Goal: Task Accomplishment & Management: Manage account settings

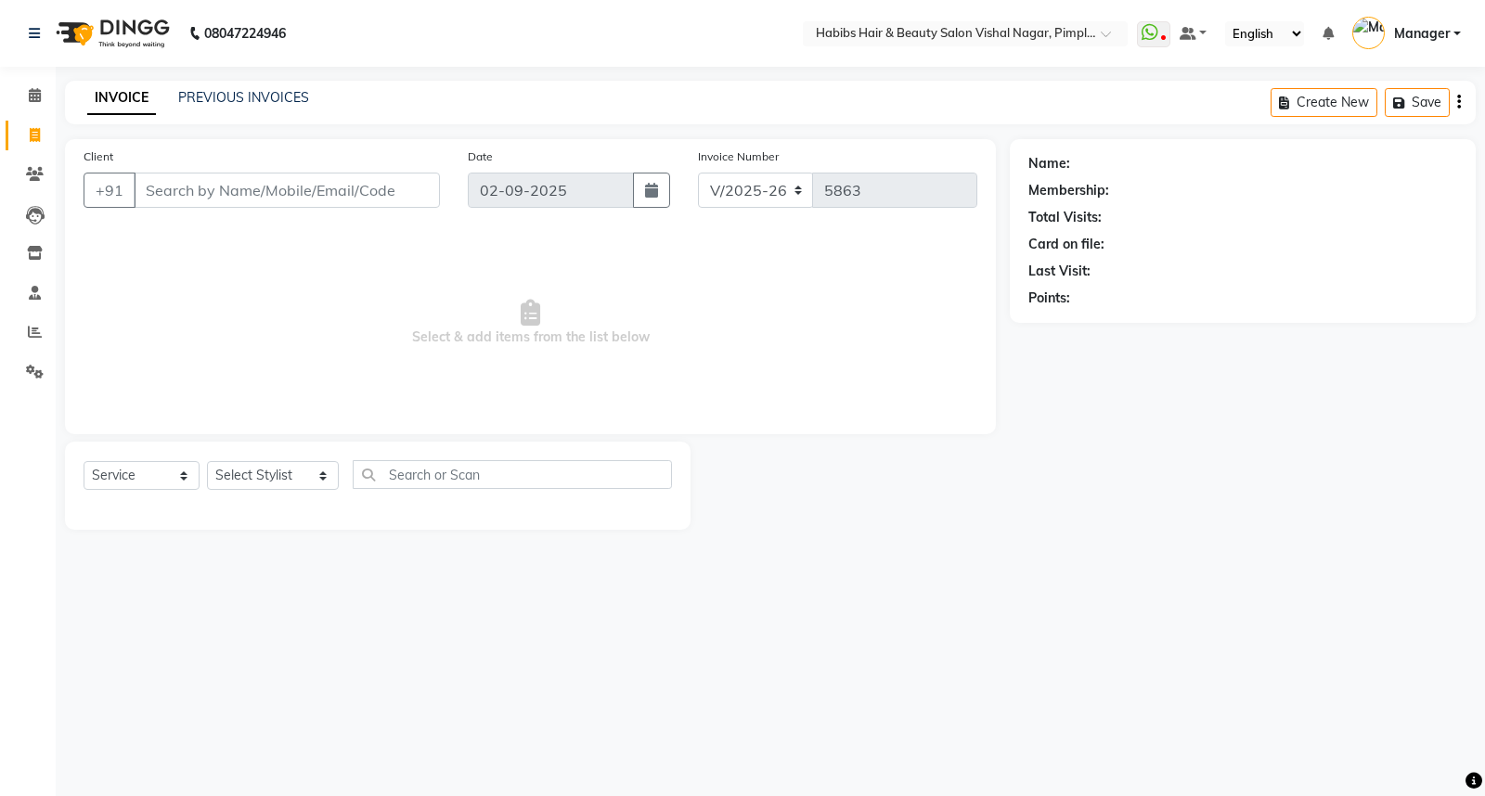
select select "5725"
select select "service"
click at [196, 188] on input "Client" at bounding box center [287, 190] width 306 height 35
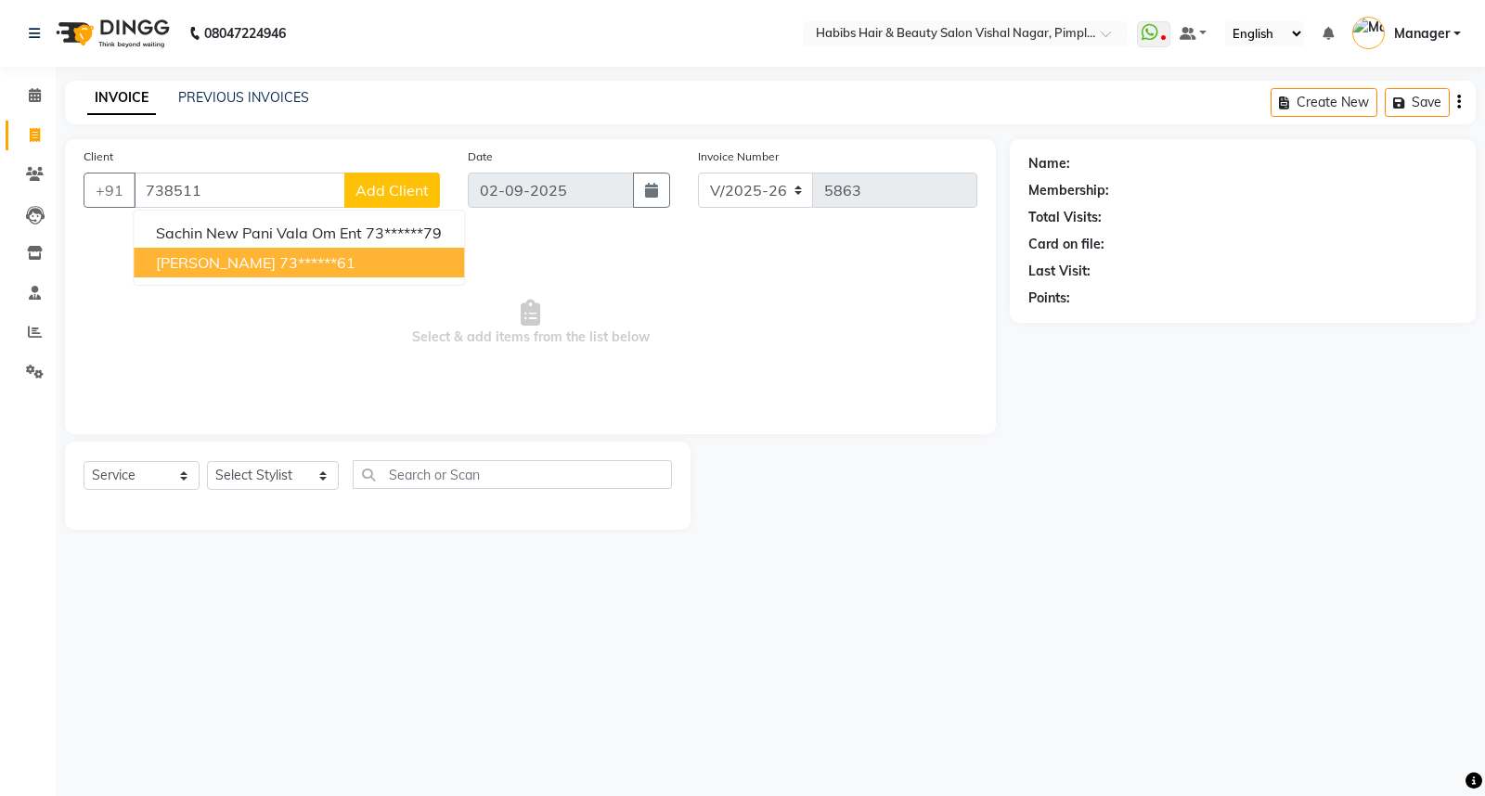
click at [331, 263] on button "[PERSON_NAME] 73******61" at bounding box center [299, 263] width 330 height 30
type input "73******61"
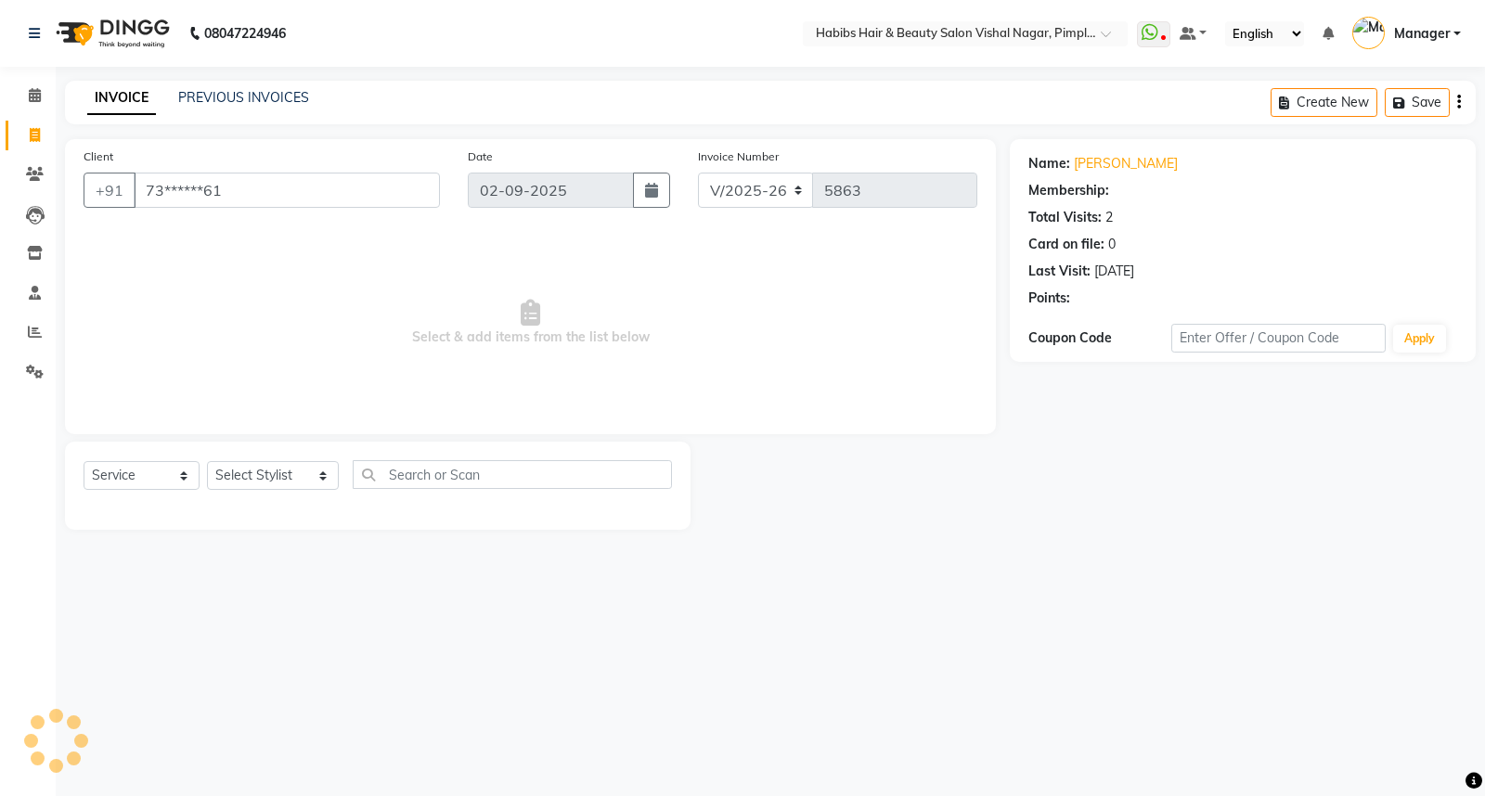
select select "1: Object"
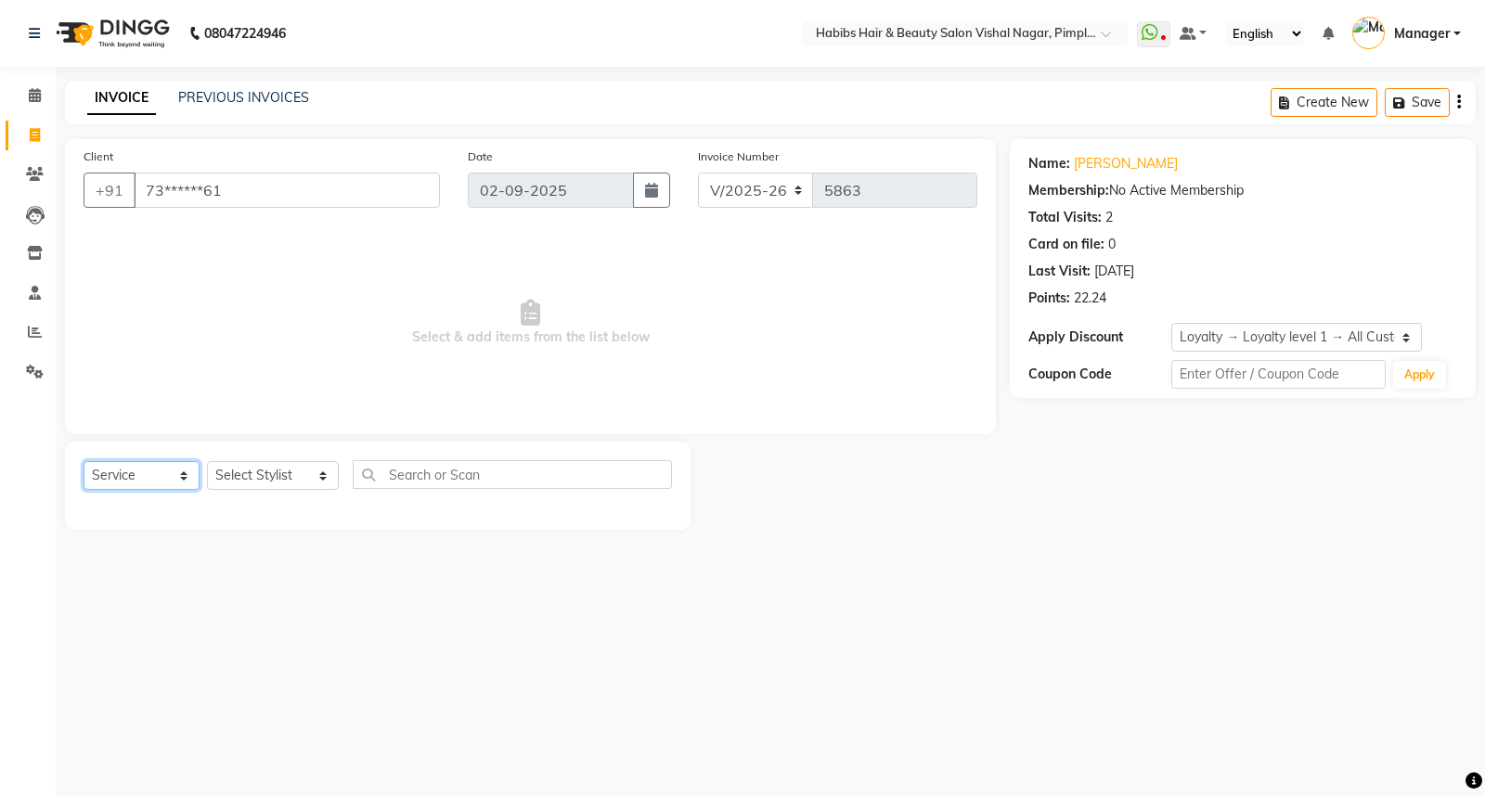
click at [172, 476] on select "Select Service Product Membership Package Voucher Prepaid Gift Card" at bounding box center [142, 475] width 116 height 29
click at [172, 477] on select "Select Service Product Membership Package Voucher Prepaid Gift Card" at bounding box center [142, 475] width 116 height 29
click at [302, 475] on select "Select Stylist [PERSON_NAME] Manager [PERSON_NAME] [PERSON_NAME] [MEDICAL_DATA]…" at bounding box center [273, 475] width 132 height 29
select select "39765"
click at [207, 462] on select "Select Stylist [PERSON_NAME] Manager [PERSON_NAME] [PERSON_NAME] [MEDICAL_DATA]…" at bounding box center [273, 475] width 132 height 29
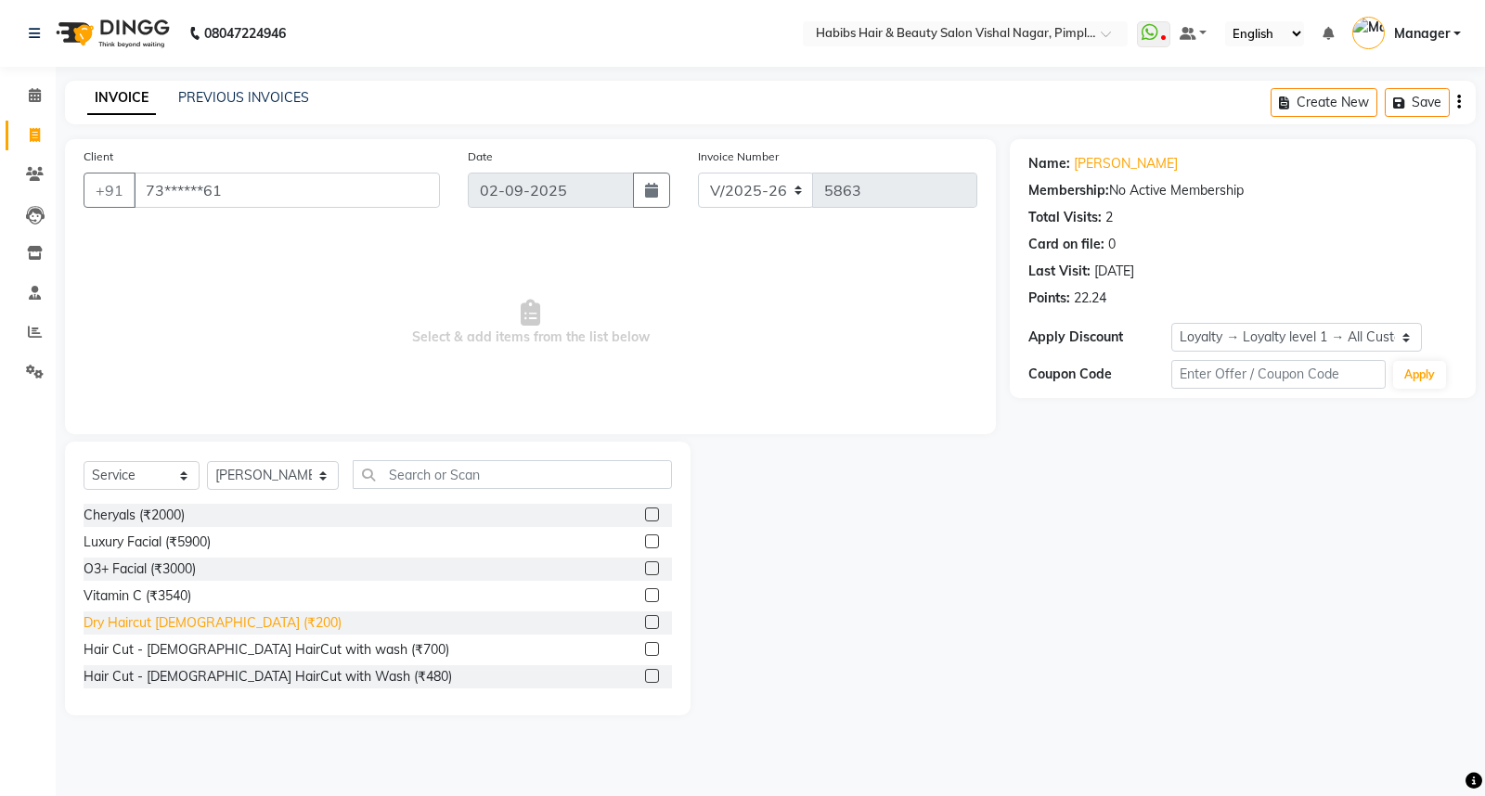
click at [221, 619] on div "Dry Haircut [DEMOGRAPHIC_DATA] (₹200)" at bounding box center [213, 623] width 258 height 19
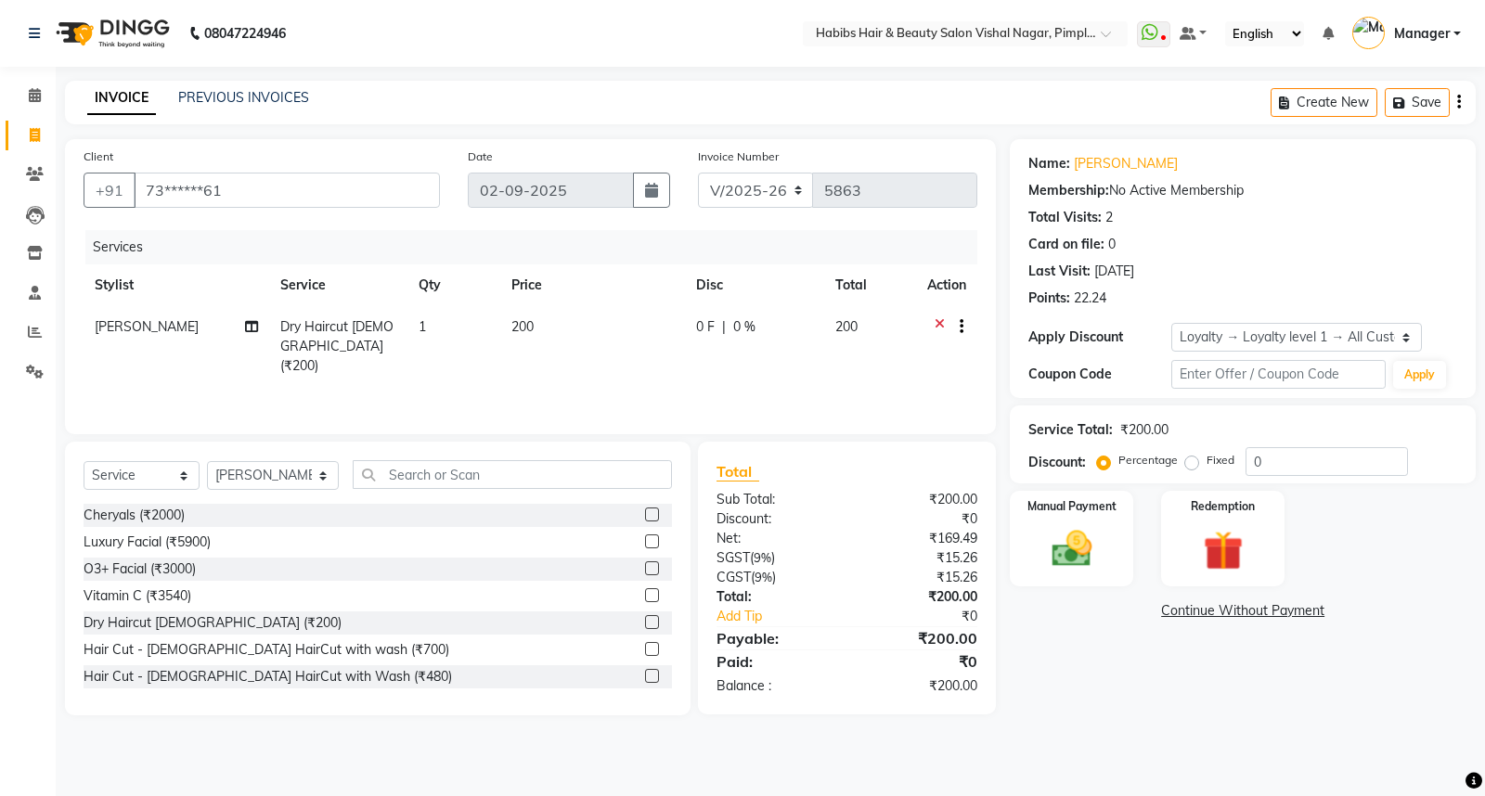
click at [645, 622] on label at bounding box center [652, 622] width 14 height 14
click at [645, 622] on input "checkbox" at bounding box center [651, 623] width 12 height 12
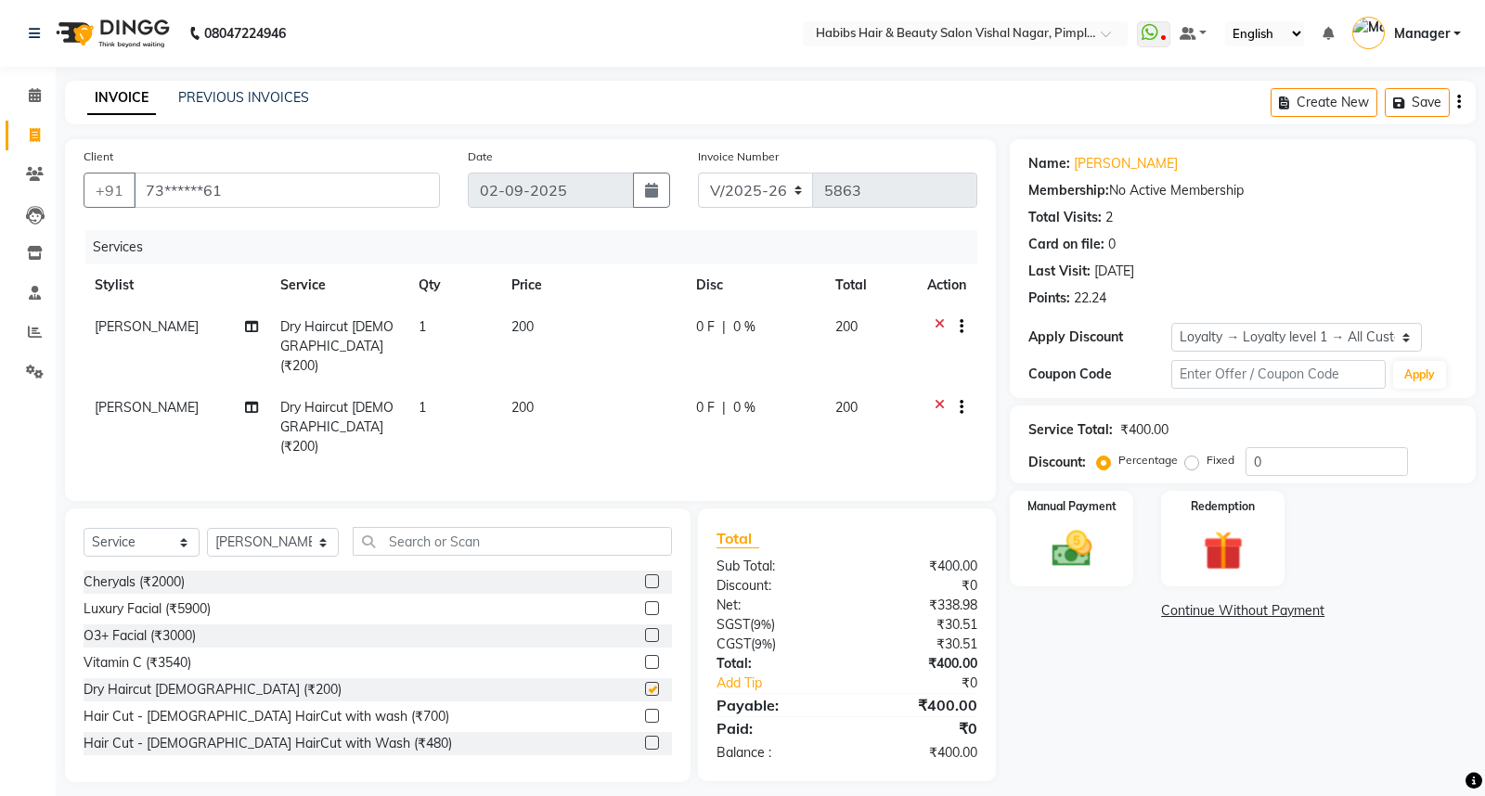
checkbox input "false"
click at [938, 398] on icon at bounding box center [940, 409] width 10 height 23
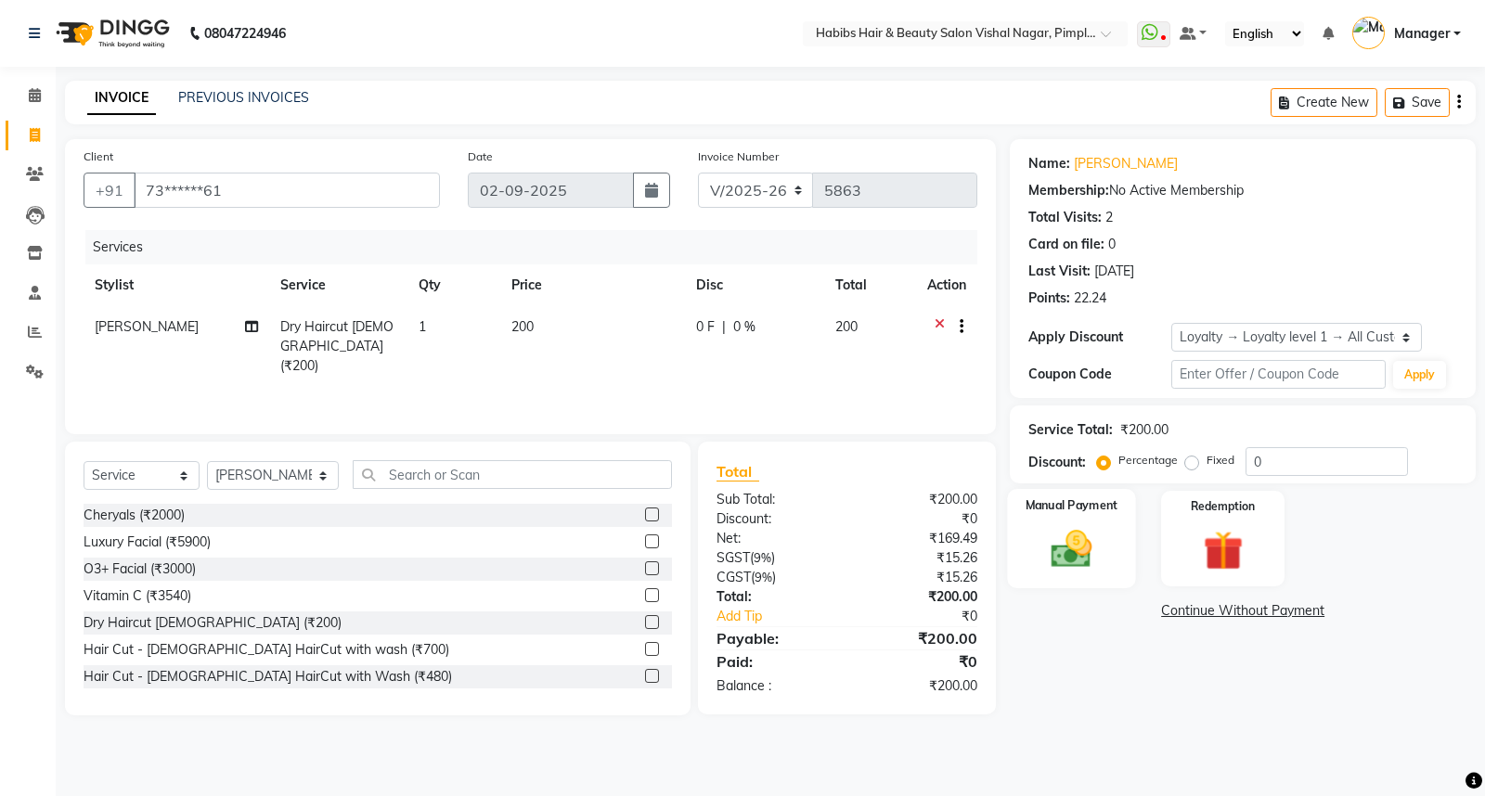
click at [1111, 560] on div "Manual Payment" at bounding box center [1072, 538] width 128 height 99
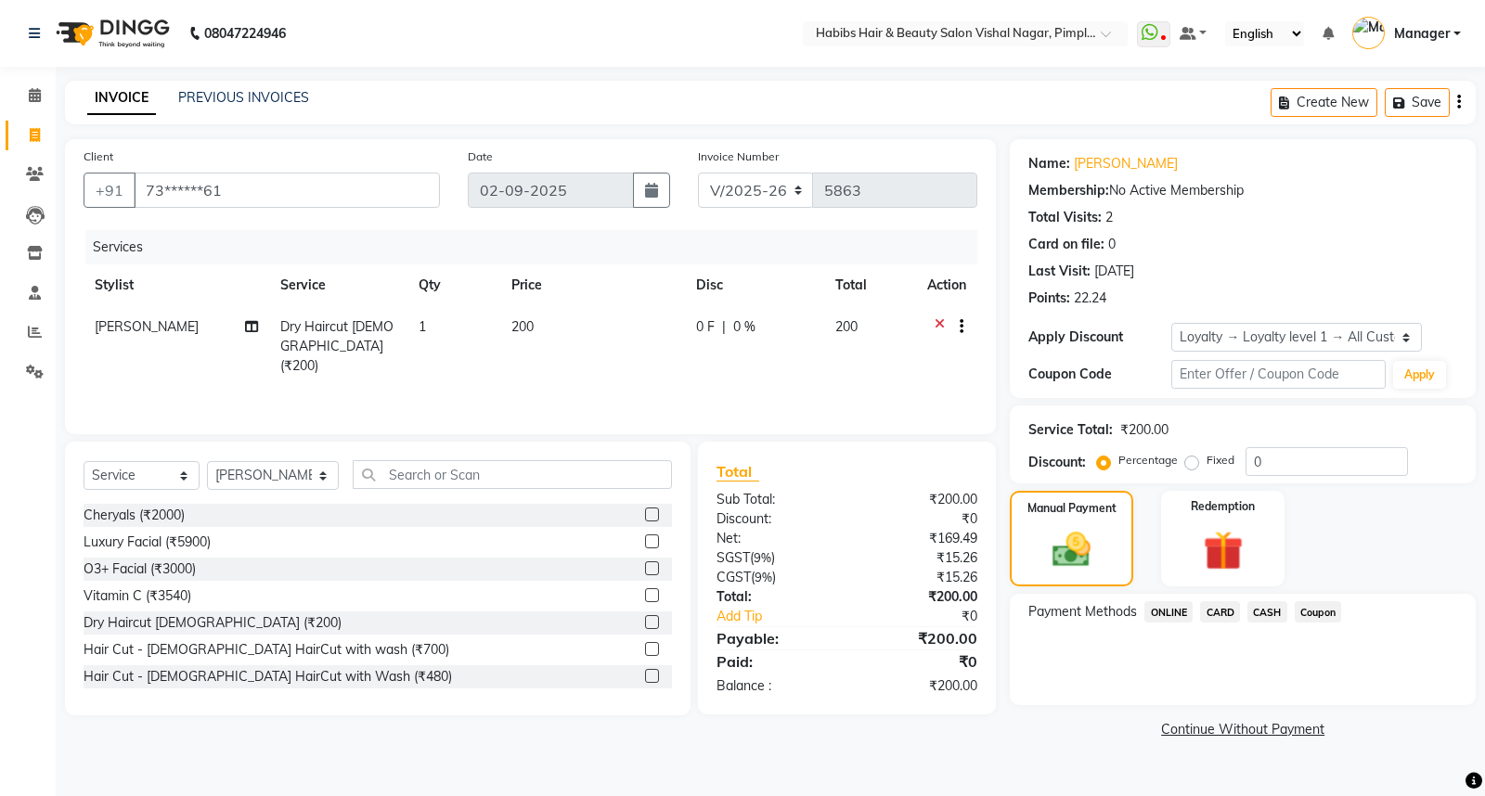
click at [1173, 608] on span "ONLINE" at bounding box center [1168, 611] width 48 height 21
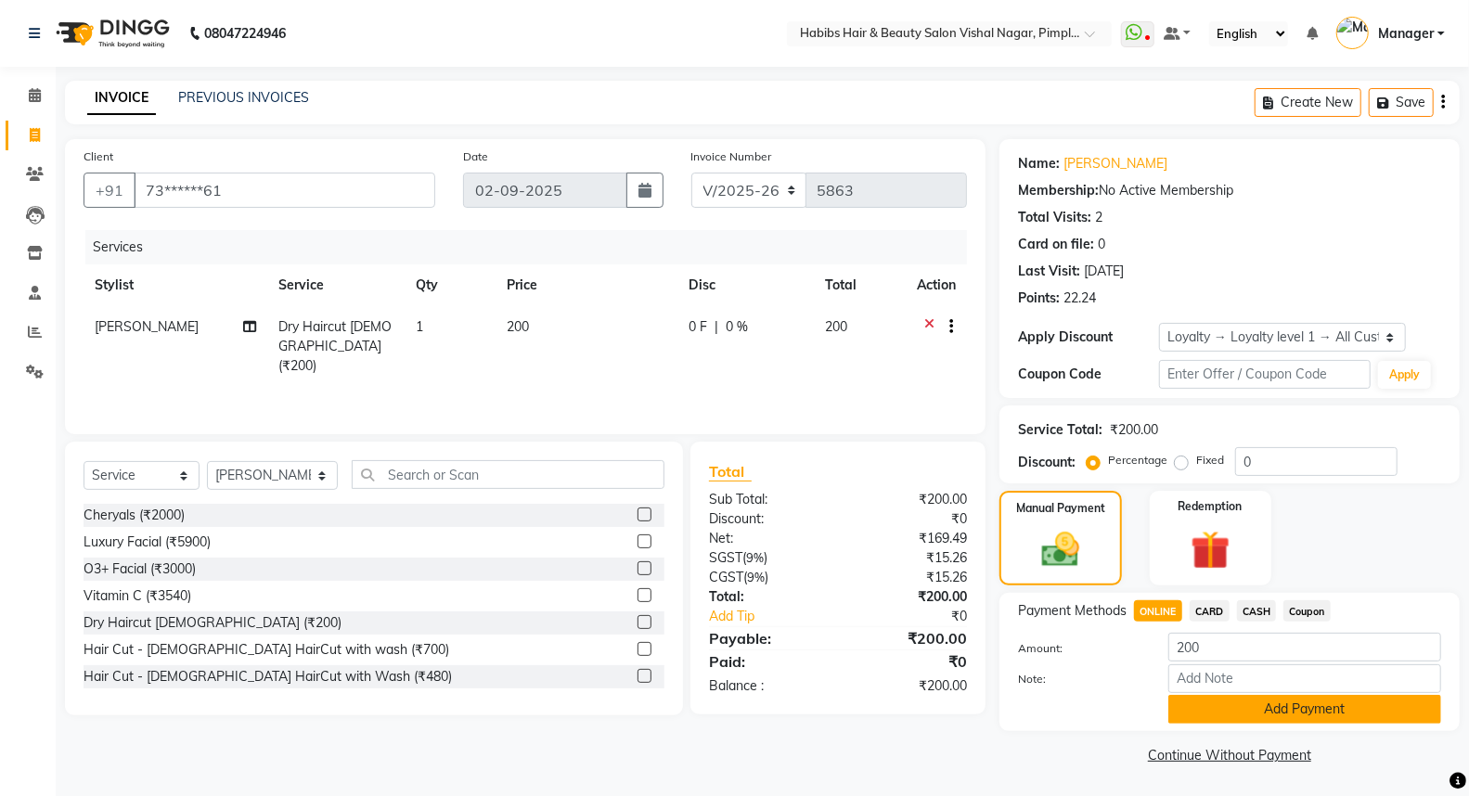
click at [1228, 701] on button "Add Payment" at bounding box center [1305, 709] width 273 height 29
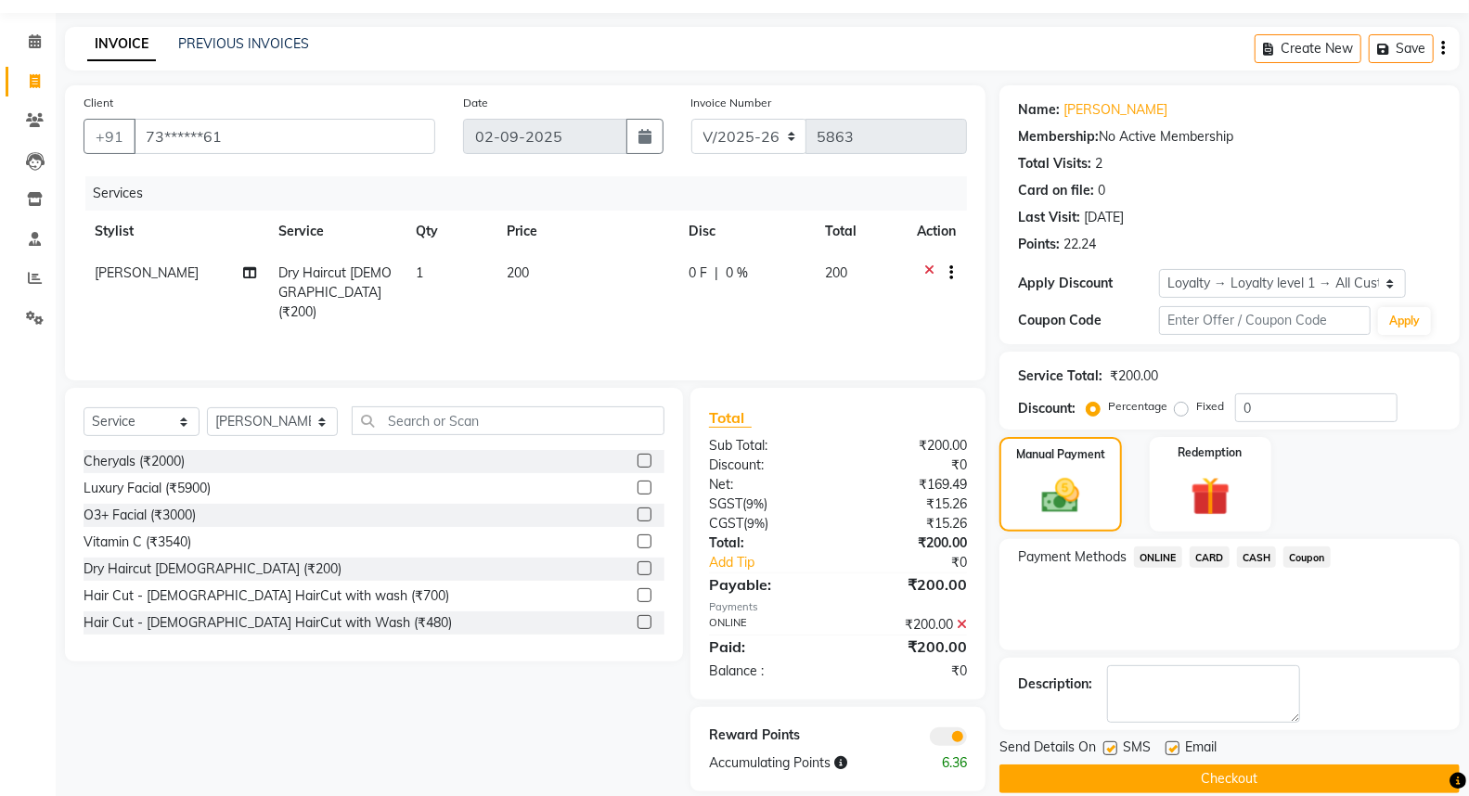
scroll to position [78, 0]
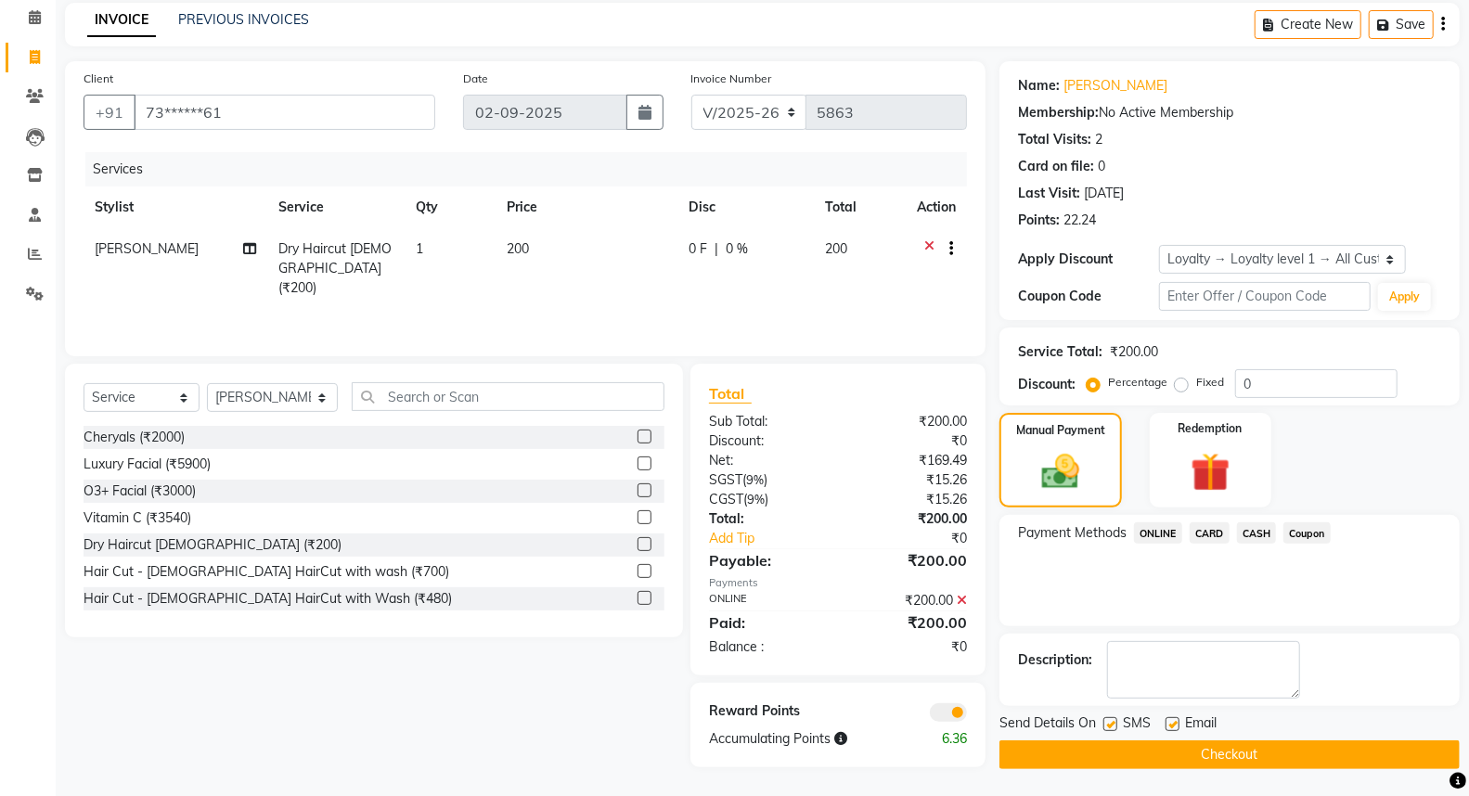
click at [1260, 759] on button "Checkout" at bounding box center [1230, 755] width 460 height 29
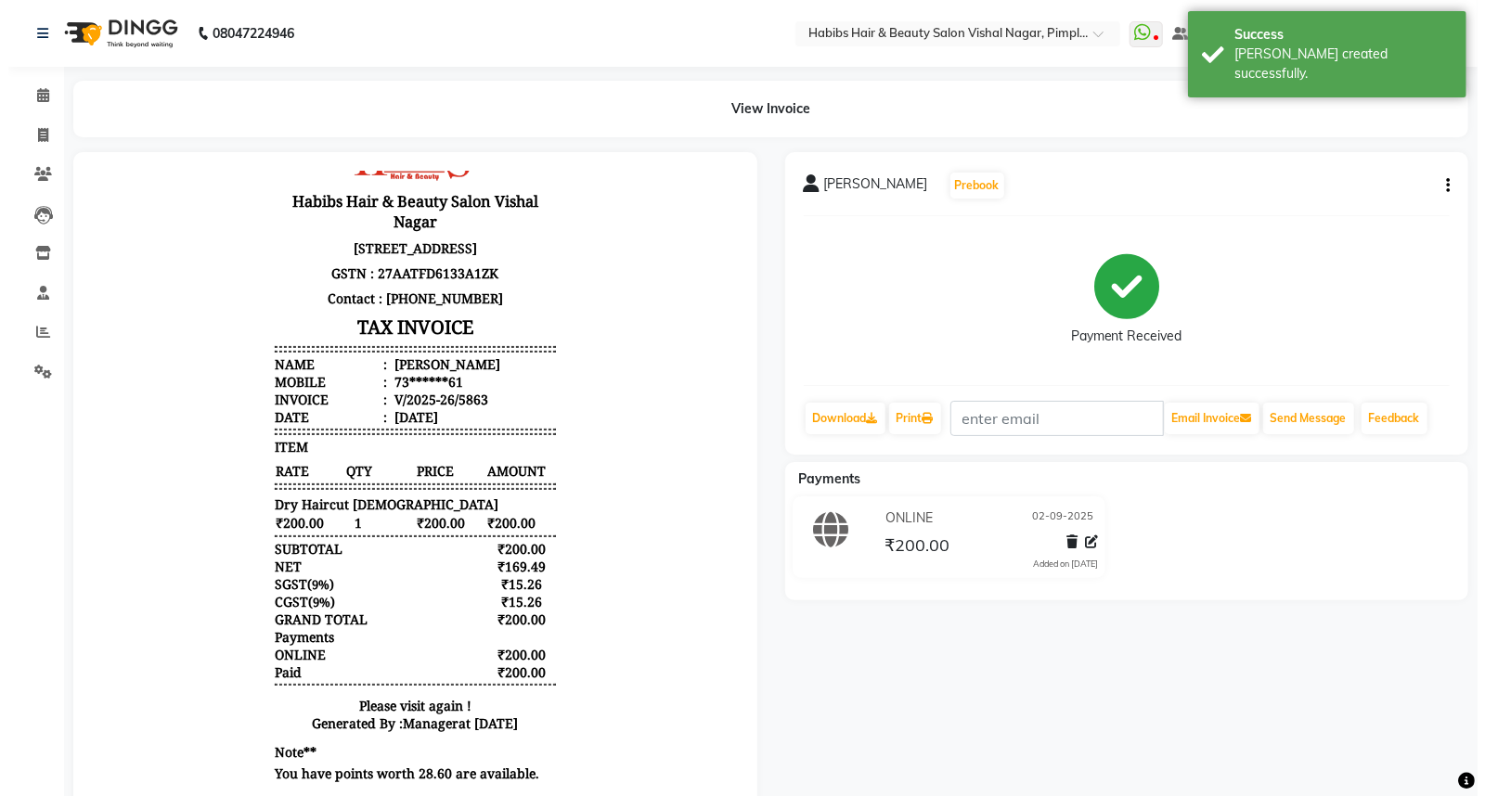
scroll to position [111, 0]
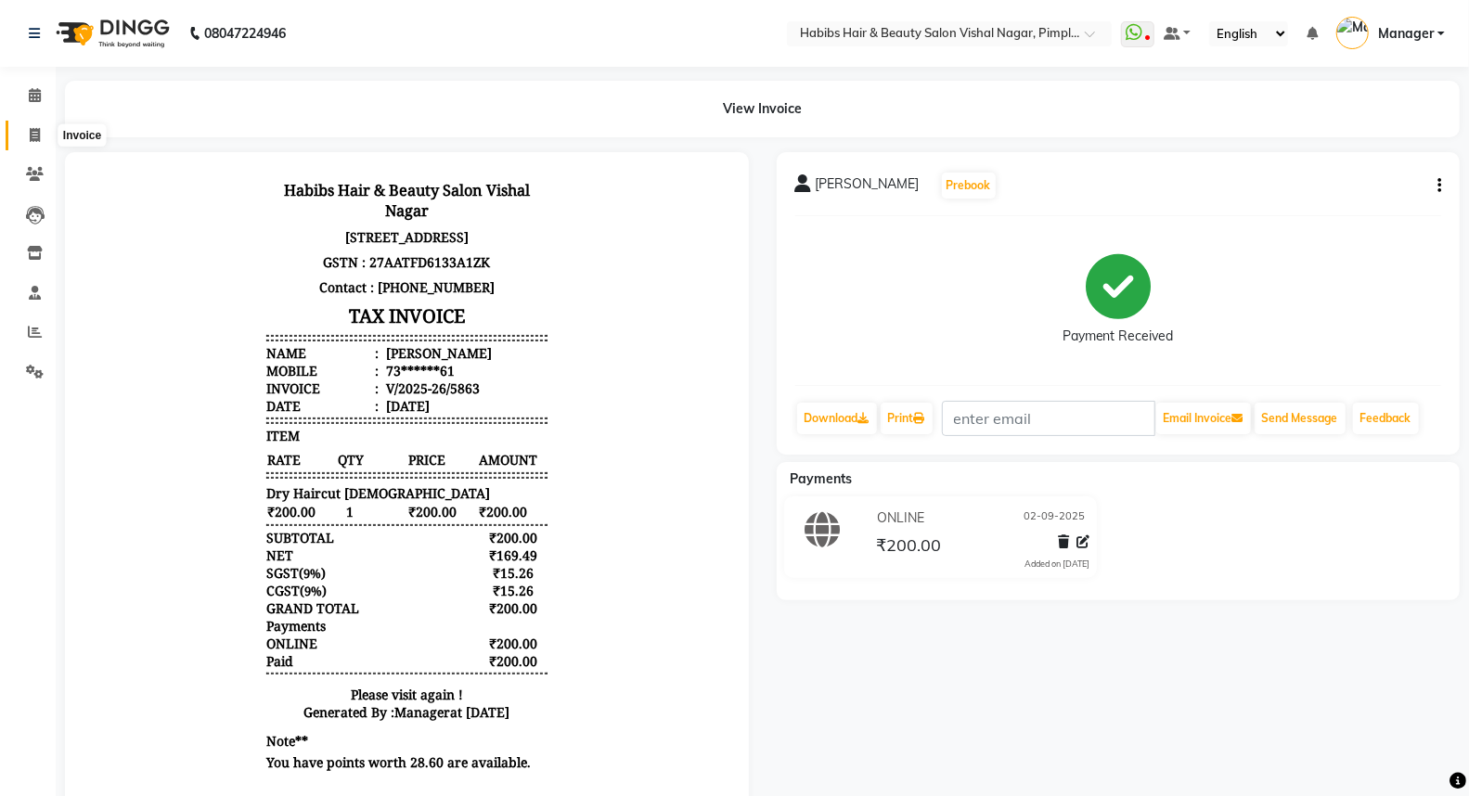
click at [32, 136] on icon at bounding box center [35, 135] width 10 height 14
select select "service"
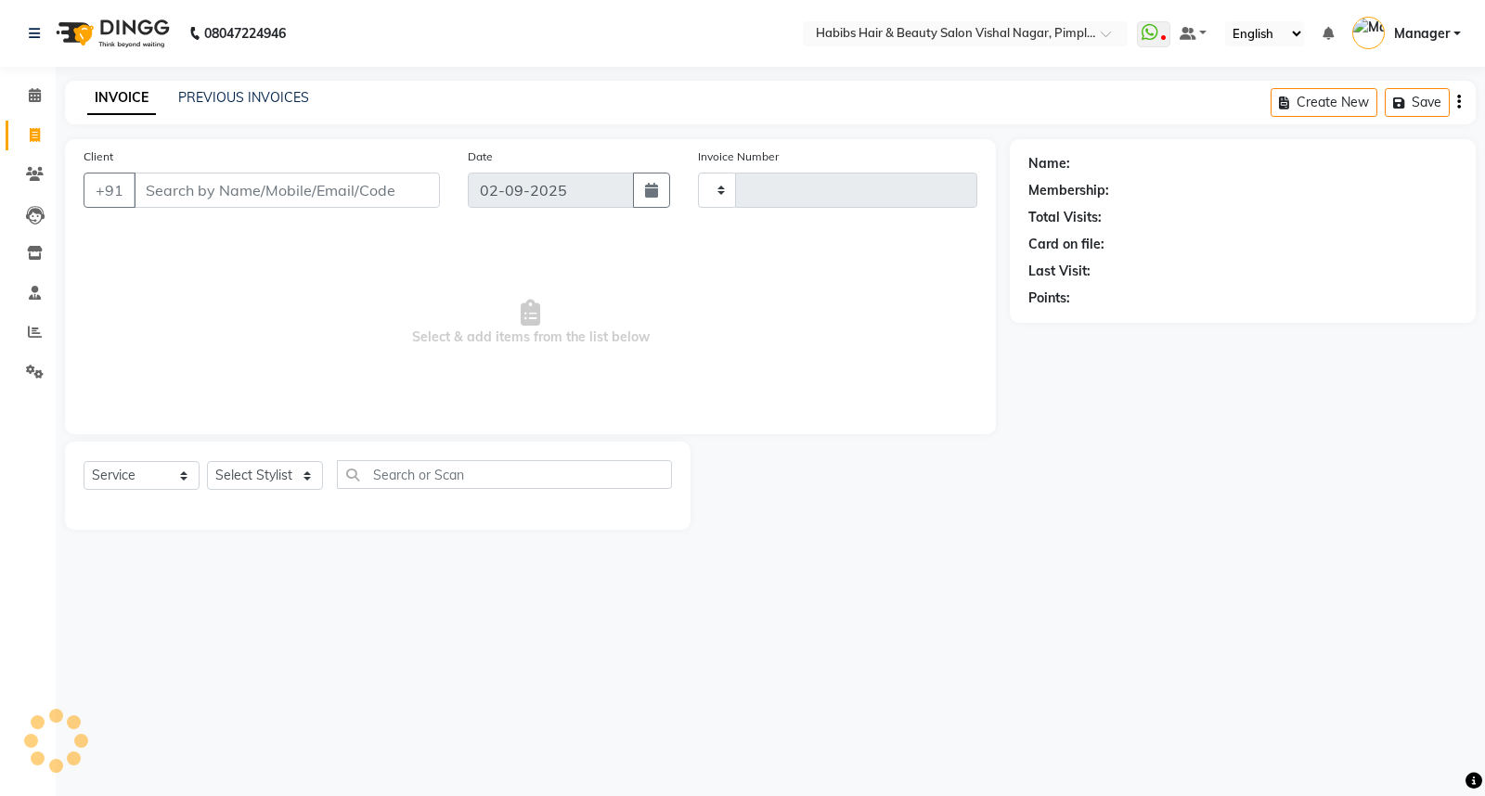
type input "5864"
select select "5725"
click at [164, 183] on input "Client" at bounding box center [287, 190] width 306 height 35
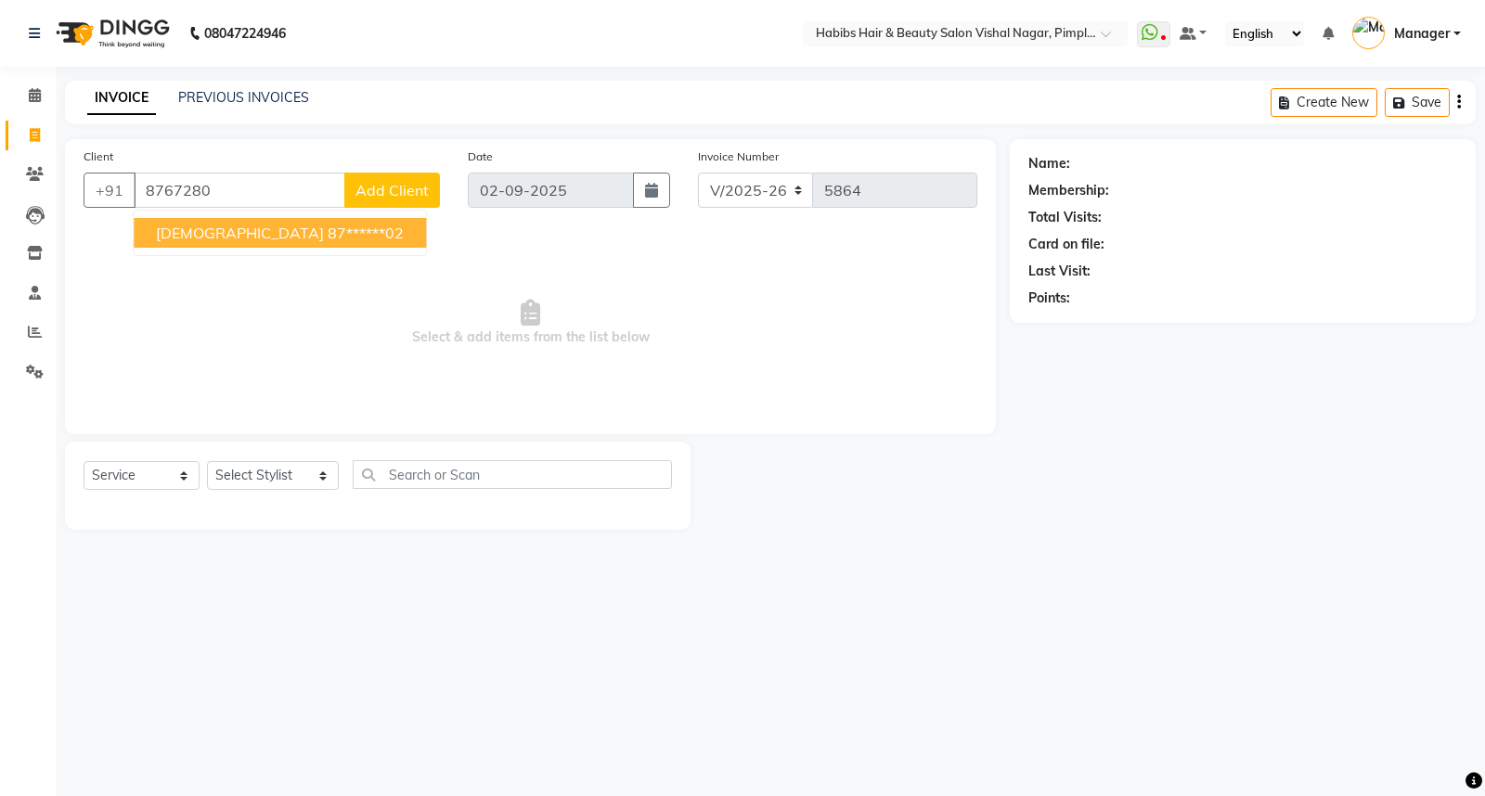
click at [297, 229] on button "[PERSON_NAME] 87******02" at bounding box center [280, 233] width 292 height 30
type input "87******02"
select select "1: Object"
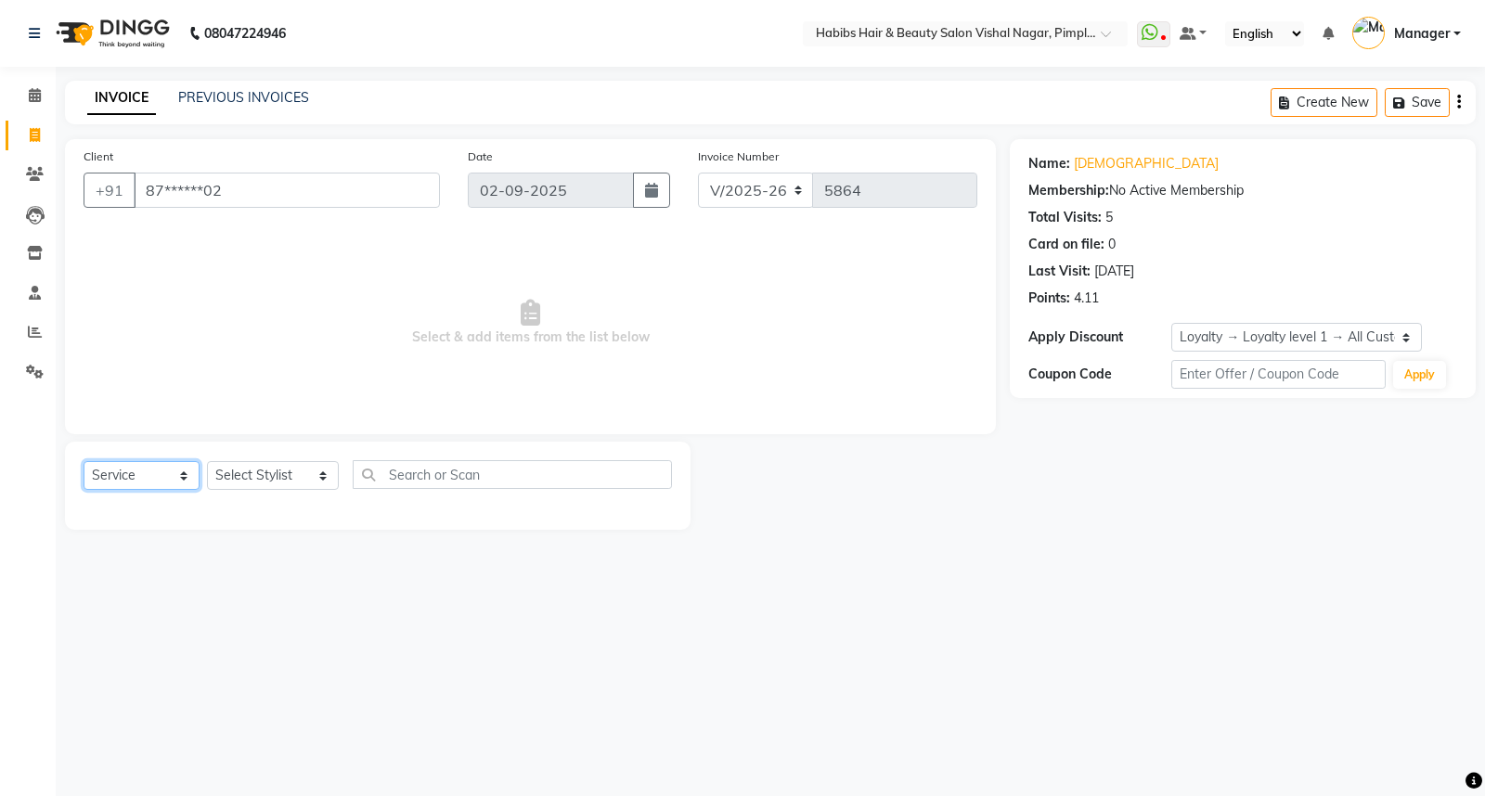
click at [187, 472] on select "Select Service Product Membership Package Voucher Prepaid Gift Card" at bounding box center [142, 475] width 116 height 29
click at [304, 470] on select "Select Stylist [PERSON_NAME] Manager [PERSON_NAME] [PERSON_NAME] [MEDICAL_DATA]…" at bounding box center [273, 475] width 132 height 29
select select "54006"
click at [207, 462] on select "Select Stylist [PERSON_NAME] Manager [PERSON_NAME] [PERSON_NAME] [MEDICAL_DATA]…" at bounding box center [273, 475] width 132 height 29
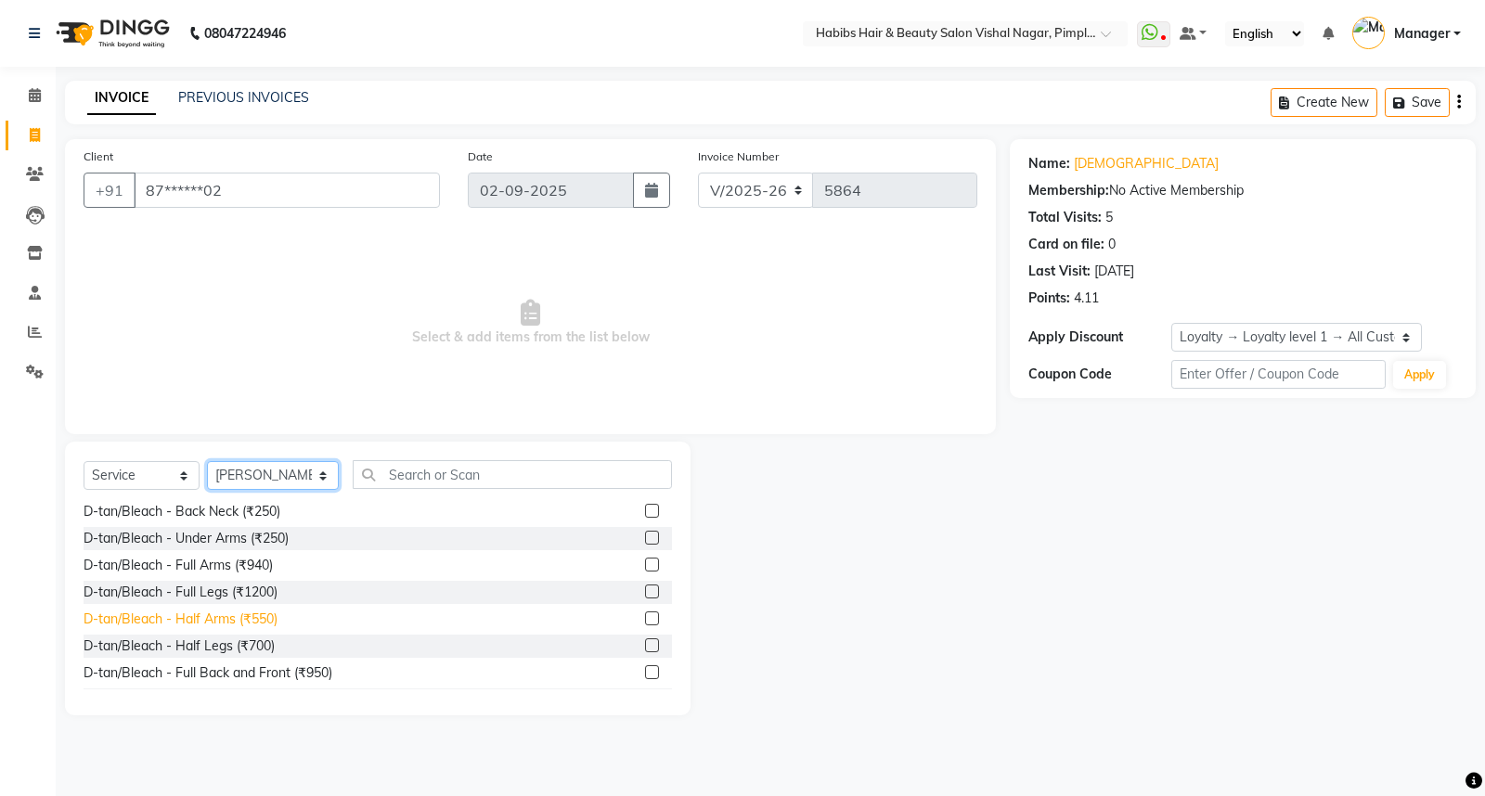
scroll to position [412, 0]
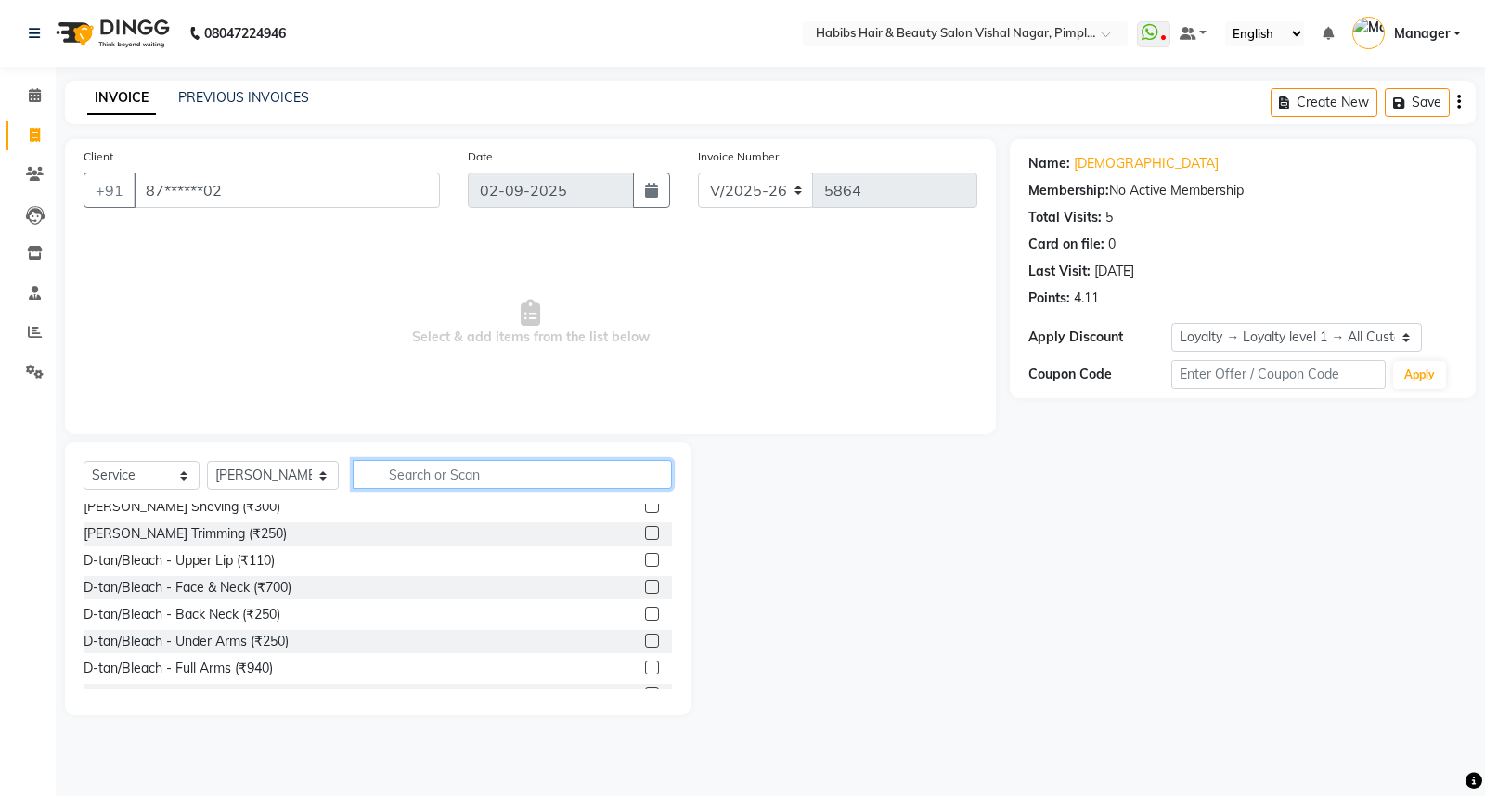
click at [448, 474] on input "text" at bounding box center [512, 474] width 319 height 29
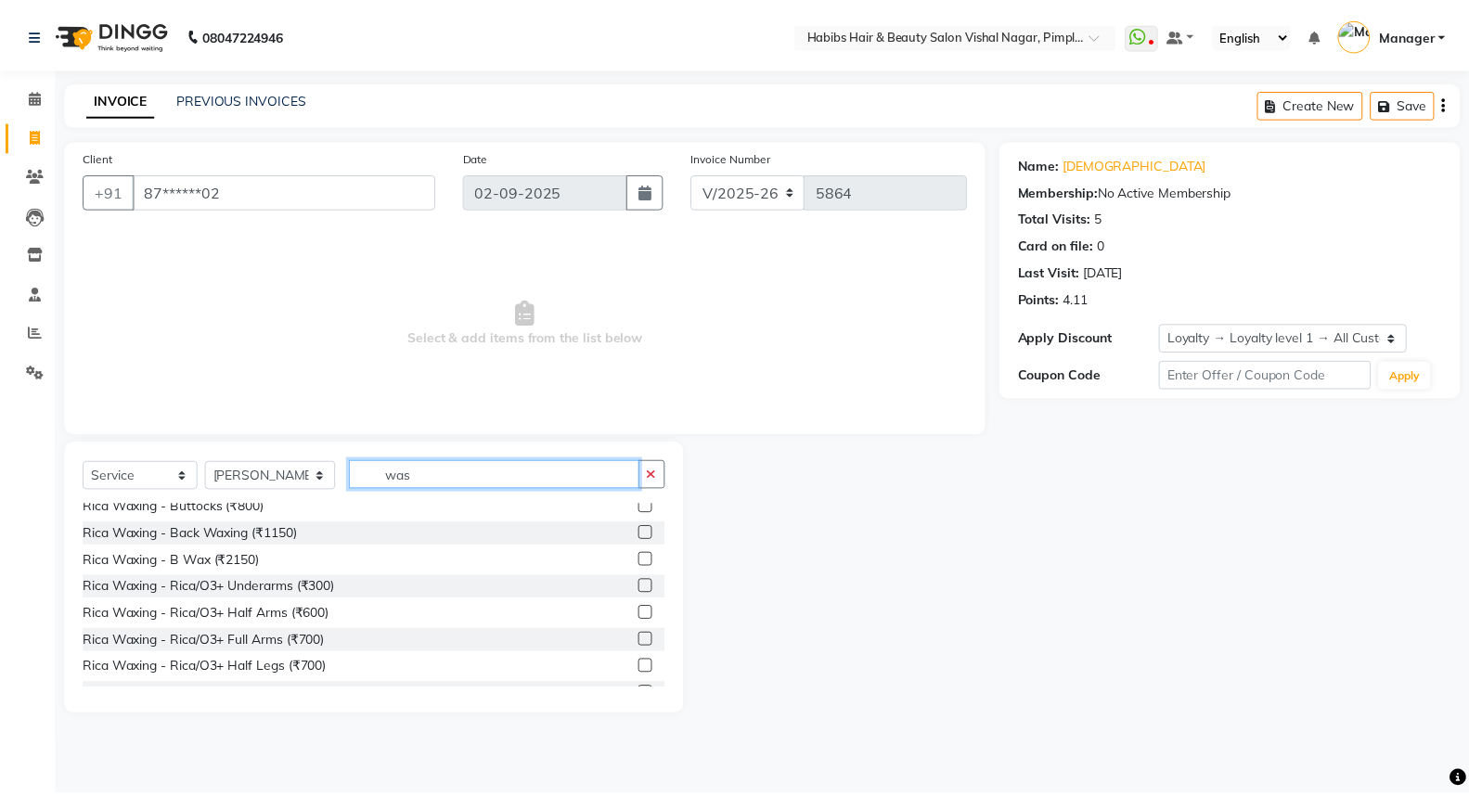
scroll to position [57, 0]
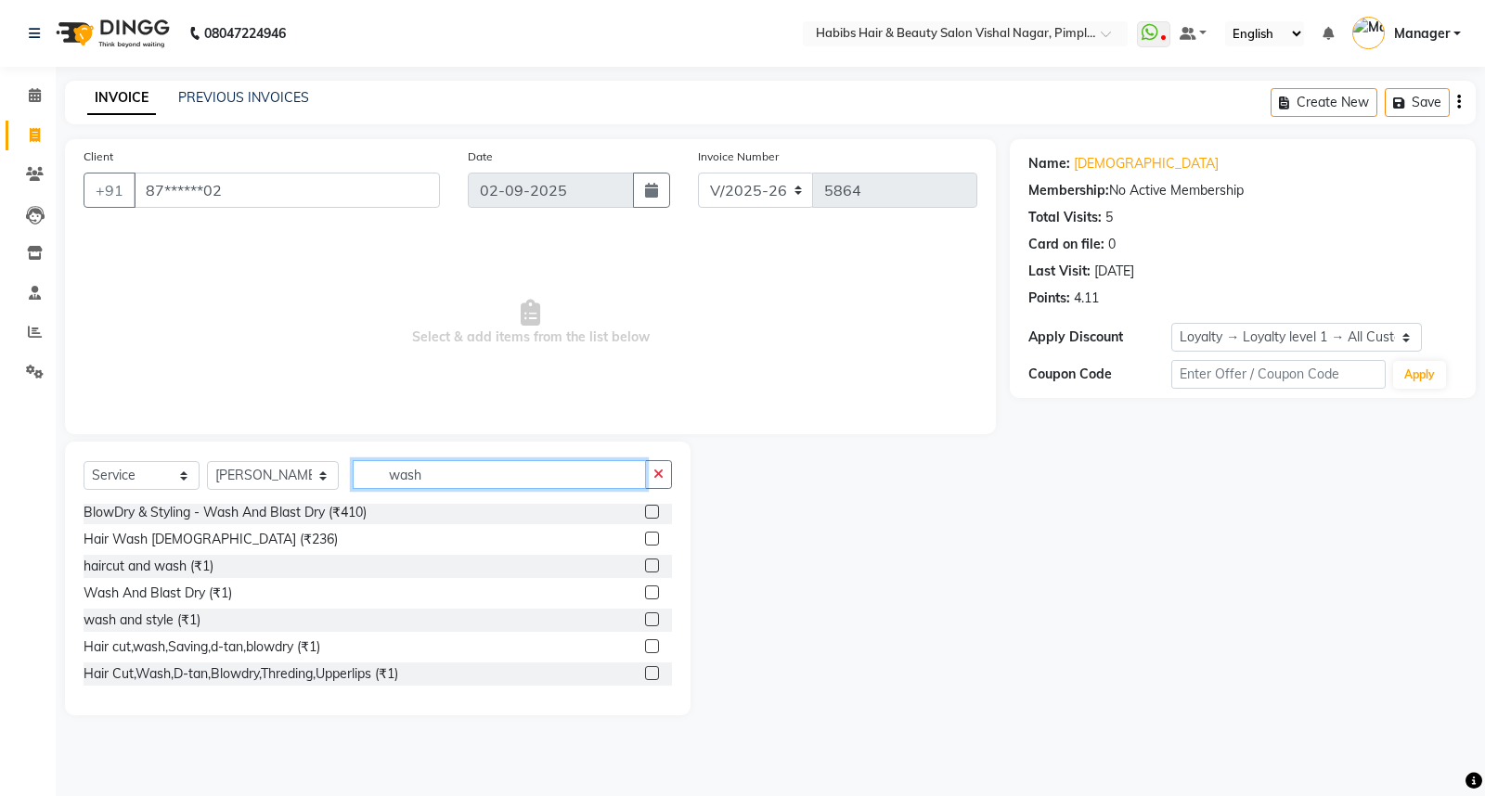
type input "wash"
click at [645, 572] on label at bounding box center [652, 566] width 14 height 14
click at [645, 572] on input "checkbox" at bounding box center [651, 567] width 12 height 12
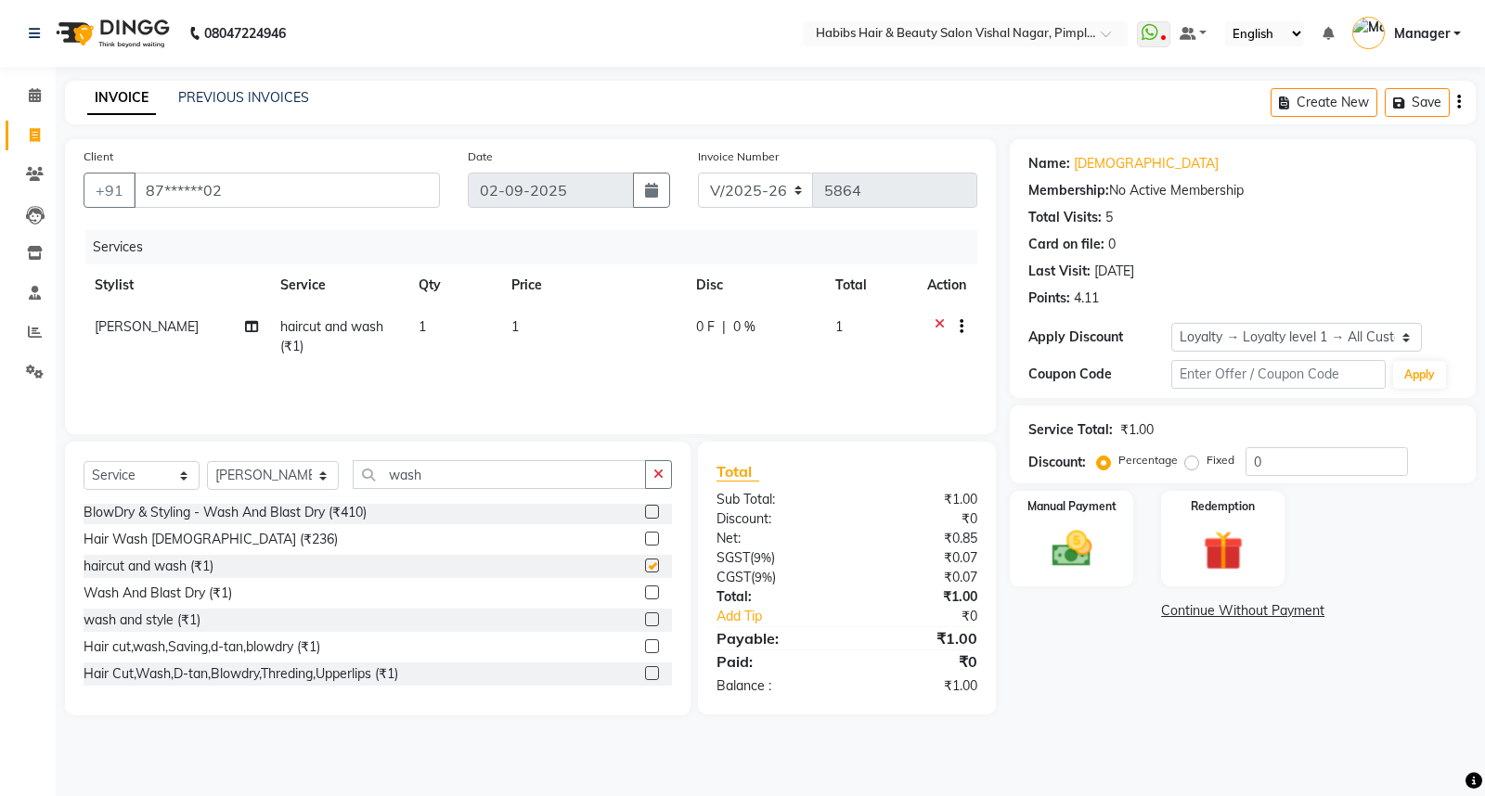
checkbox input "false"
click at [444, 318] on td "1" at bounding box center [453, 336] width 93 height 61
select select "54006"
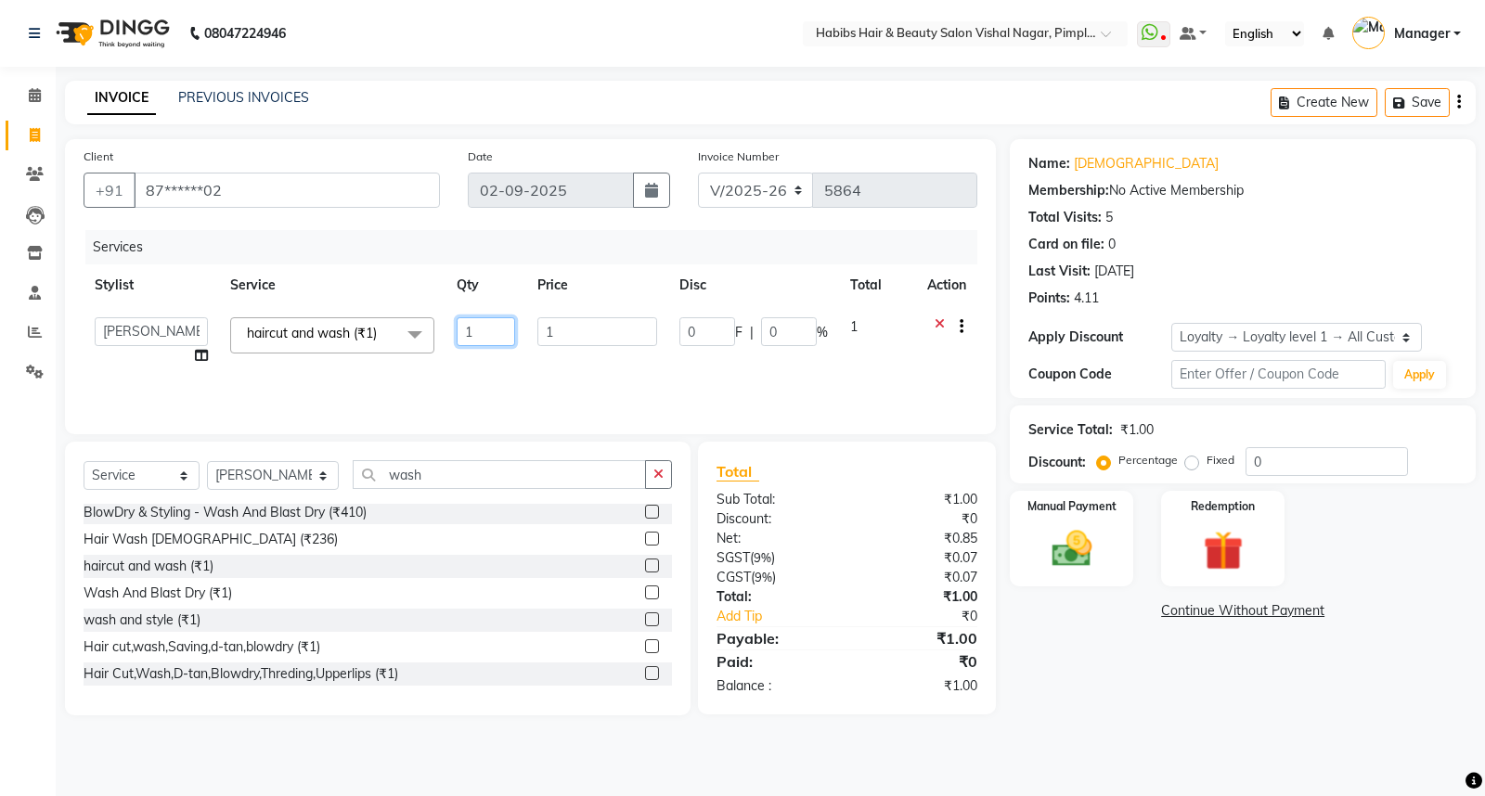
click at [510, 341] on input "1" at bounding box center [486, 331] width 58 height 29
type input "350"
click at [1105, 719] on main "INVOICE PREVIOUS INVOICES Create New Save Client +91 87******02 Date [DATE] Inv…" at bounding box center [770, 412] width 1429 height 663
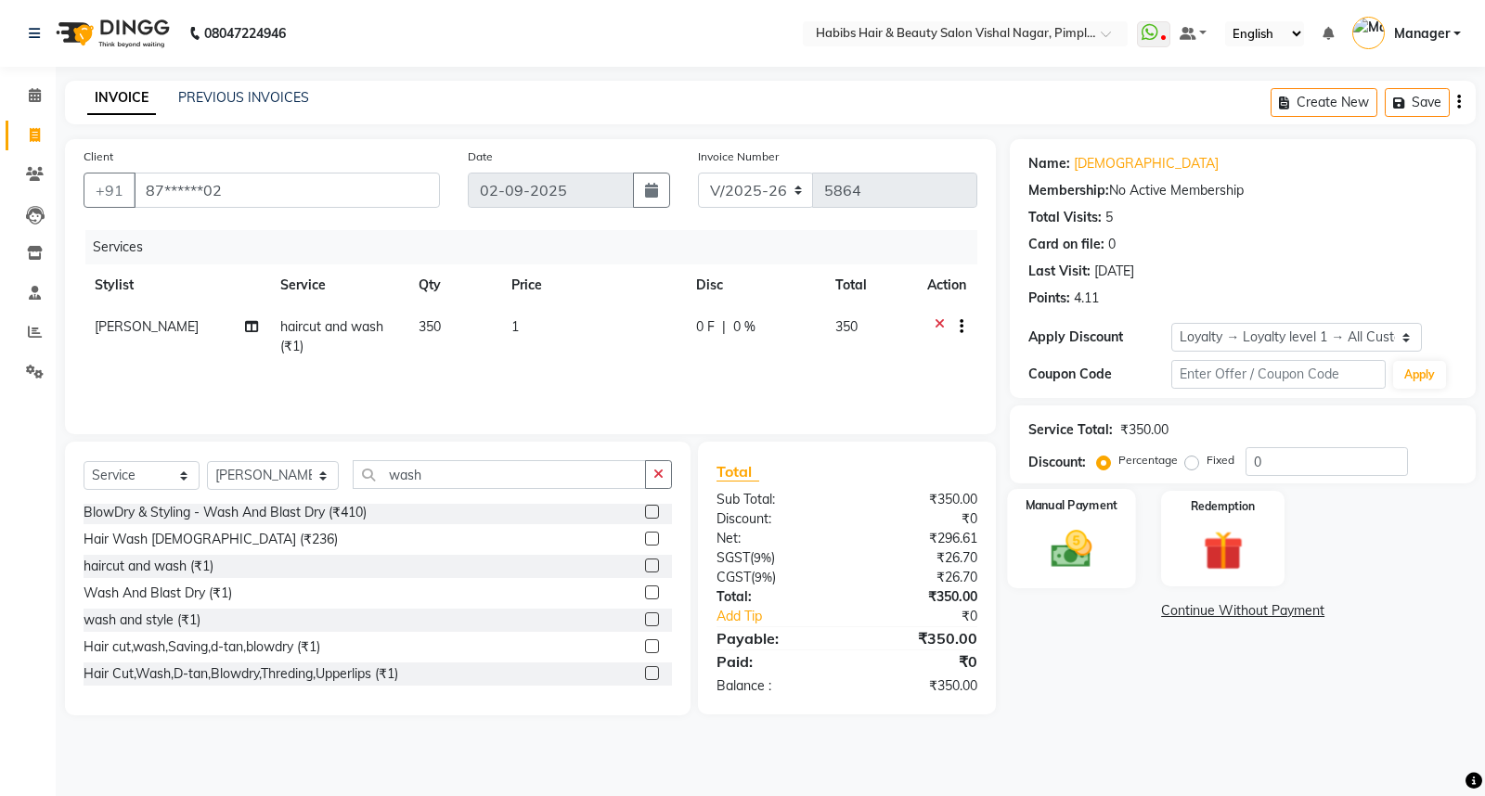
click at [1058, 557] on img at bounding box center [1072, 548] width 67 height 47
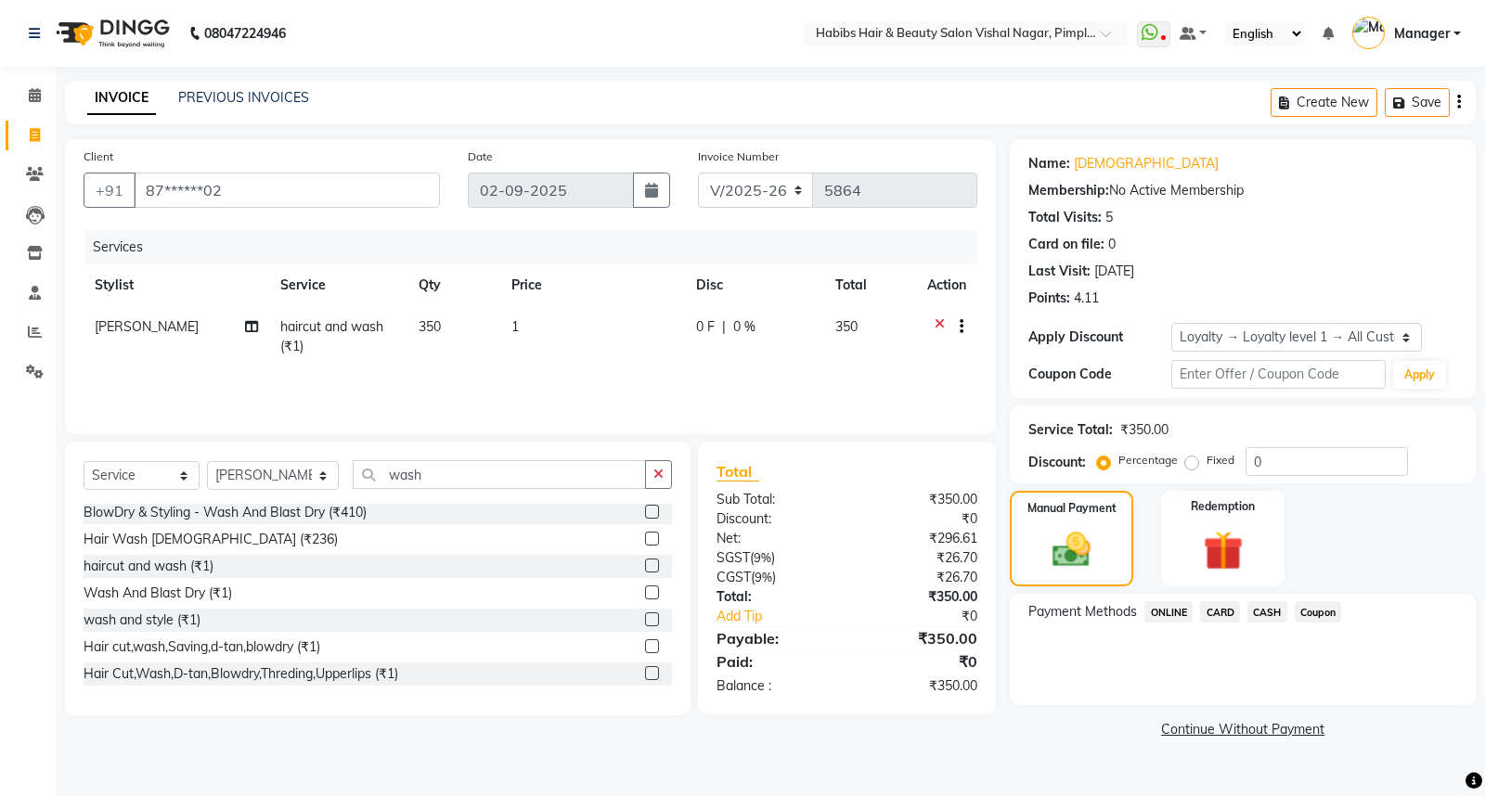
click at [1177, 614] on span "ONLINE" at bounding box center [1168, 611] width 48 height 21
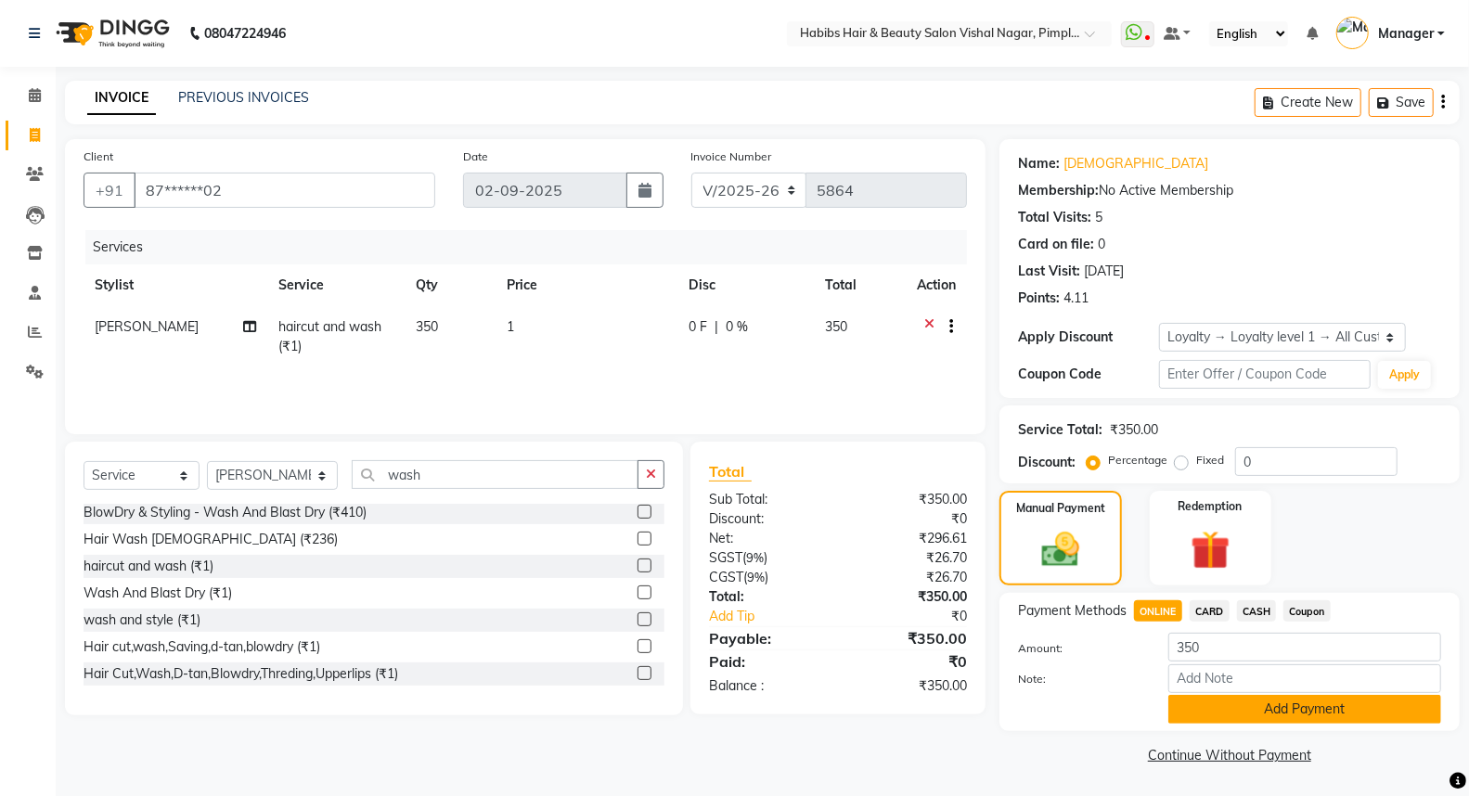
click at [1229, 710] on button "Add Payment" at bounding box center [1305, 709] width 273 height 29
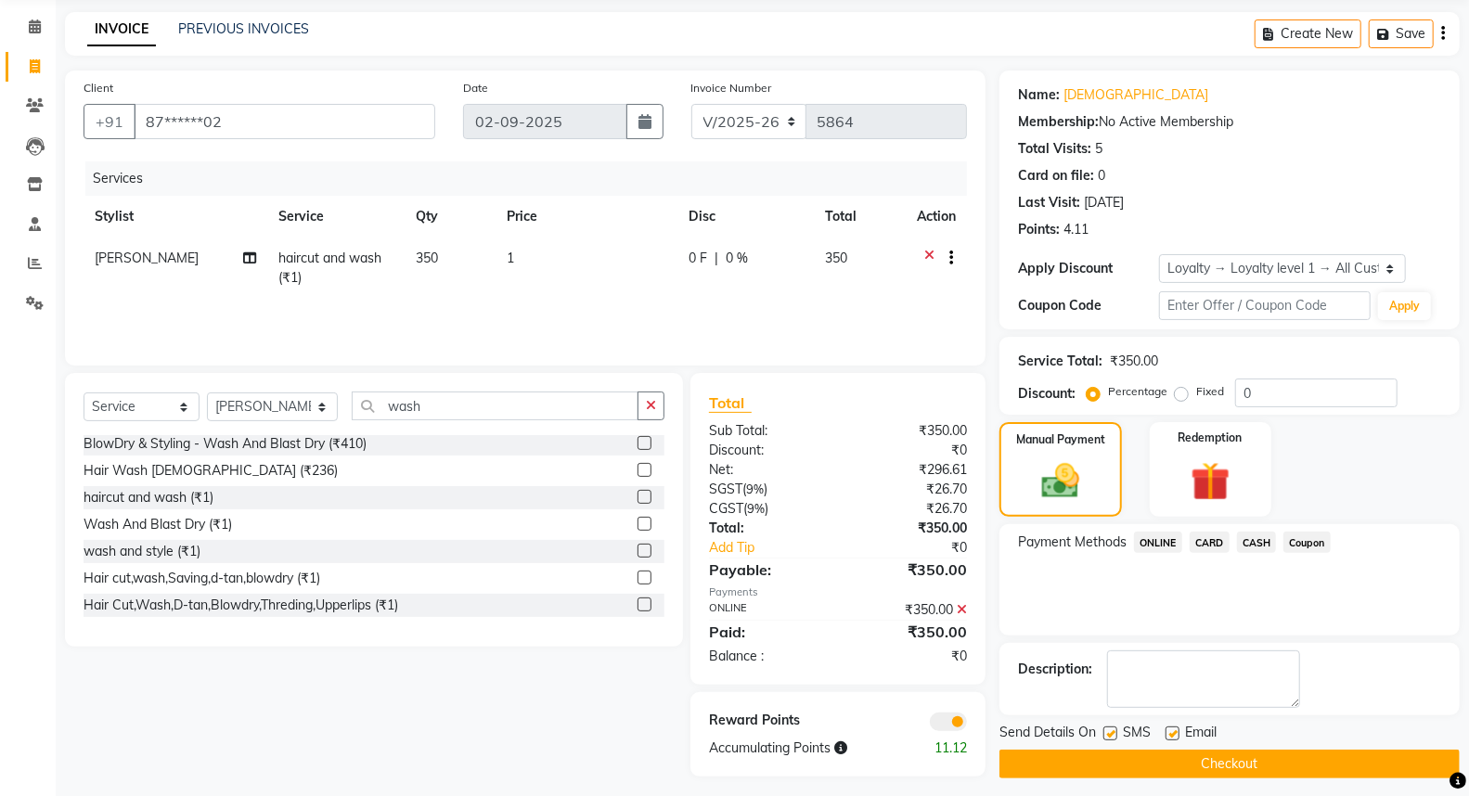
scroll to position [78, 0]
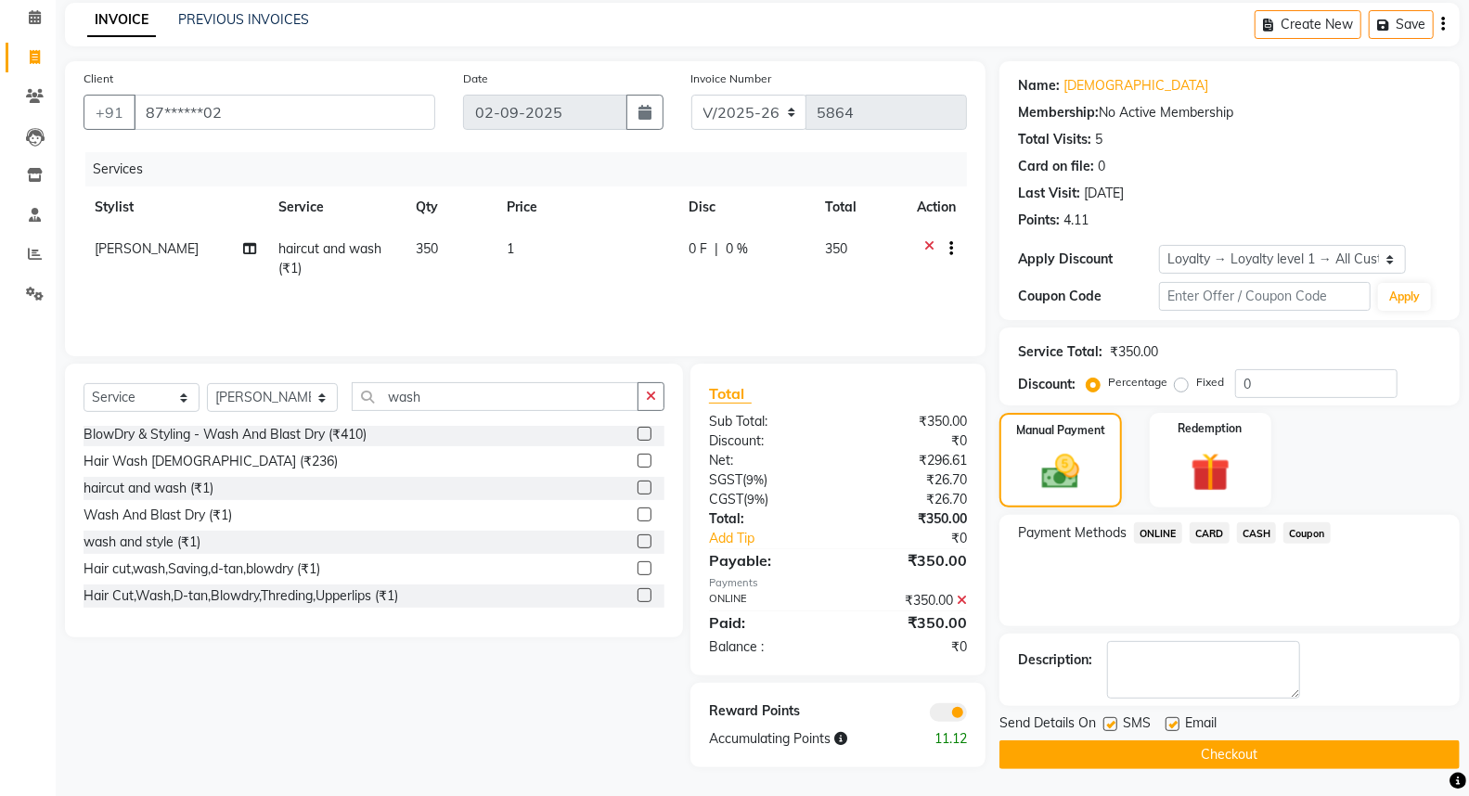
click at [1034, 744] on button "Checkout" at bounding box center [1230, 755] width 460 height 29
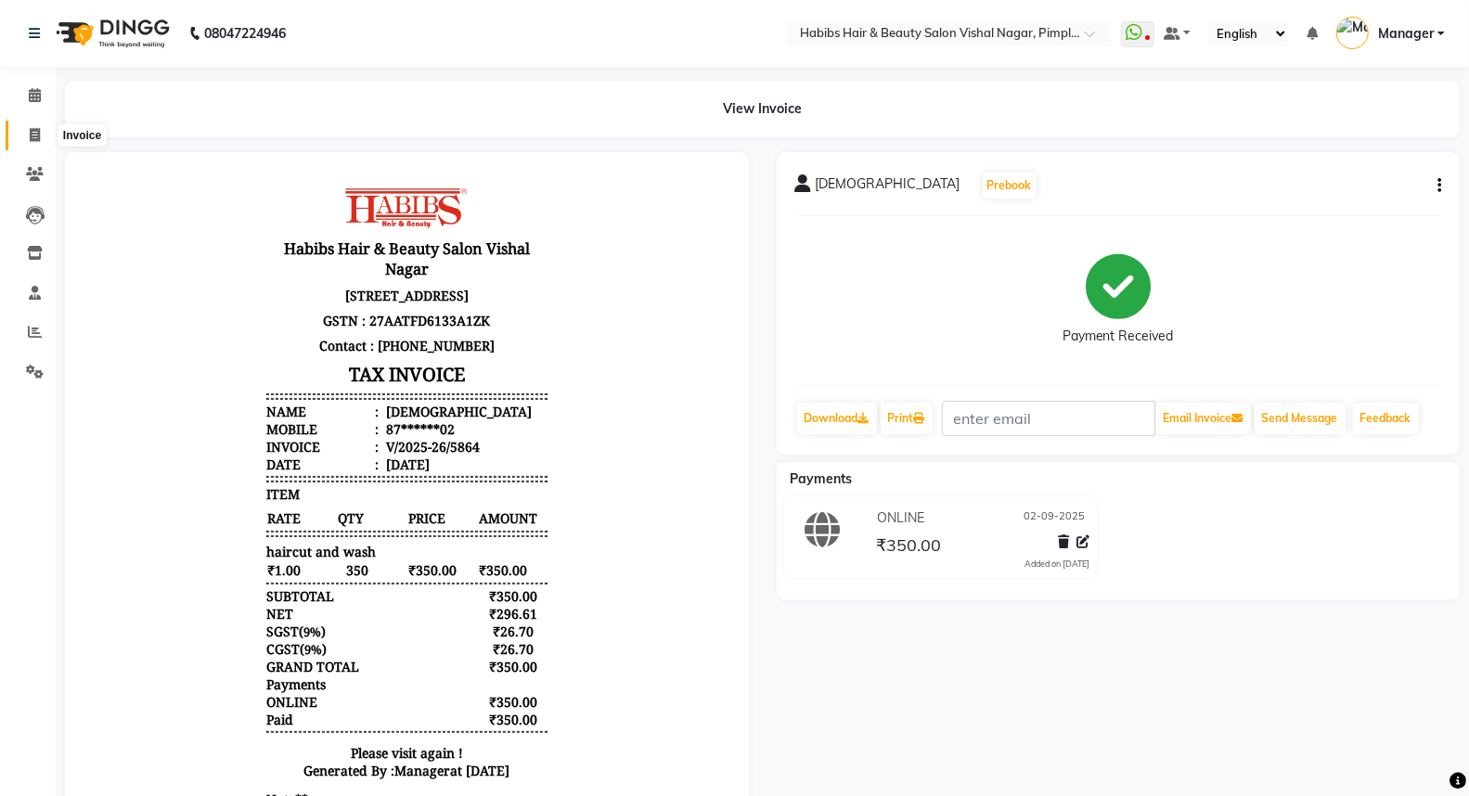
click at [38, 128] on icon at bounding box center [35, 135] width 10 height 14
select select "service"
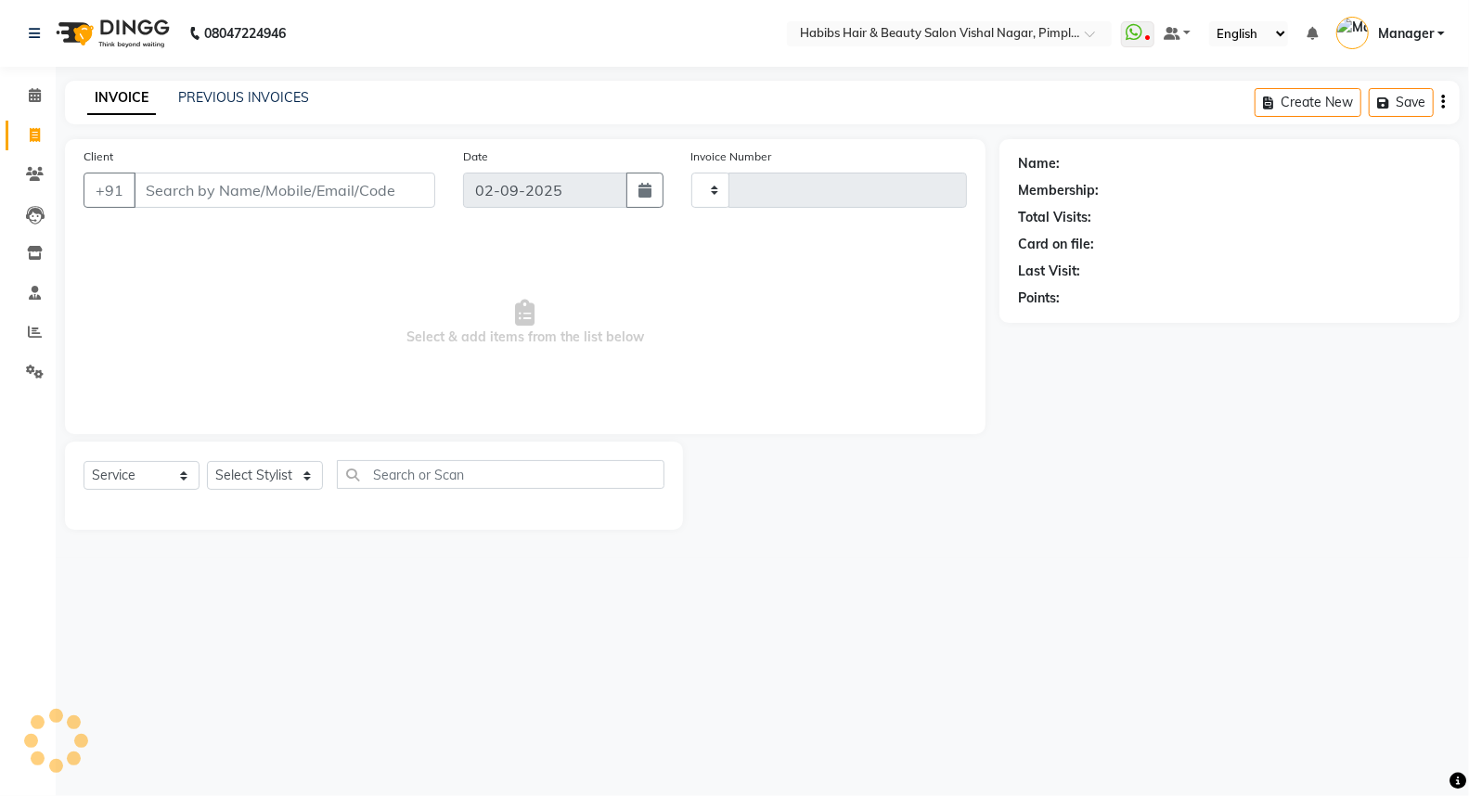
type input "5865"
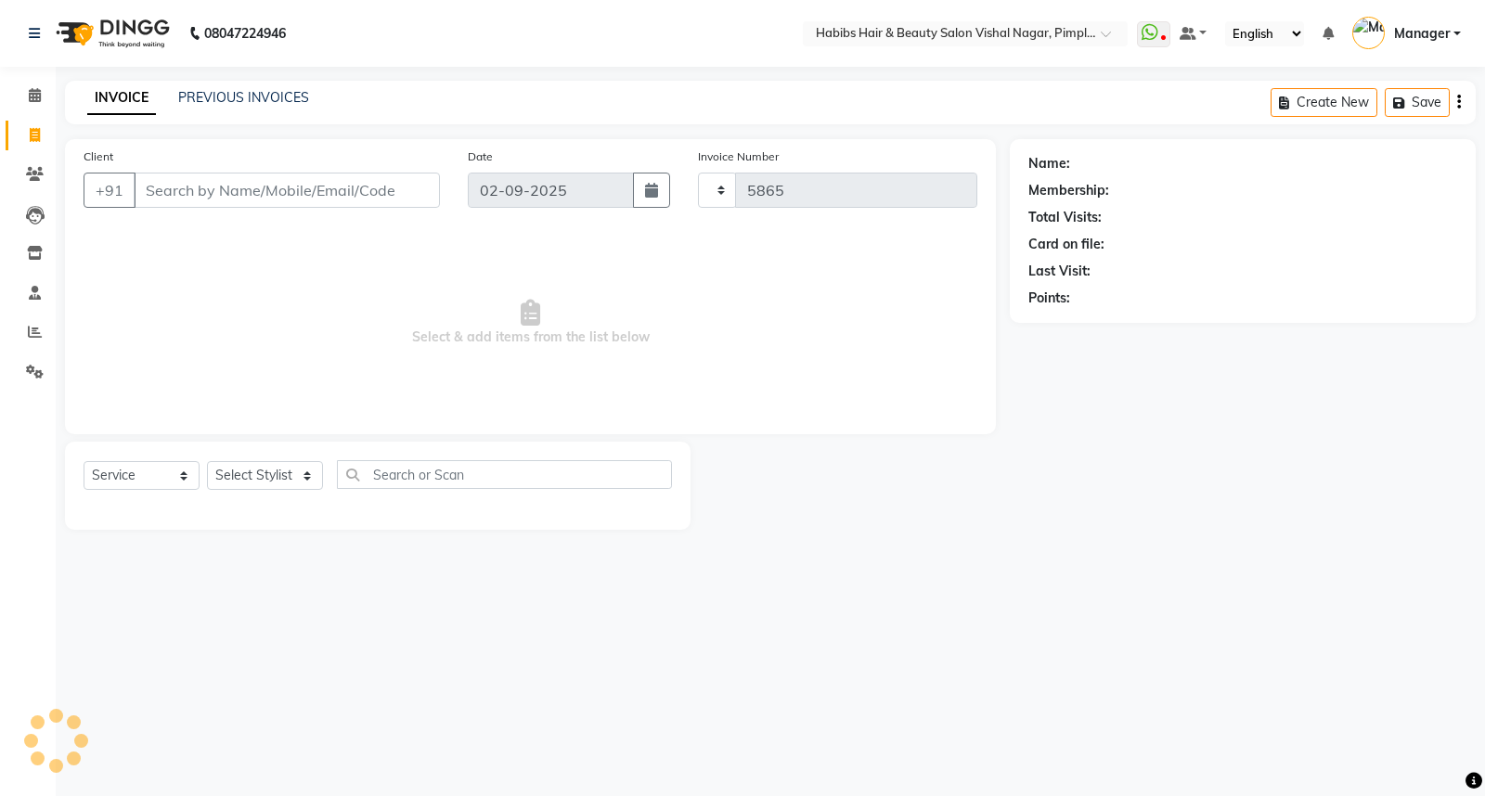
select select "5725"
click at [35, 93] on icon at bounding box center [35, 95] width 12 height 14
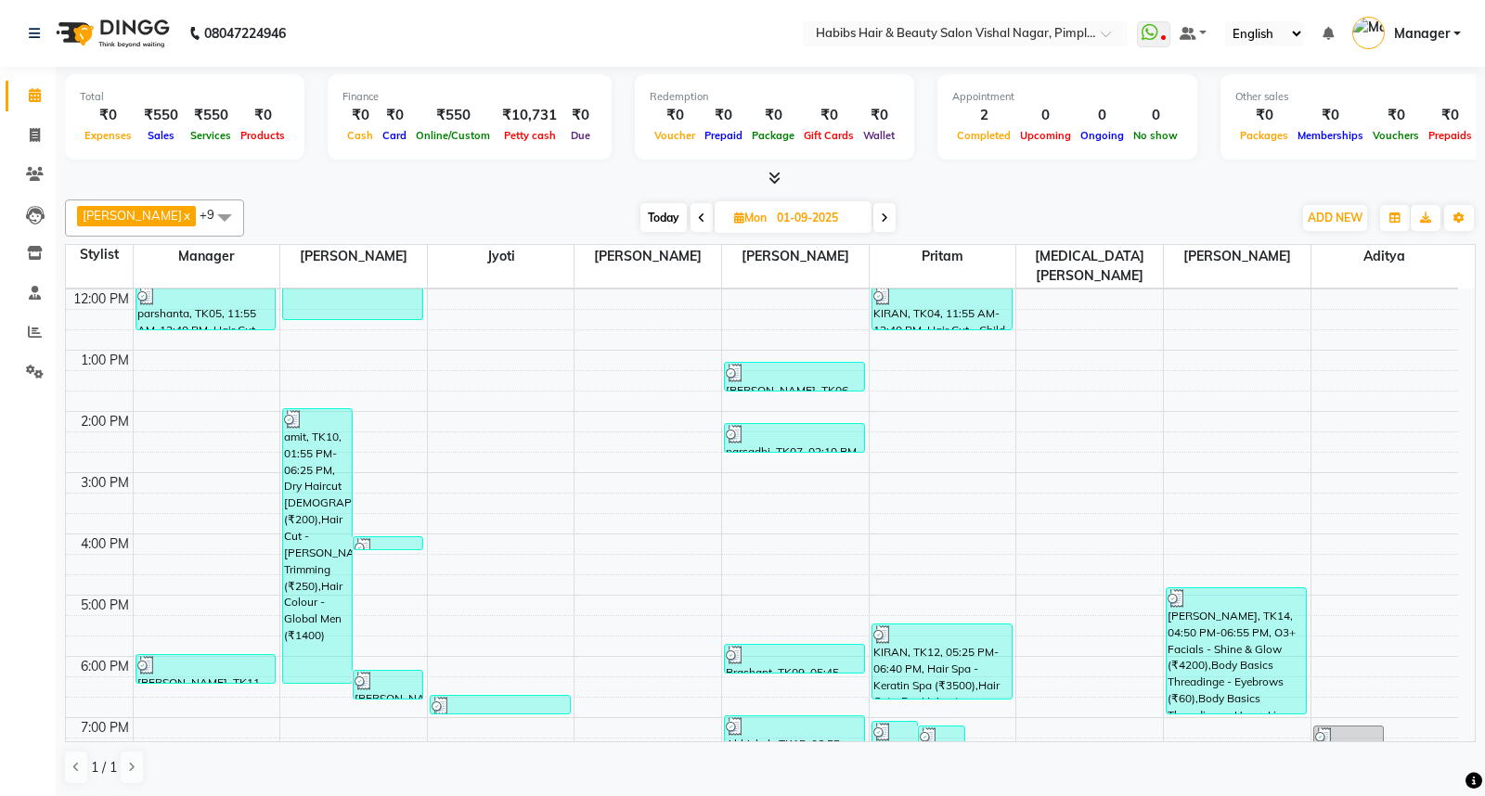
scroll to position [412, 0]
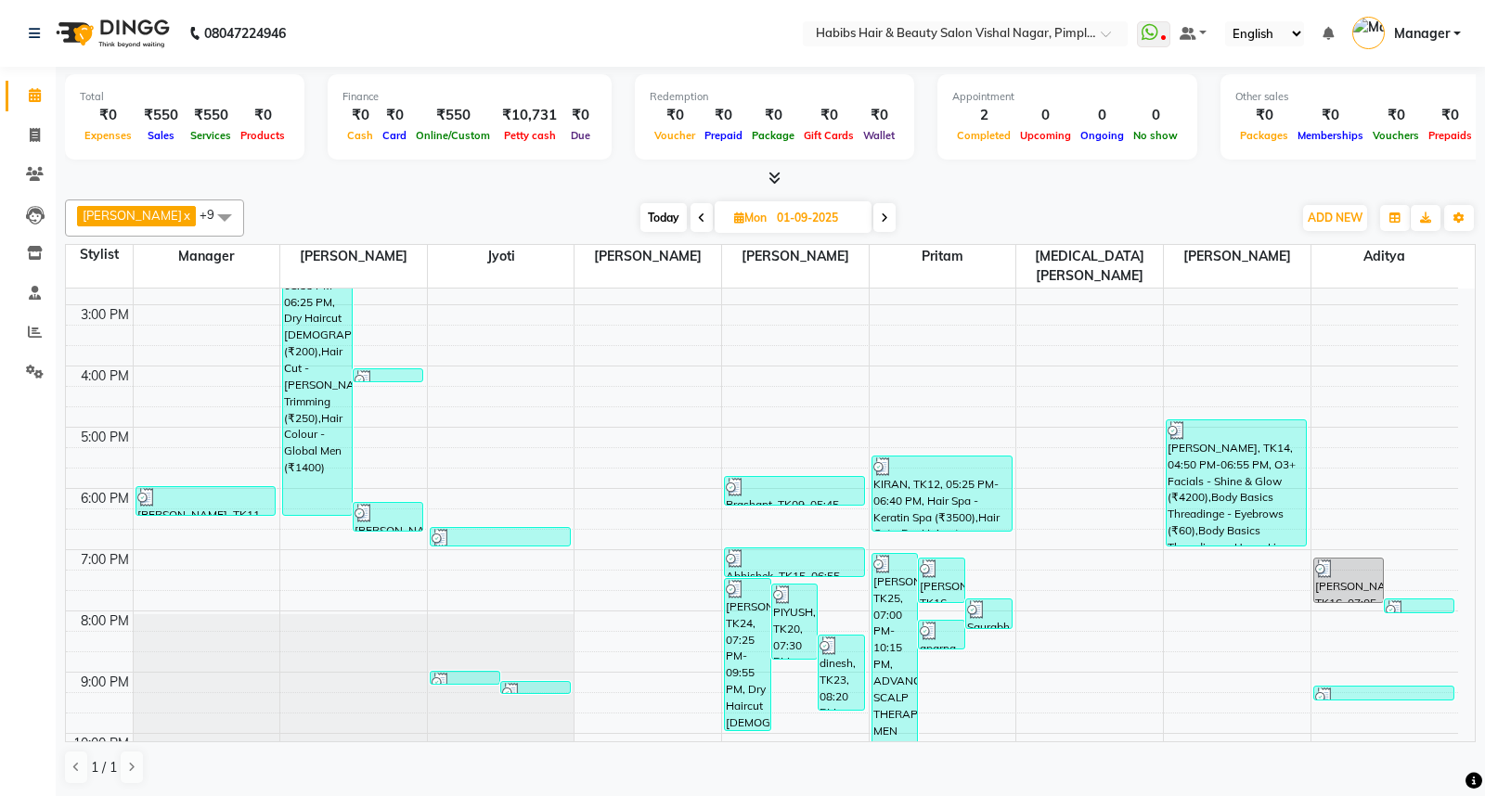
click at [896, 214] on span at bounding box center [884, 217] width 22 height 29
type input "02-09-2025"
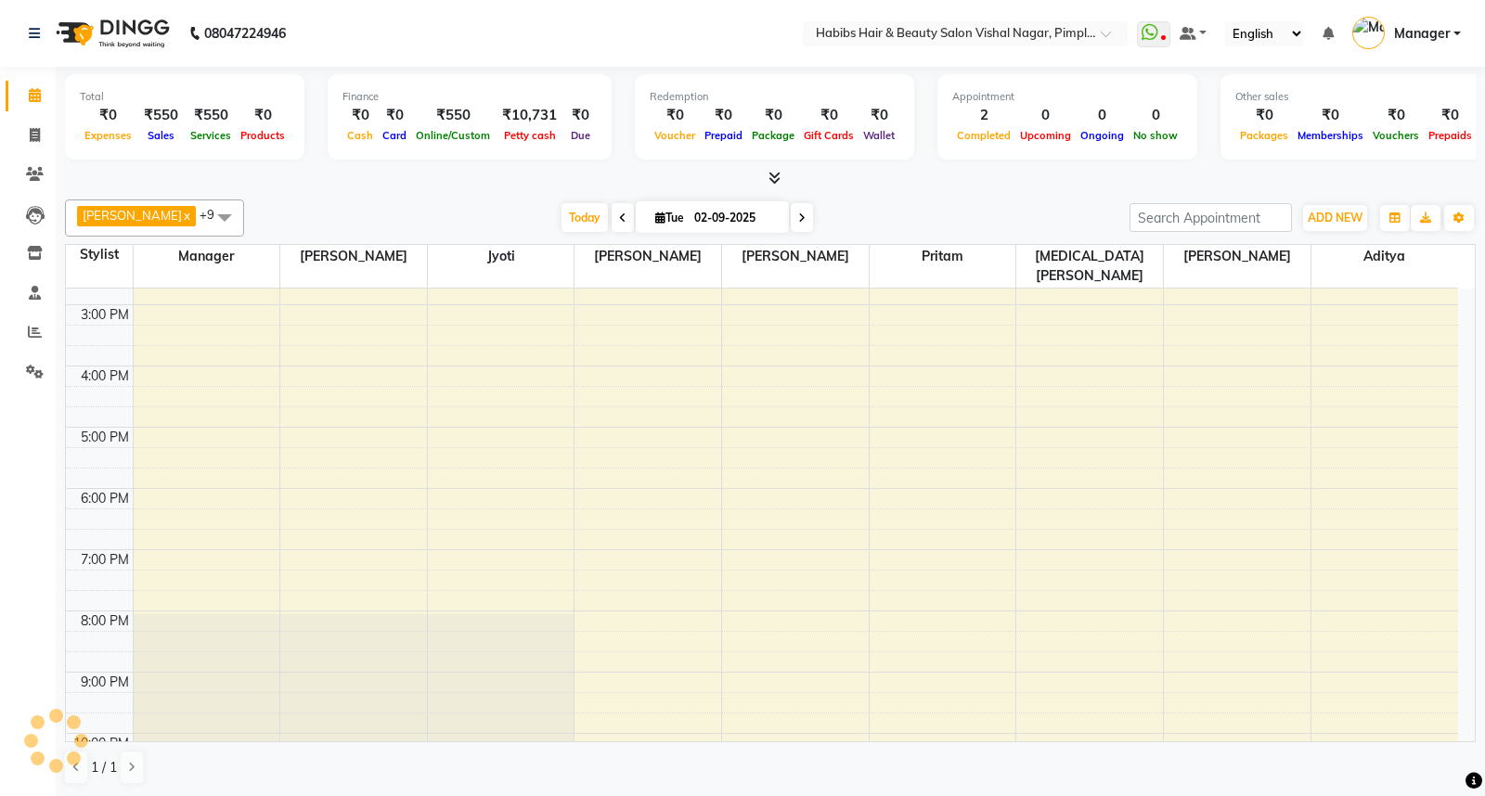
scroll to position [124, 0]
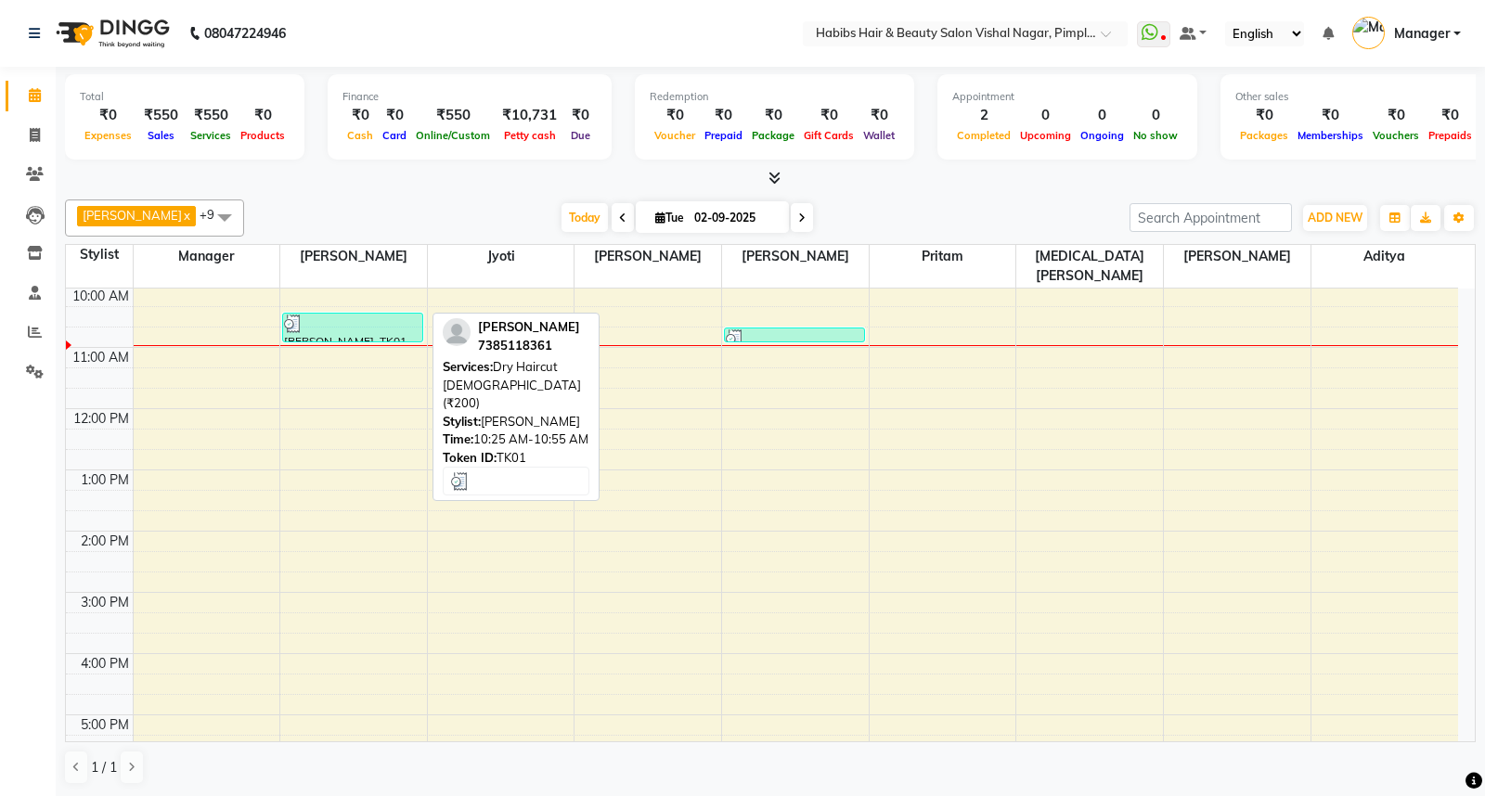
click at [381, 315] on div at bounding box center [352, 324] width 137 height 19
select select "3"
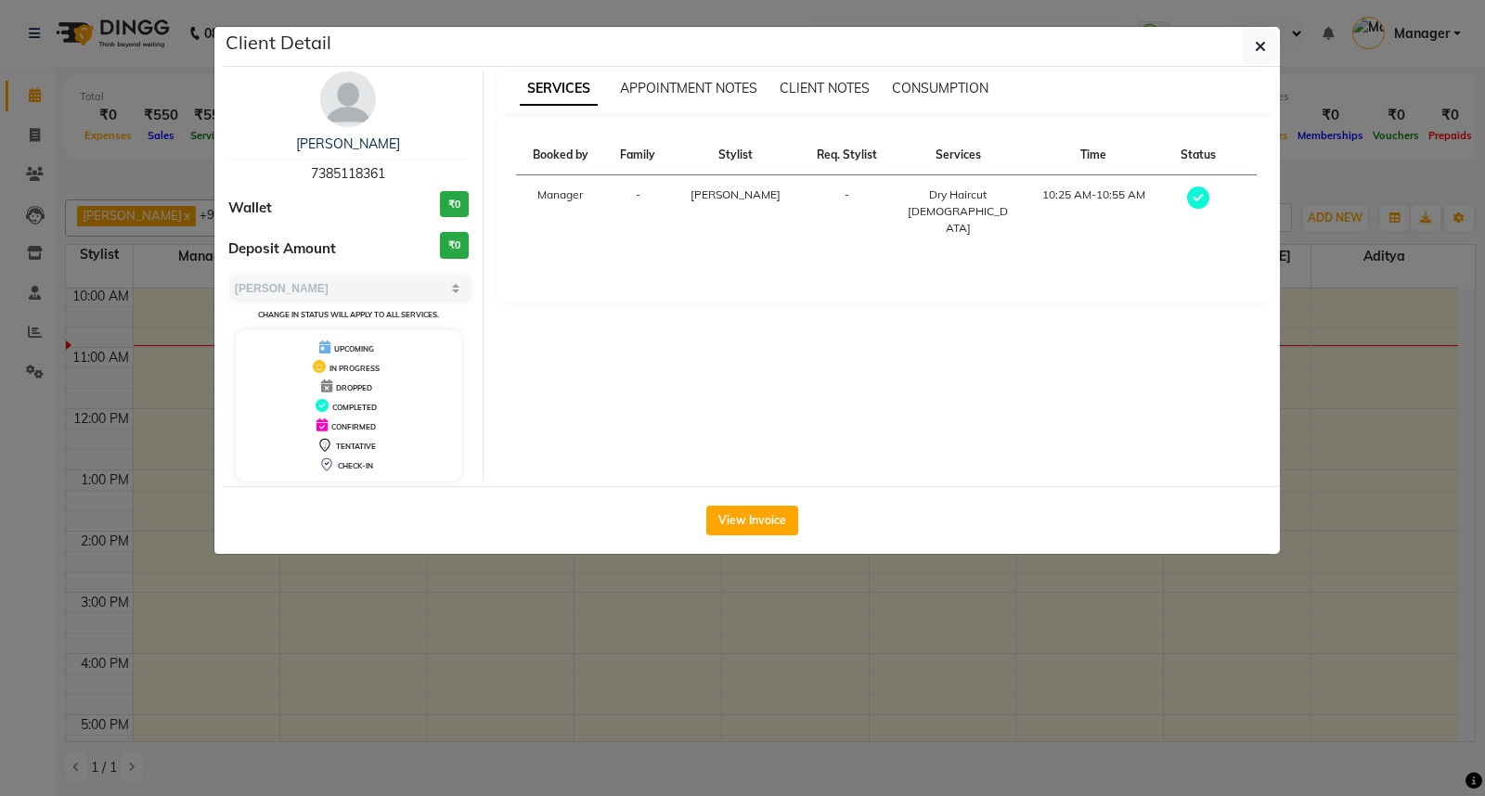
click at [1406, 552] on ngb-modal-window "Client Detail [PERSON_NAME] 7385118361 Wallet ₹0 Deposit Amount ₹0 Select MARK …" at bounding box center [742, 398] width 1485 height 796
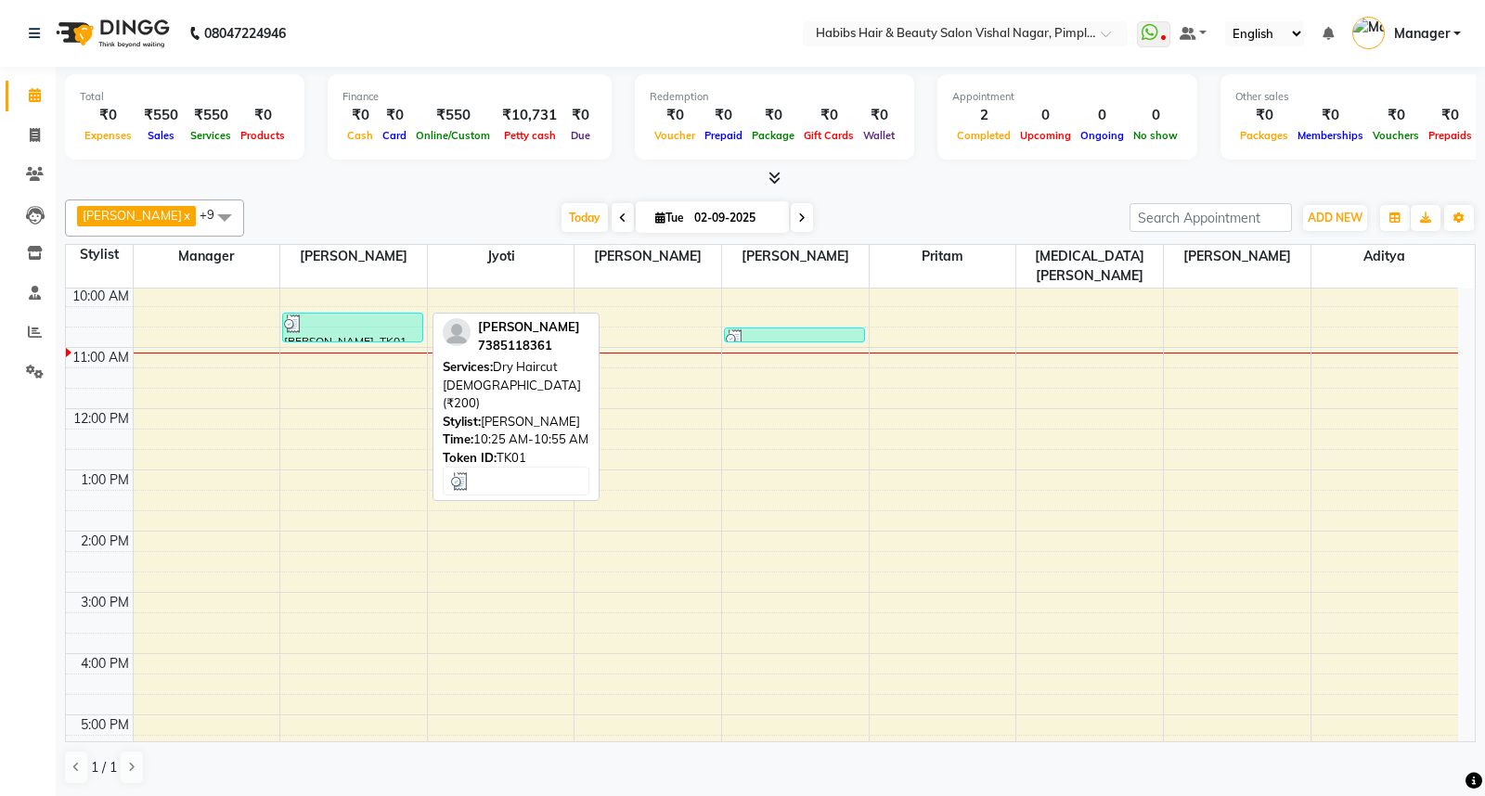
click at [344, 315] on div at bounding box center [352, 324] width 137 height 19
select select "3"
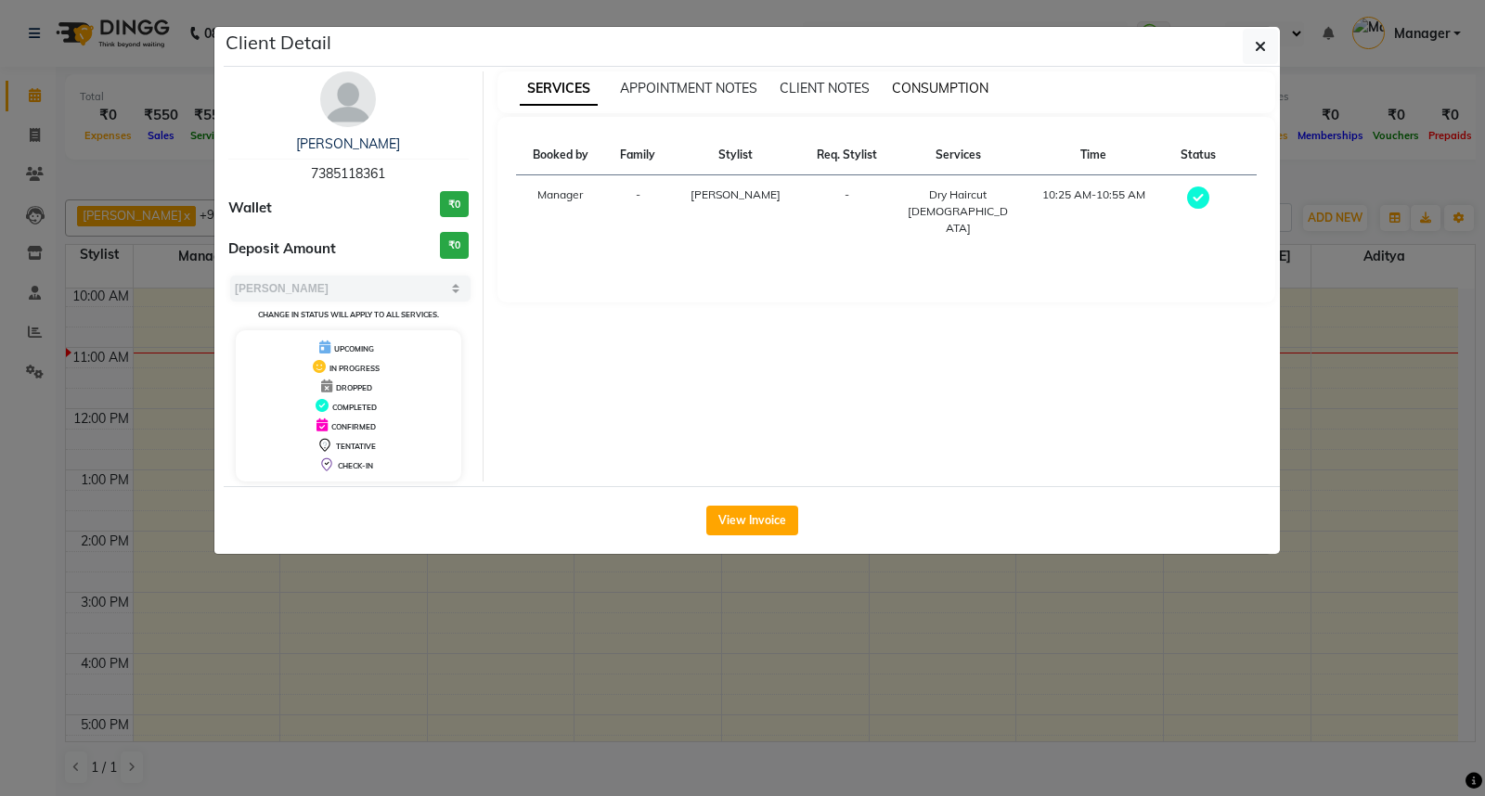
click at [950, 84] on span "CONSUMPTION" at bounding box center [940, 88] width 97 height 17
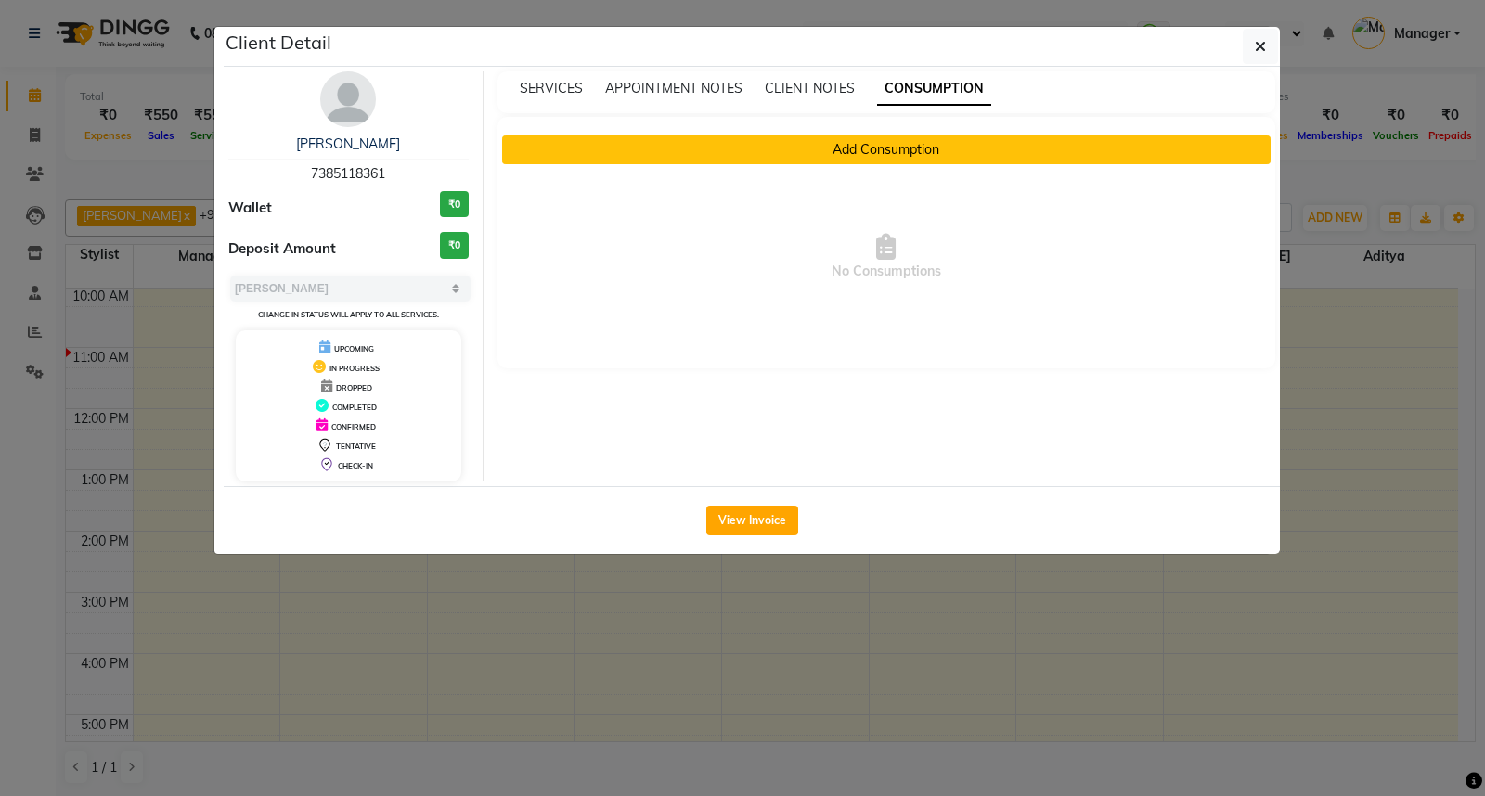
click at [915, 149] on button "Add Consumption" at bounding box center [886, 150] width 769 height 29
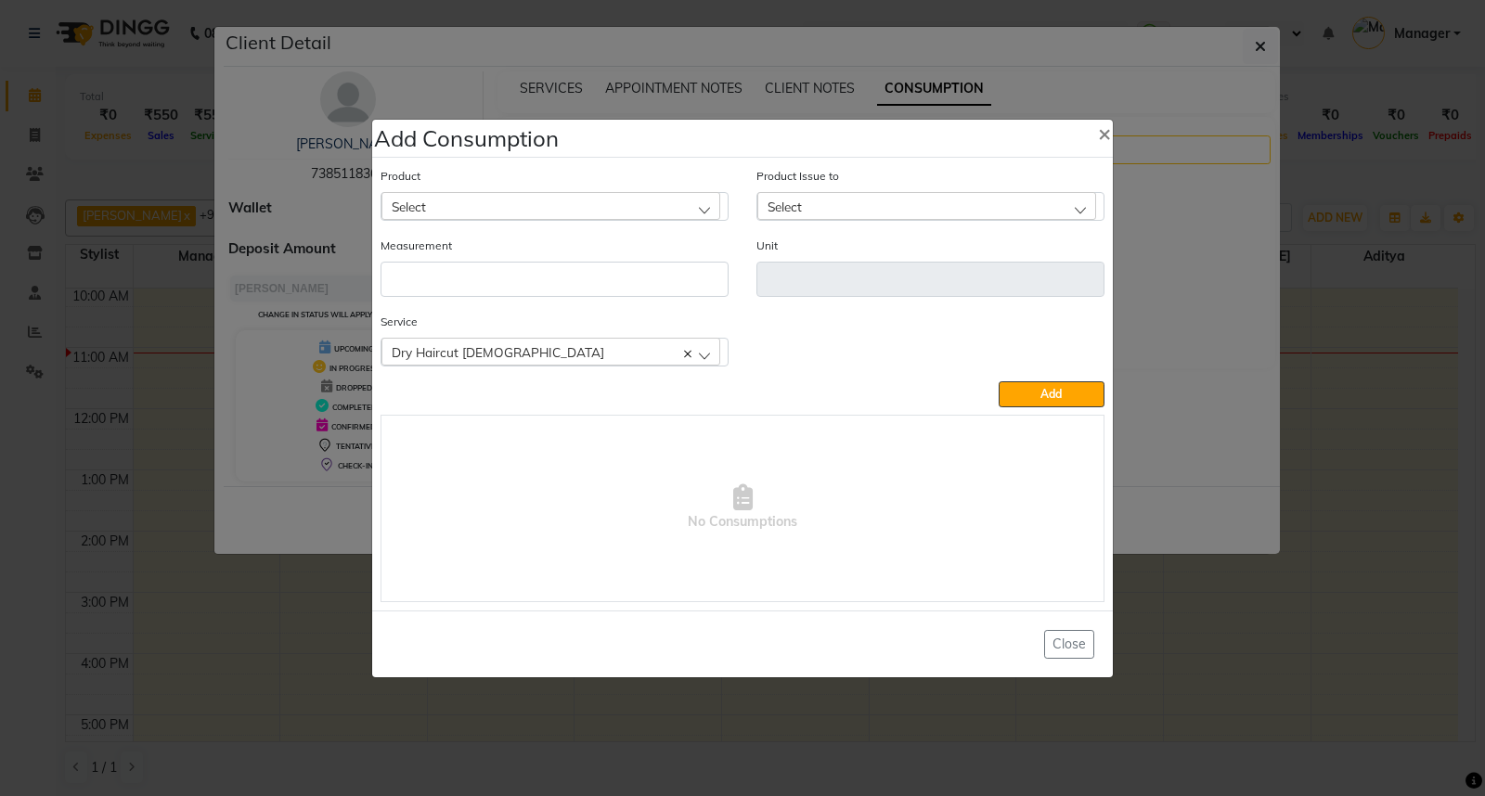
click at [703, 207] on div "Select" at bounding box center [550, 206] width 339 height 28
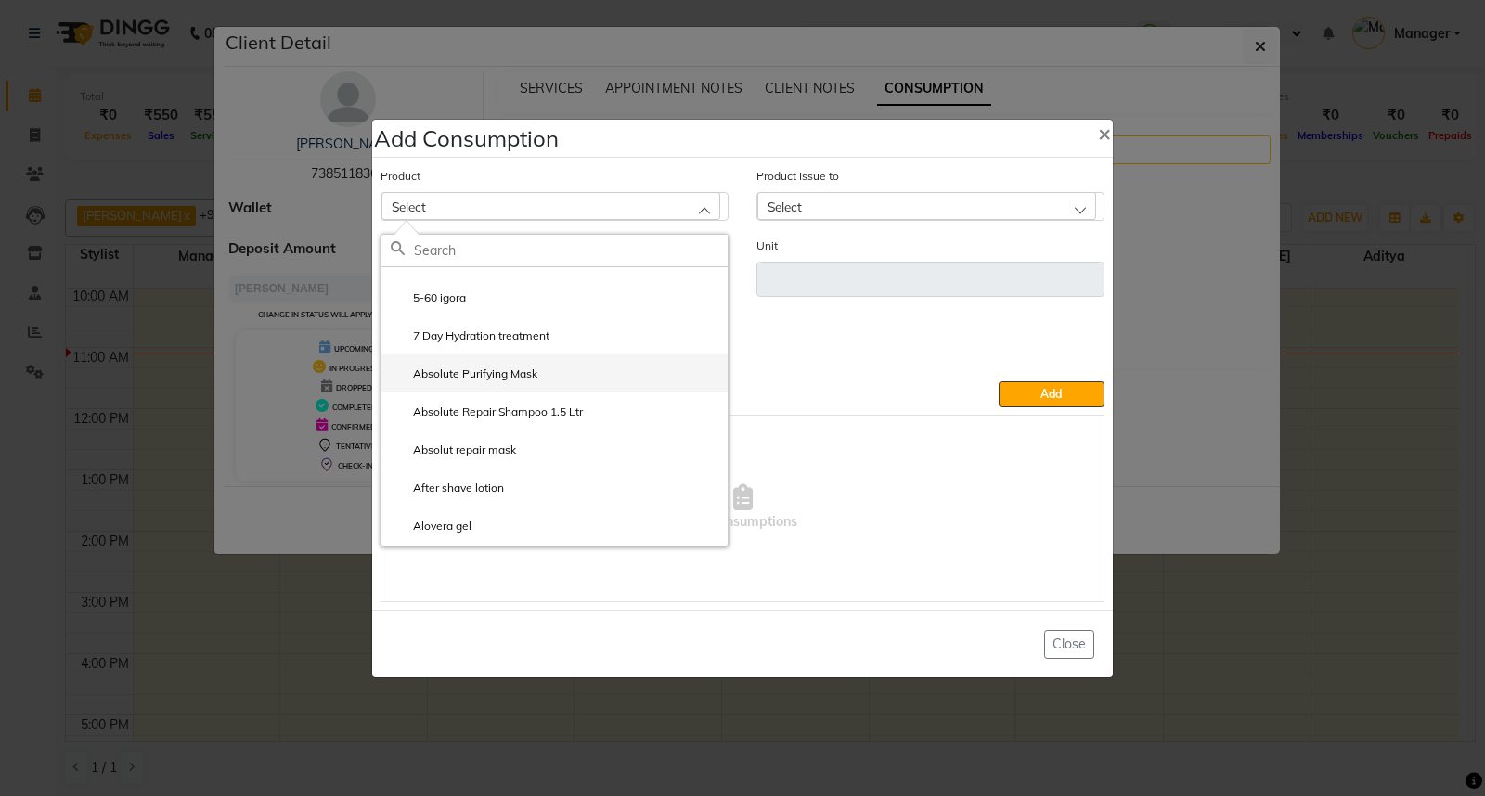
scroll to position [206, 0]
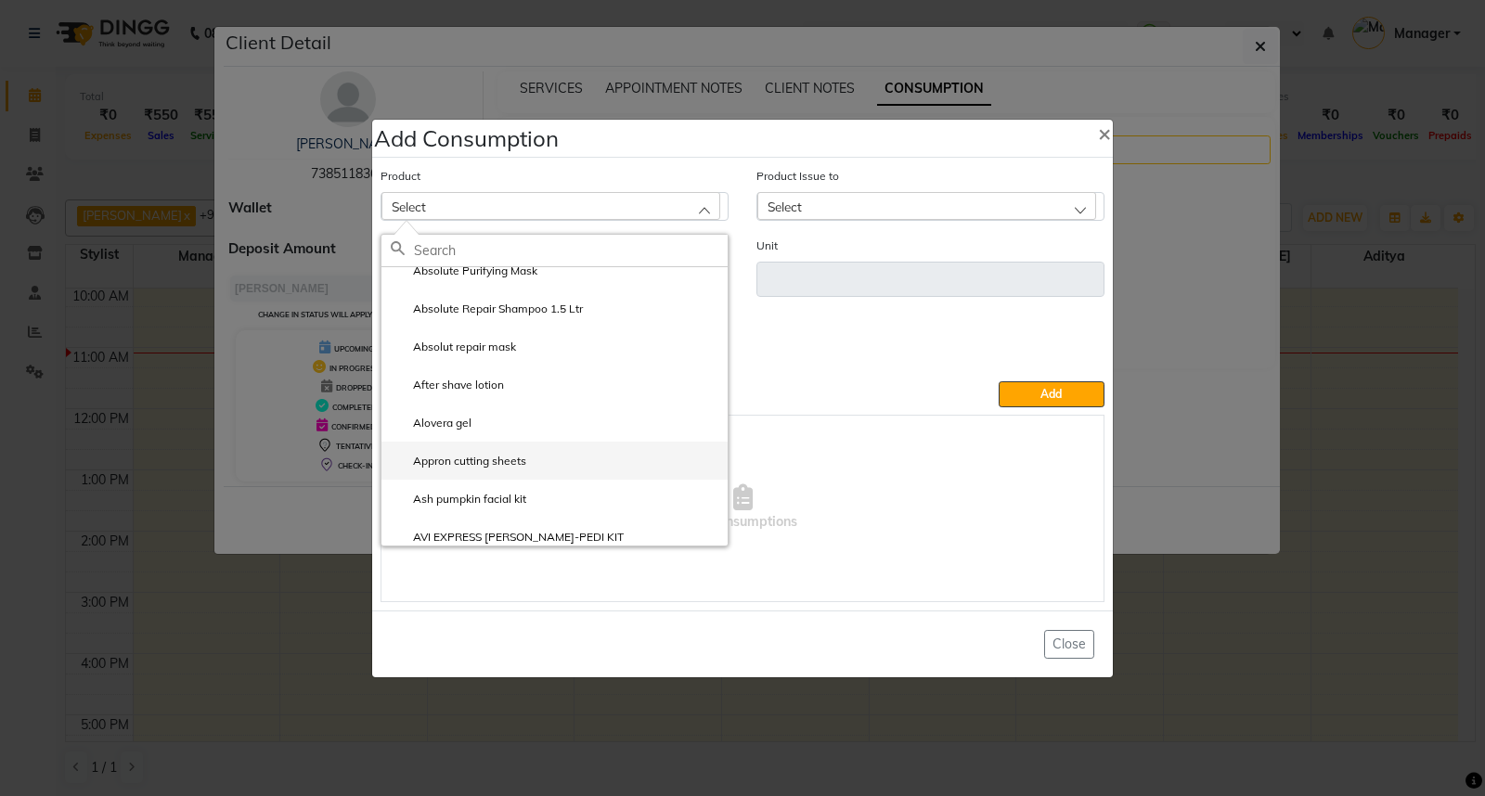
click at [580, 464] on li "Appron cutting sheets" at bounding box center [554, 461] width 346 height 38
type input "pcs"
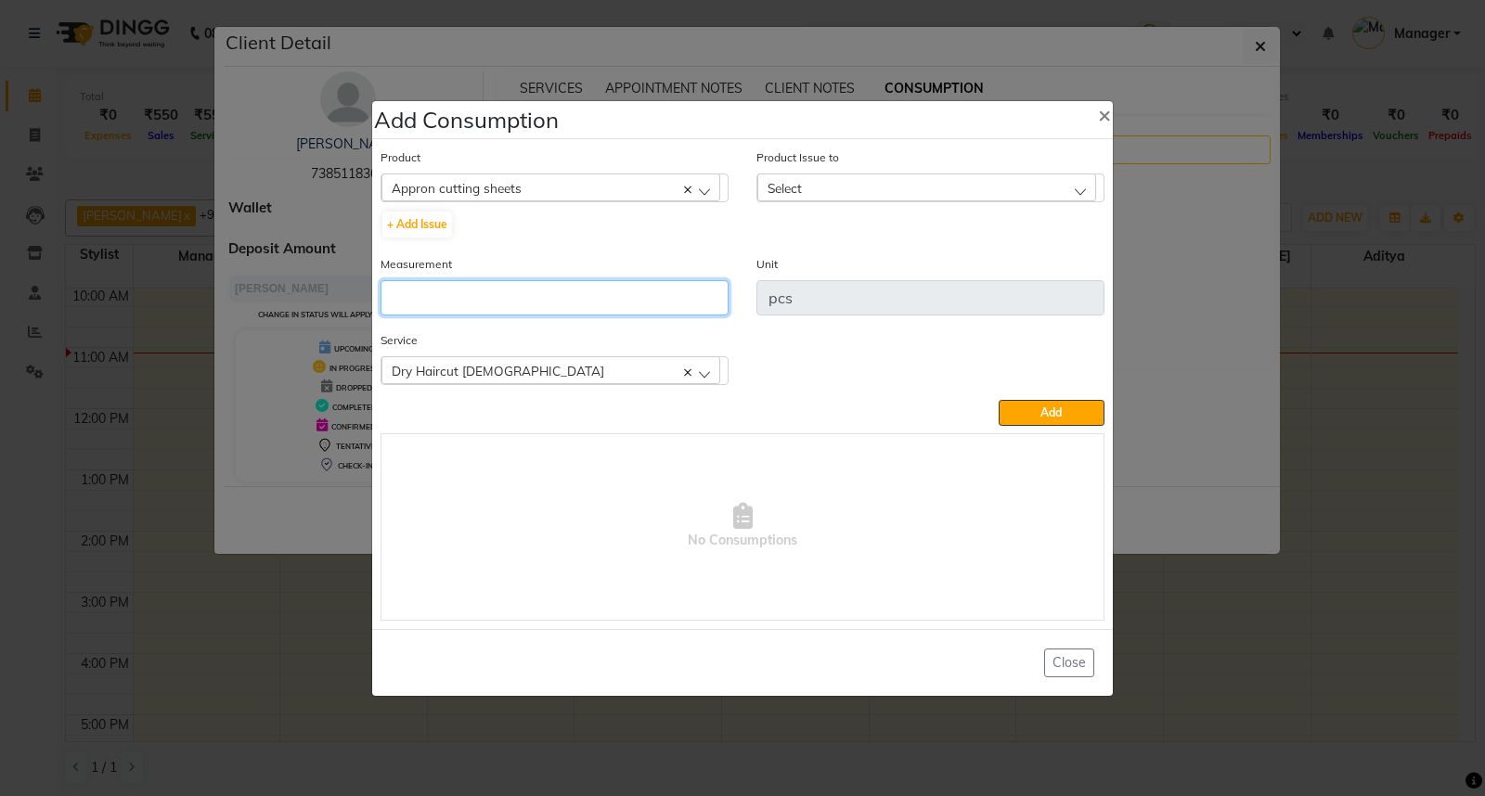
click at [419, 295] on input "number" at bounding box center [555, 297] width 348 height 35
type input "1"
click at [1074, 187] on div "Select" at bounding box center [926, 188] width 339 height 28
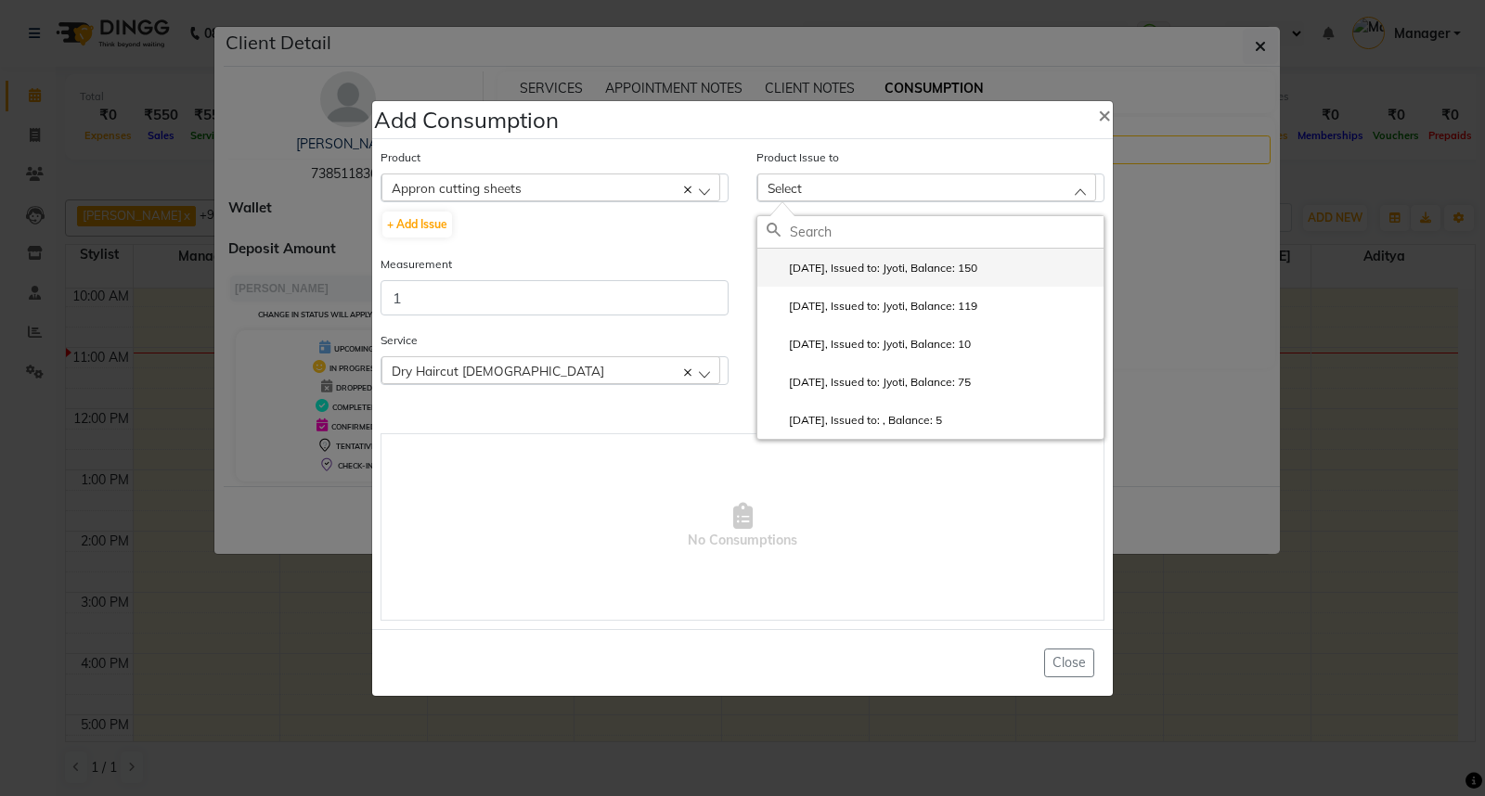
click at [1006, 273] on li "[DATE], Issued to: Jyoti, Balance: 150" at bounding box center [930, 268] width 346 height 38
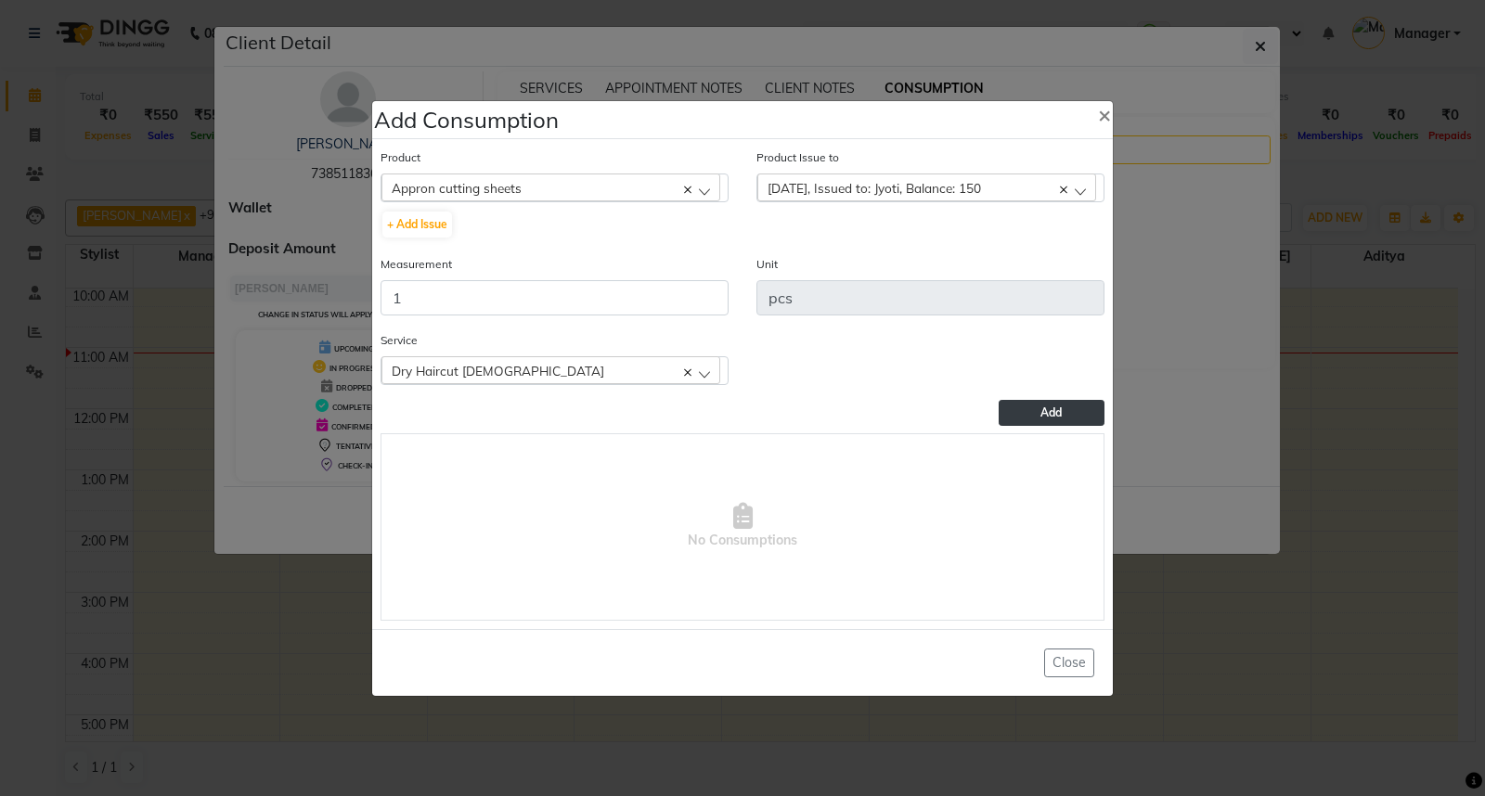
click at [1034, 413] on button "Add" at bounding box center [1052, 413] width 106 height 26
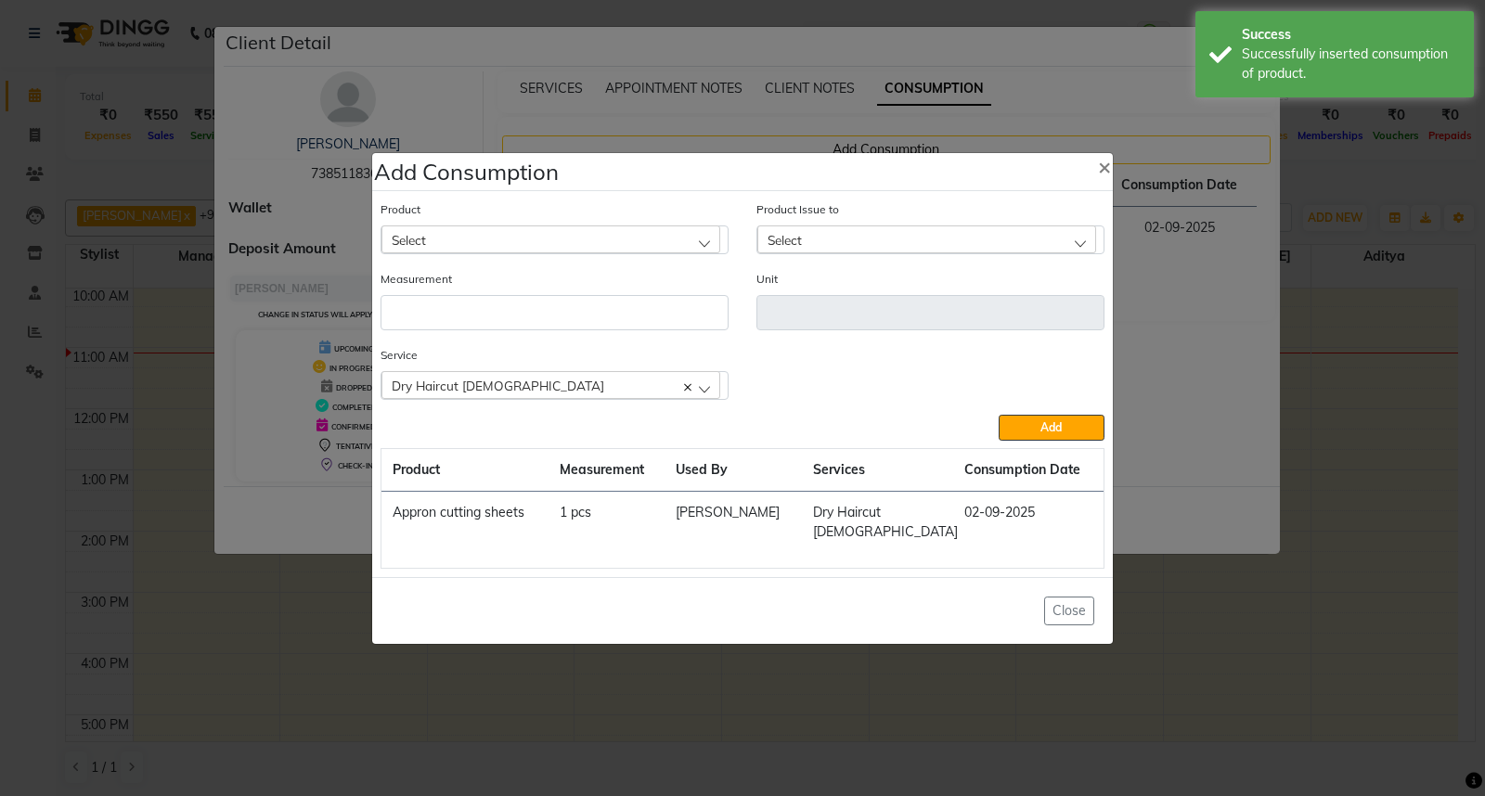
click at [1399, 369] on ngb-modal-window "Add Consumption × Product Select 0-77 IGORA Product Issue to Select [DATE], Iss…" at bounding box center [742, 398] width 1485 height 796
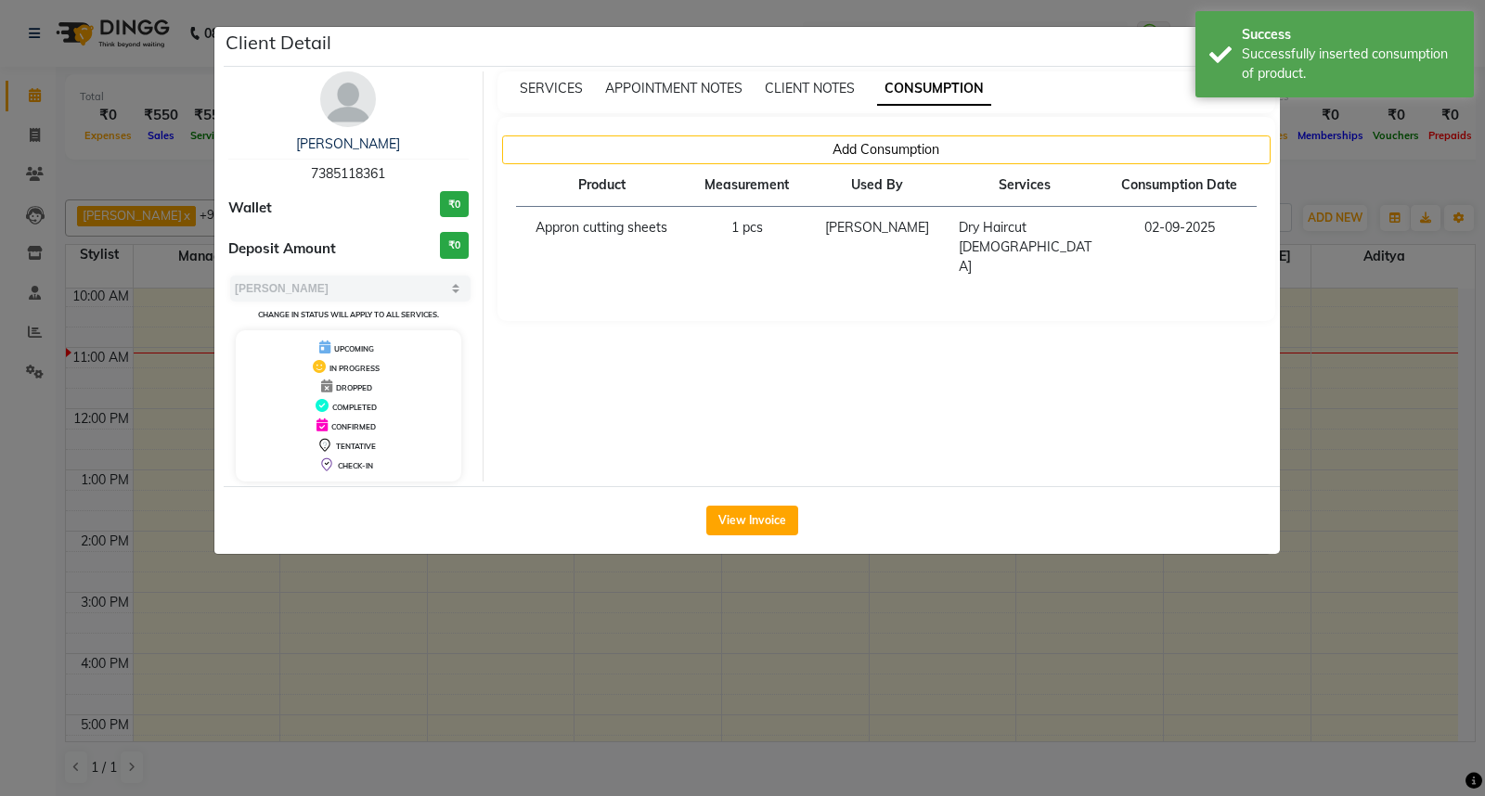
click at [1399, 372] on ngb-modal-window "Client Detail [PERSON_NAME] 7385118361 Wallet ₹0 Deposit Amount ₹0 Select MARK …" at bounding box center [742, 398] width 1485 height 796
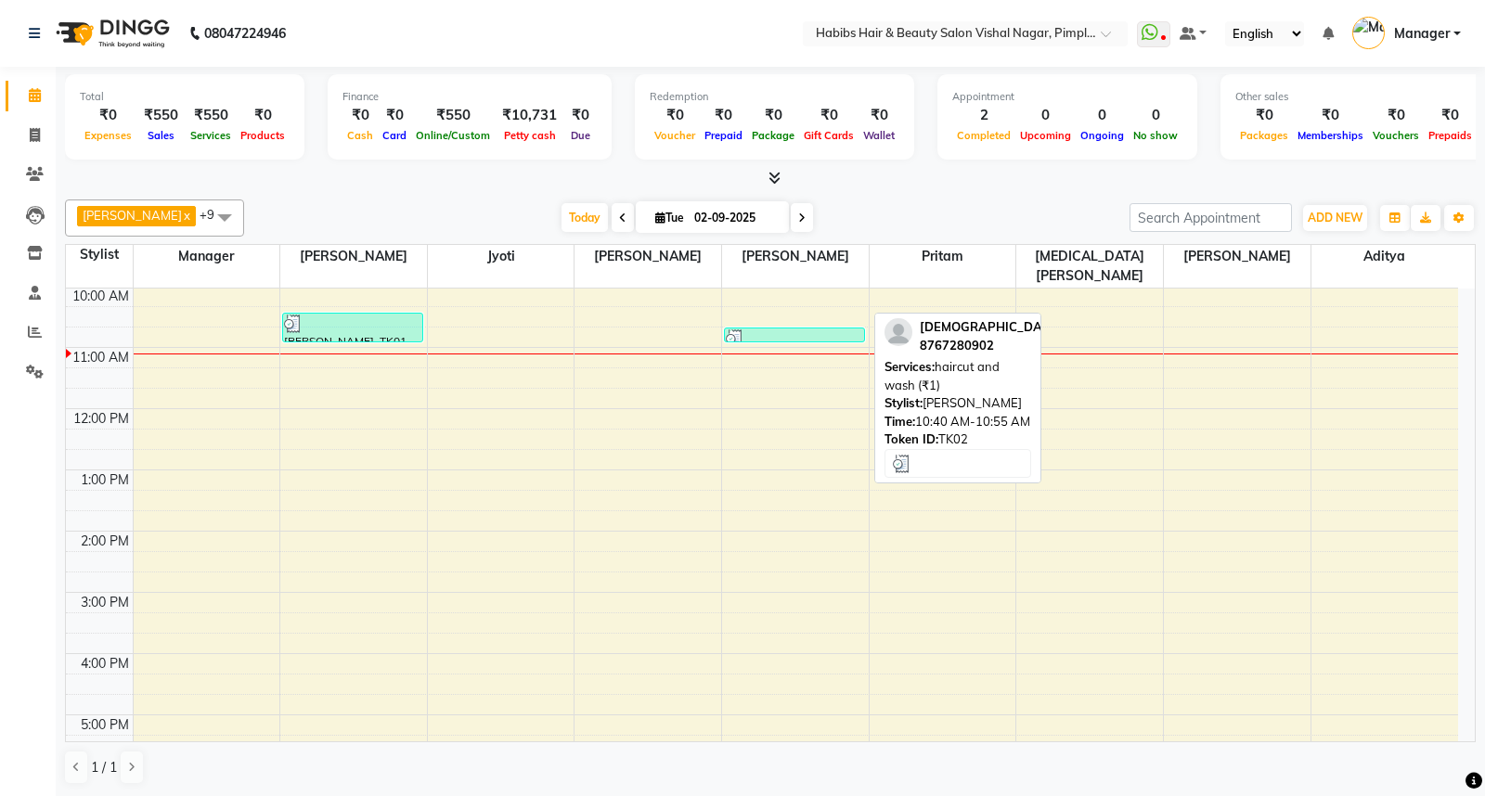
click at [784, 330] on div at bounding box center [794, 339] width 137 height 19
select select "3"
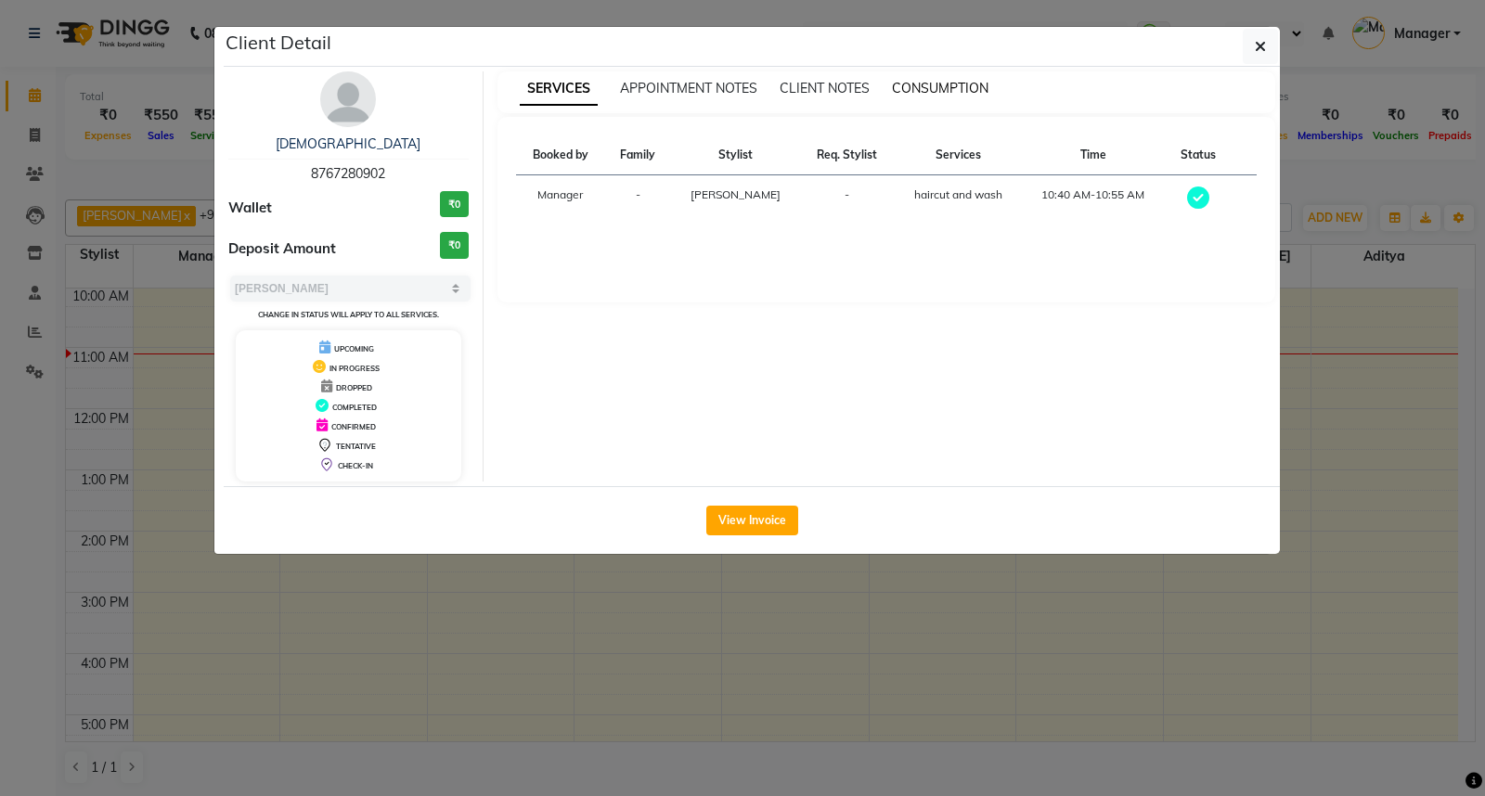
click at [947, 87] on span "CONSUMPTION" at bounding box center [940, 88] width 97 height 17
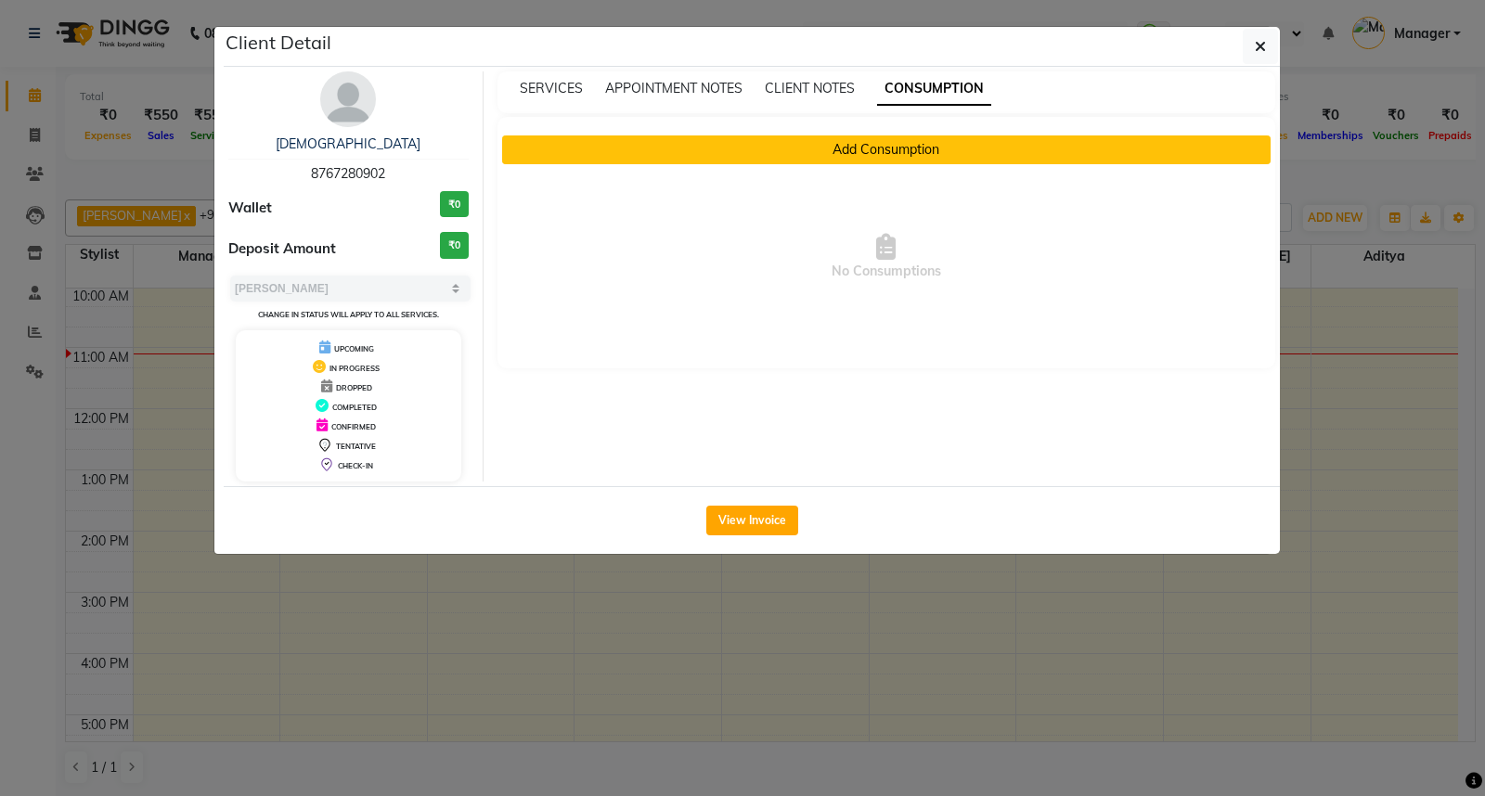
click at [898, 147] on button "Add Consumption" at bounding box center [886, 150] width 769 height 29
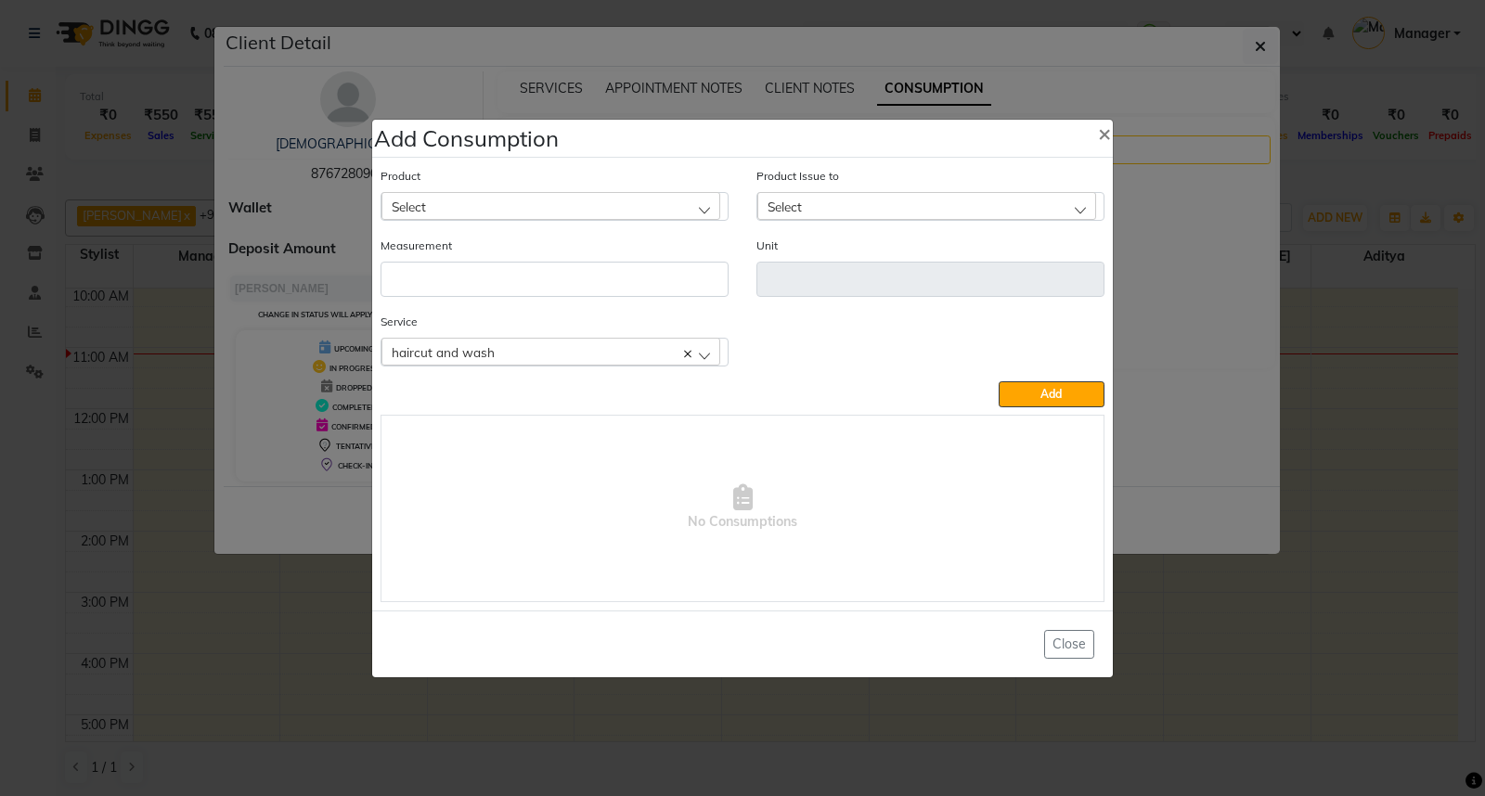
click at [703, 206] on div "Select" at bounding box center [550, 206] width 339 height 28
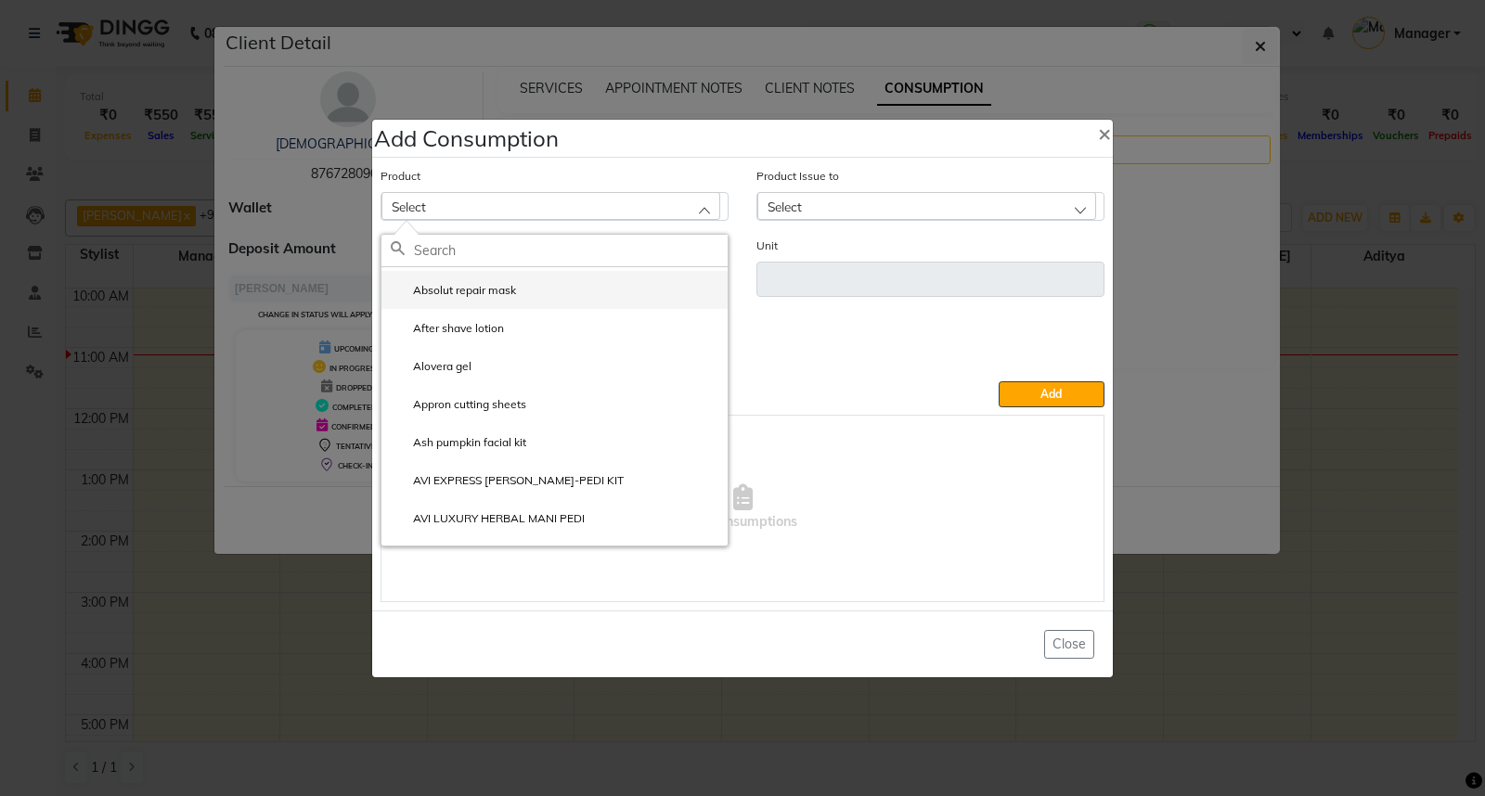
scroll to position [309, 0]
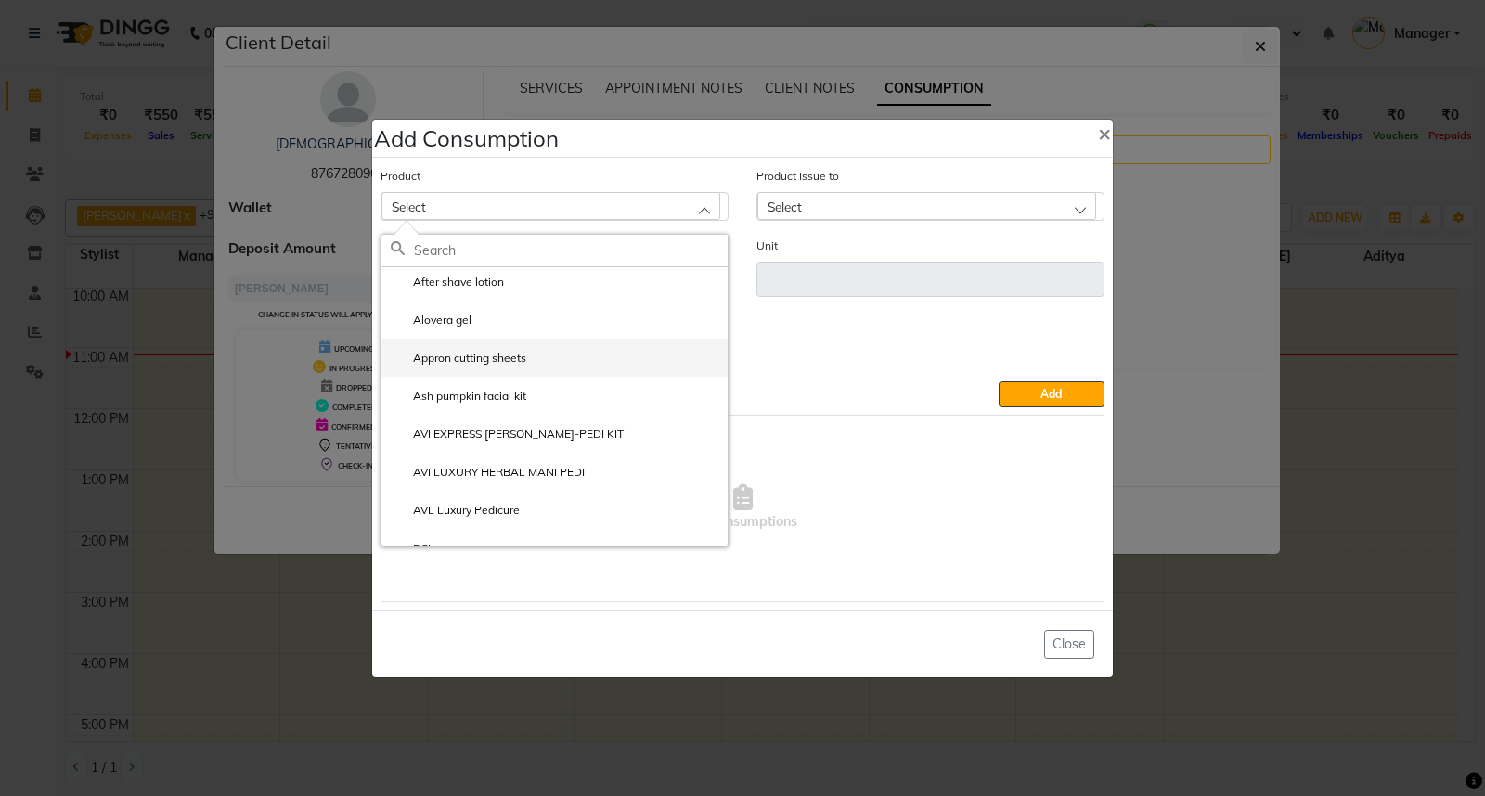
click at [555, 358] on li "Appron cutting sheets" at bounding box center [554, 358] width 346 height 38
type input "pcs"
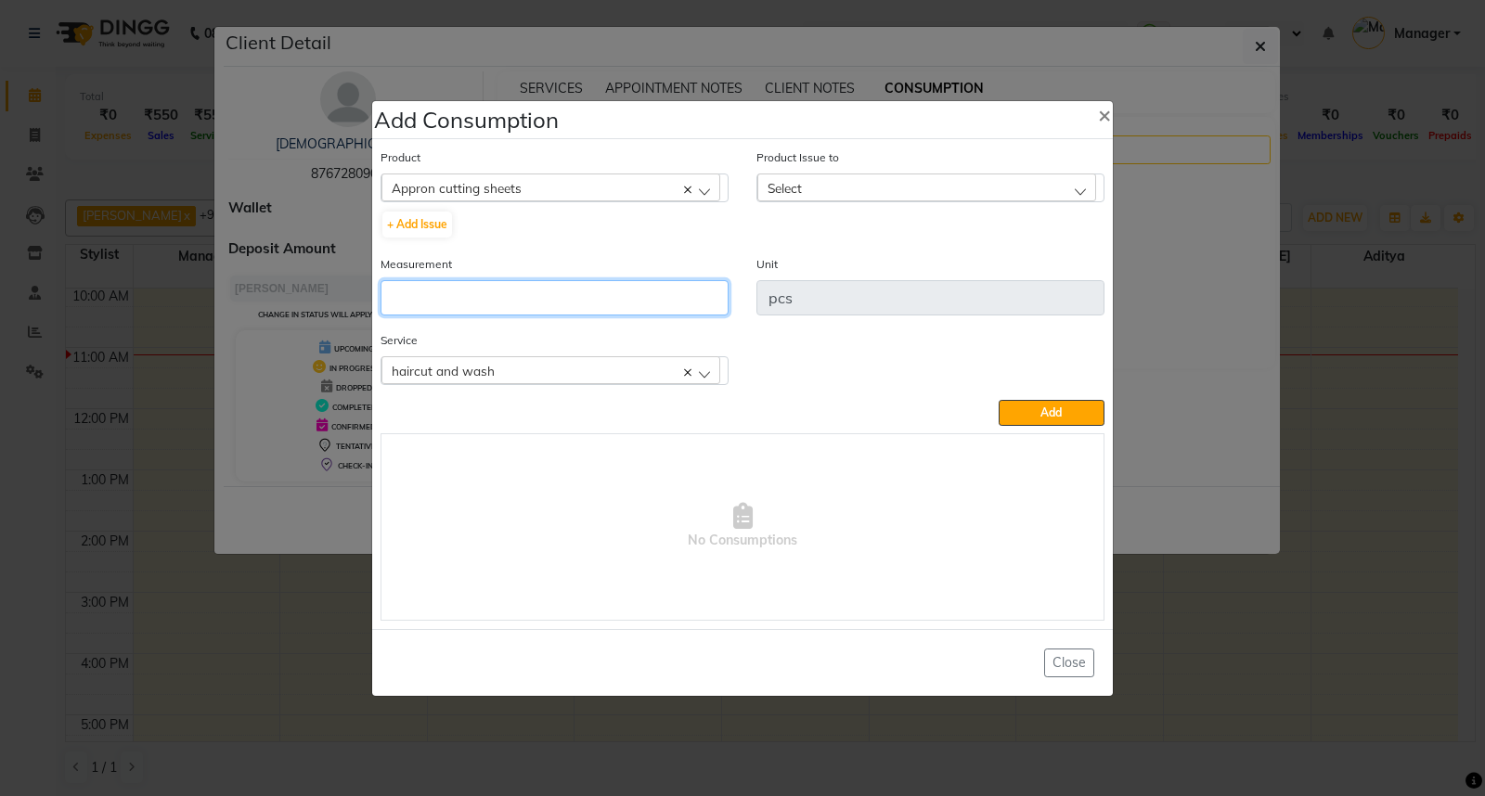
click at [436, 285] on input "number" at bounding box center [555, 297] width 348 height 35
type input "1"
click at [1081, 190] on div "Select" at bounding box center [926, 188] width 339 height 28
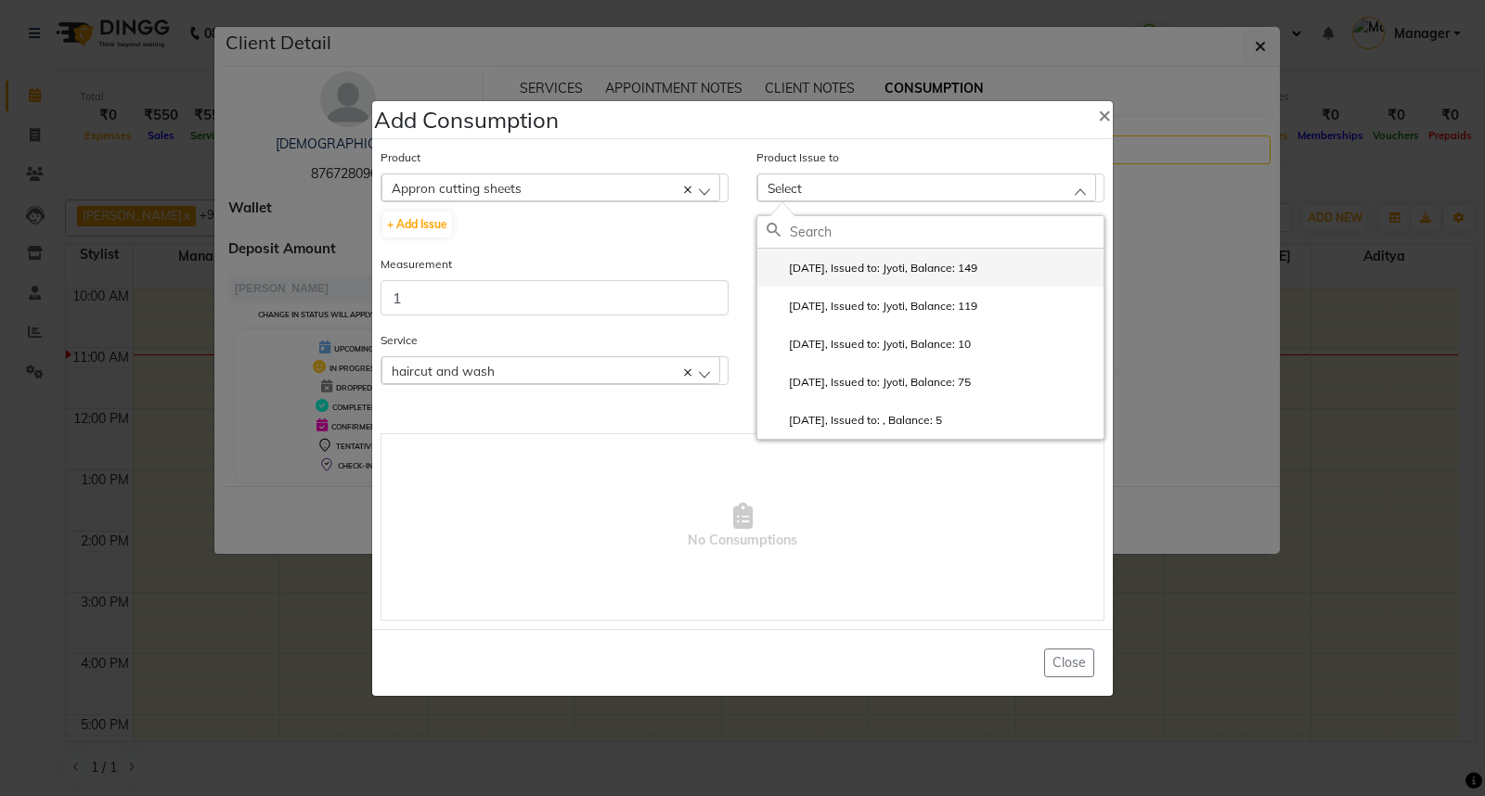
click at [1008, 278] on li "[DATE], Issued to: Jyoti, Balance: 149" at bounding box center [930, 268] width 346 height 38
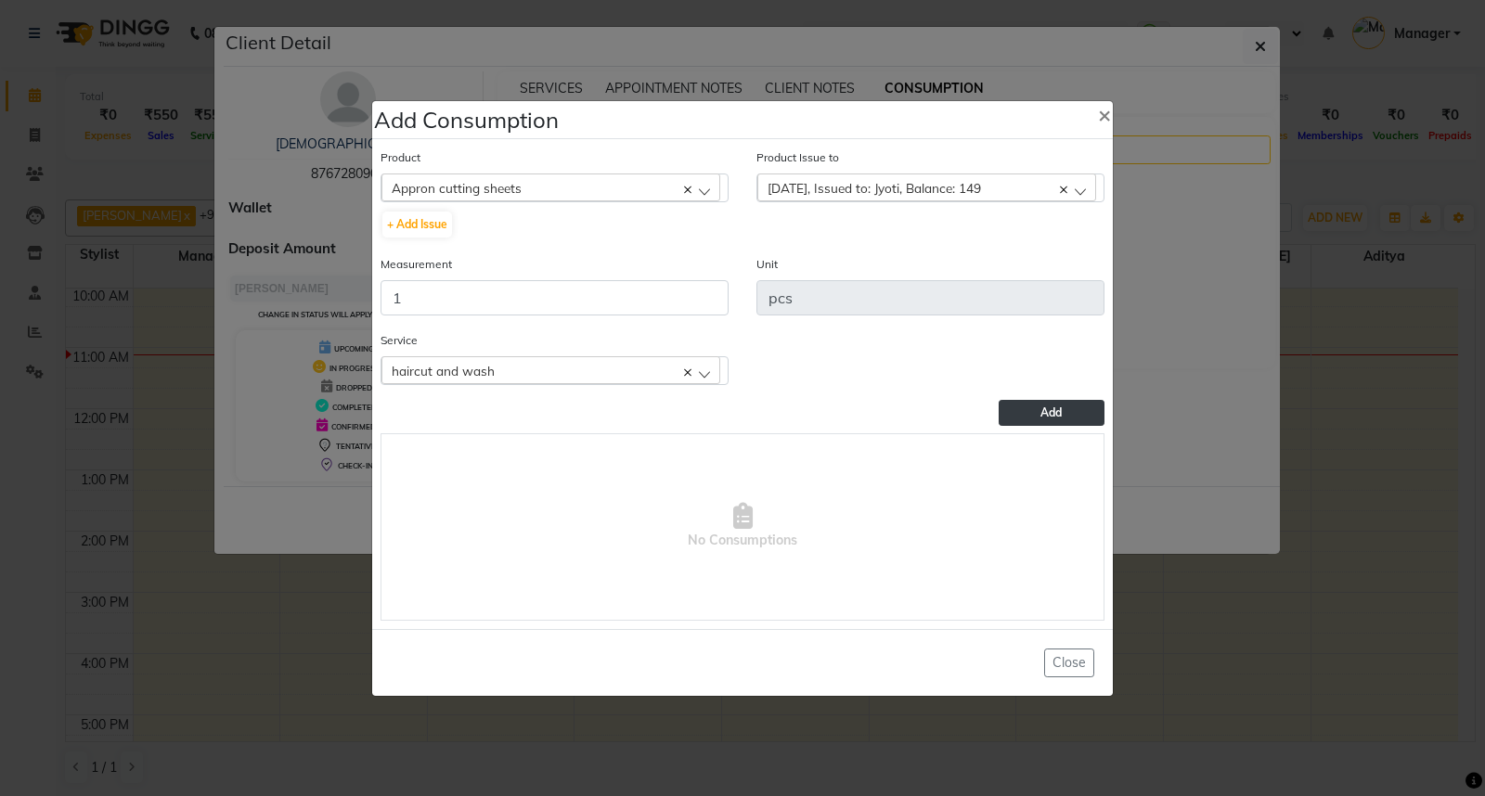
click at [1021, 411] on button "Add" at bounding box center [1052, 413] width 106 height 26
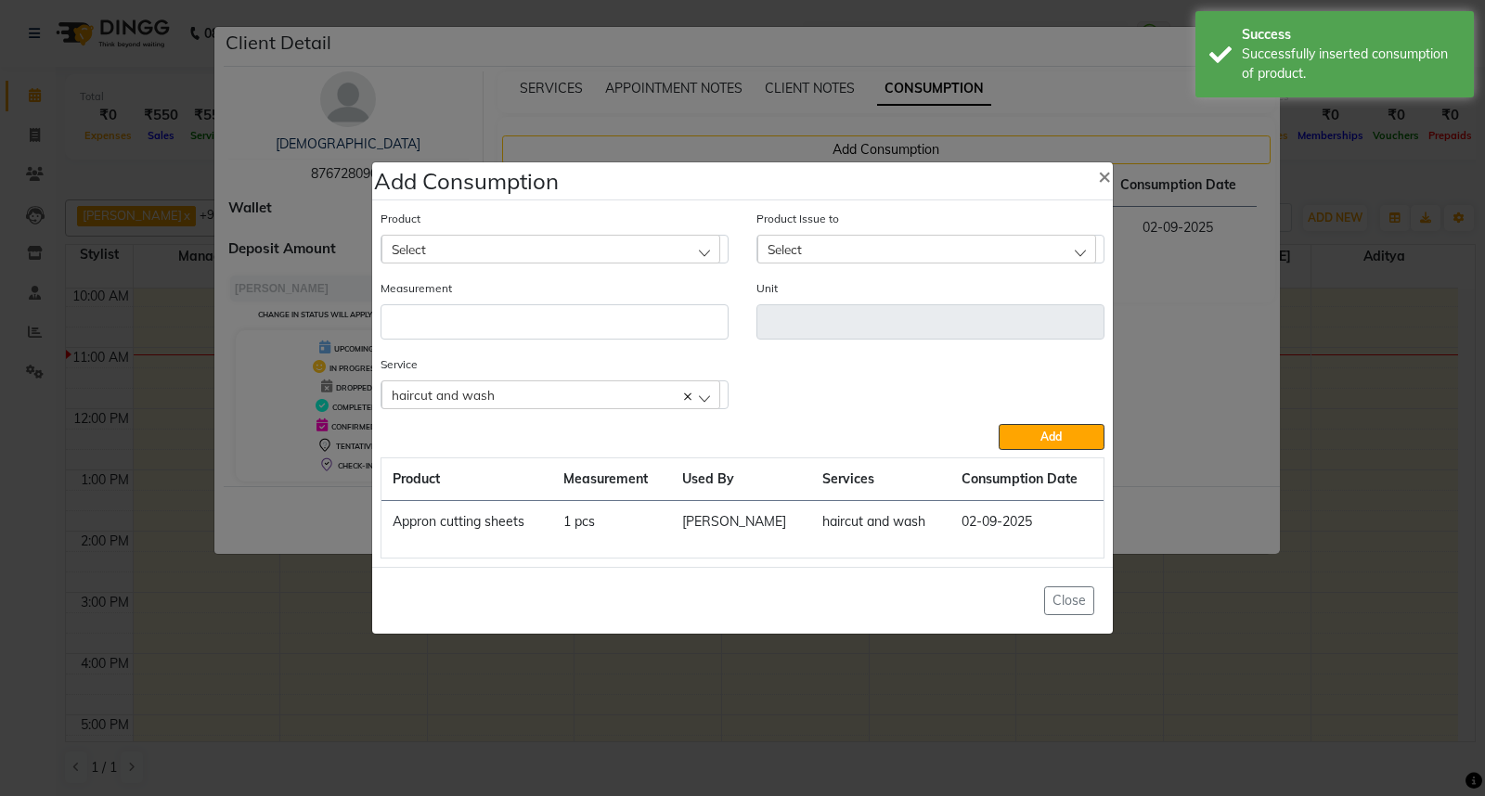
click at [1389, 521] on ngb-modal-window "Add Consumption × Product Select 0-77 IGORA Product Issue to Select [DATE], Iss…" at bounding box center [742, 398] width 1485 height 796
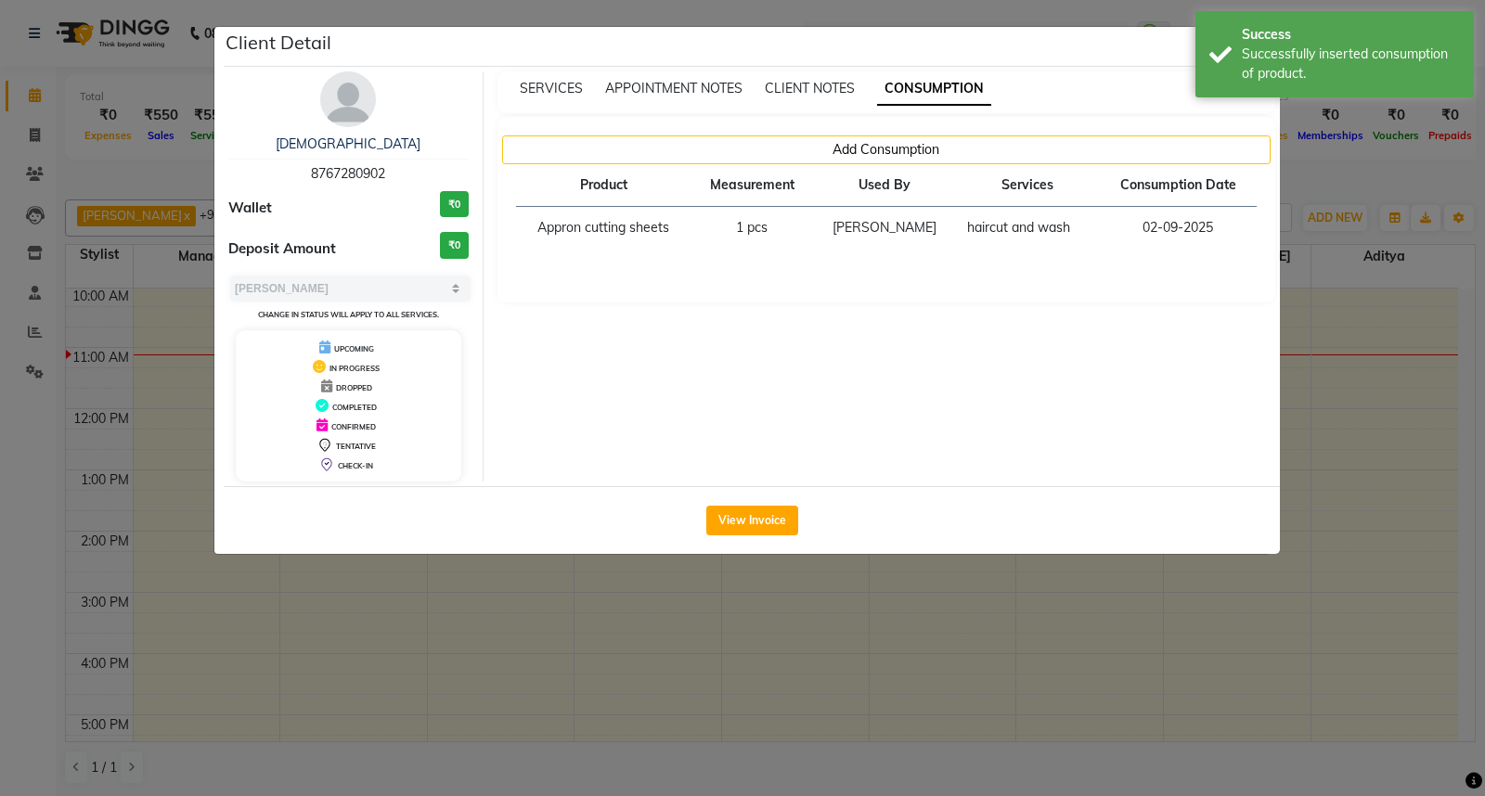
click at [1389, 521] on ngb-modal-window "Client Detail [PERSON_NAME] 8767280902 Wallet ₹0 Deposit Amount ₹0 Select MARK …" at bounding box center [742, 398] width 1485 height 796
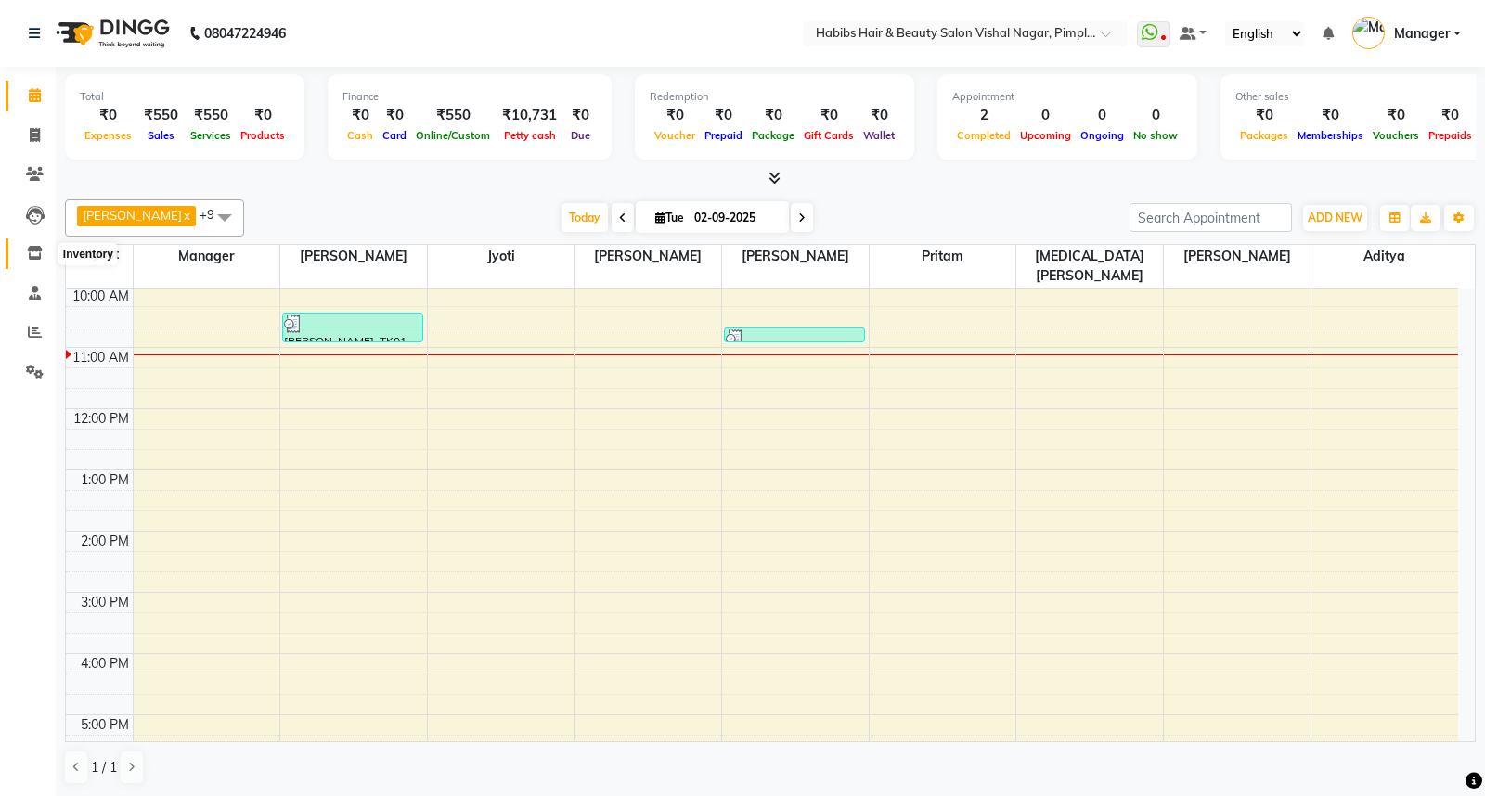
click at [37, 253] on icon at bounding box center [35, 253] width 16 height 14
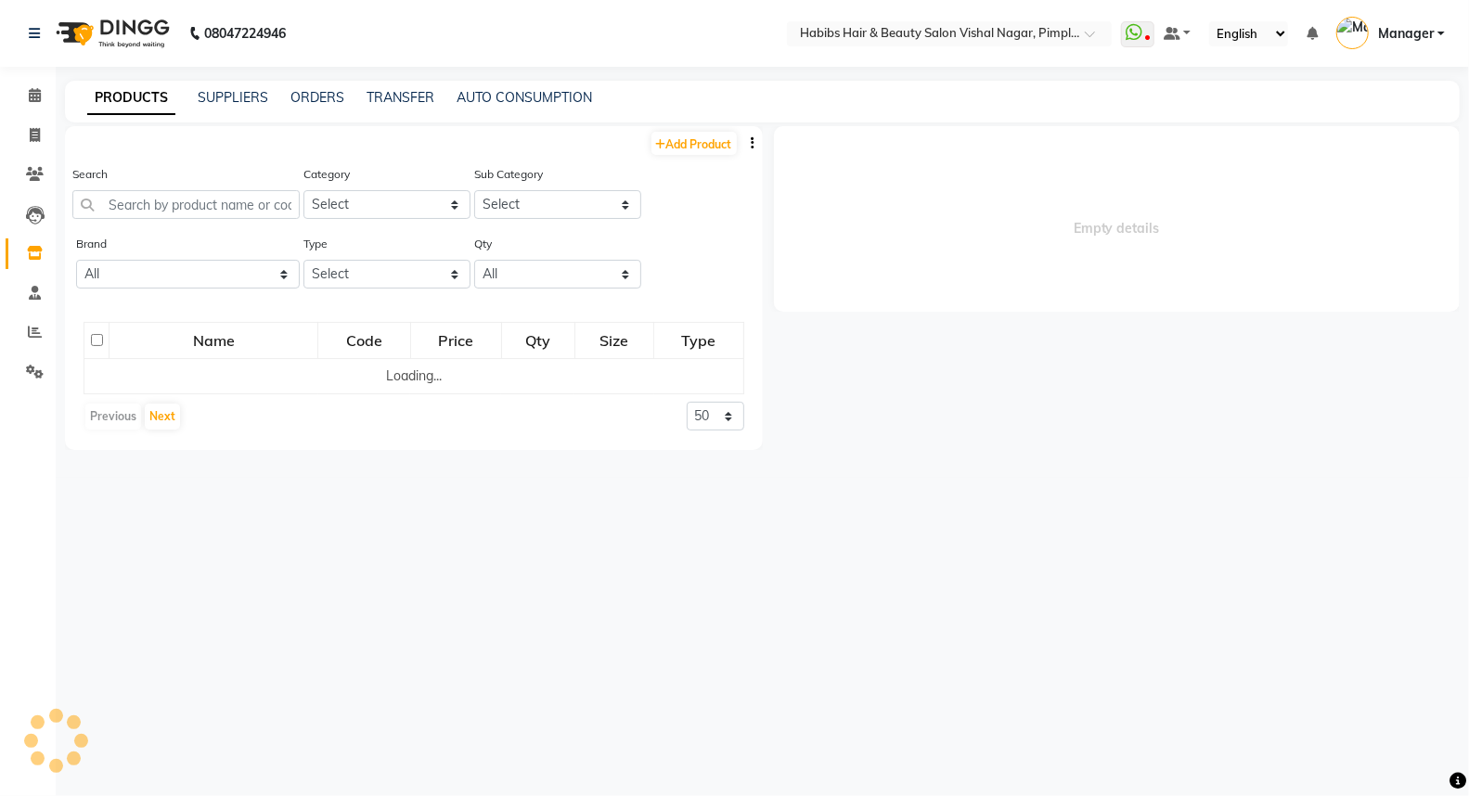
select select
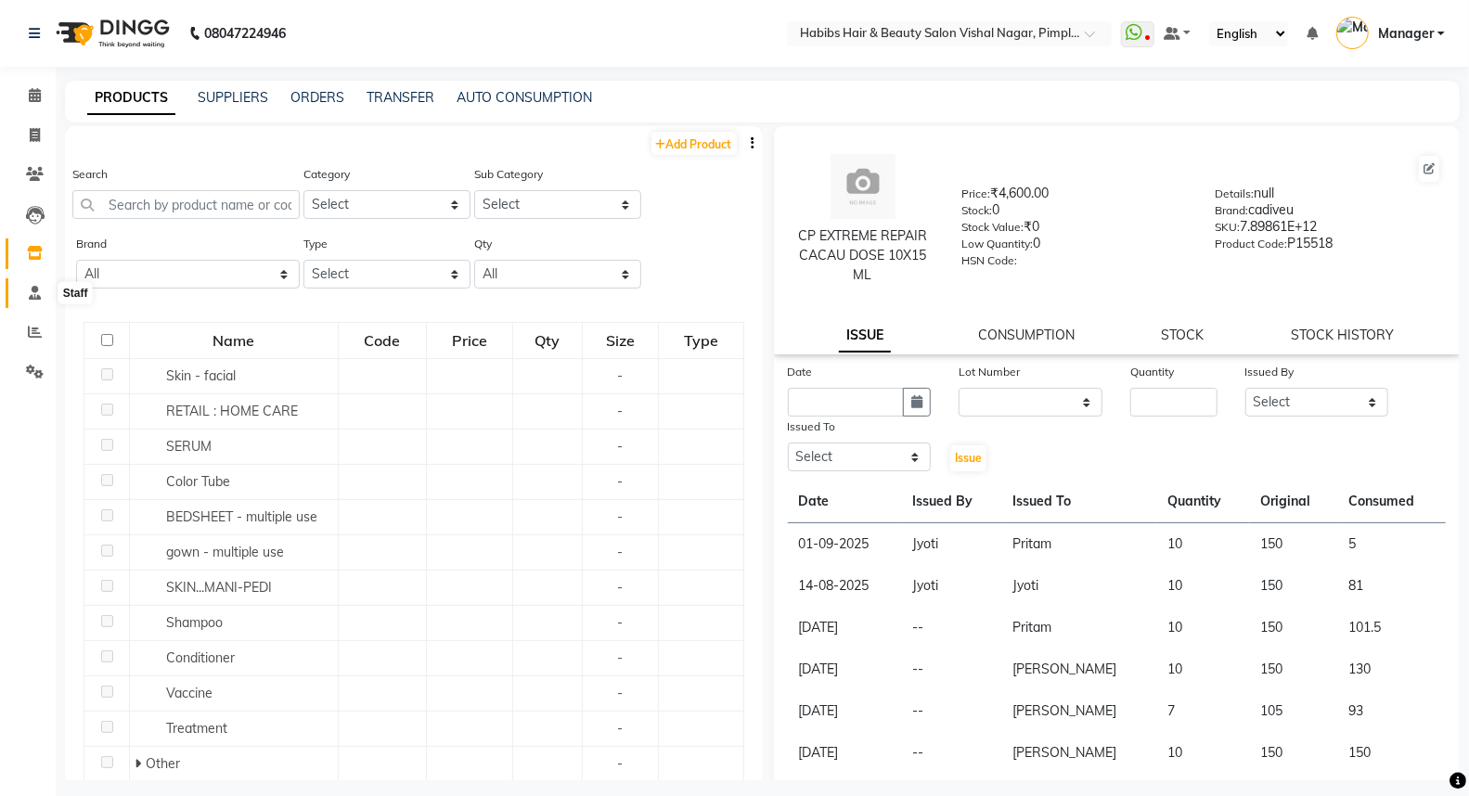
click at [37, 291] on icon at bounding box center [35, 293] width 12 height 14
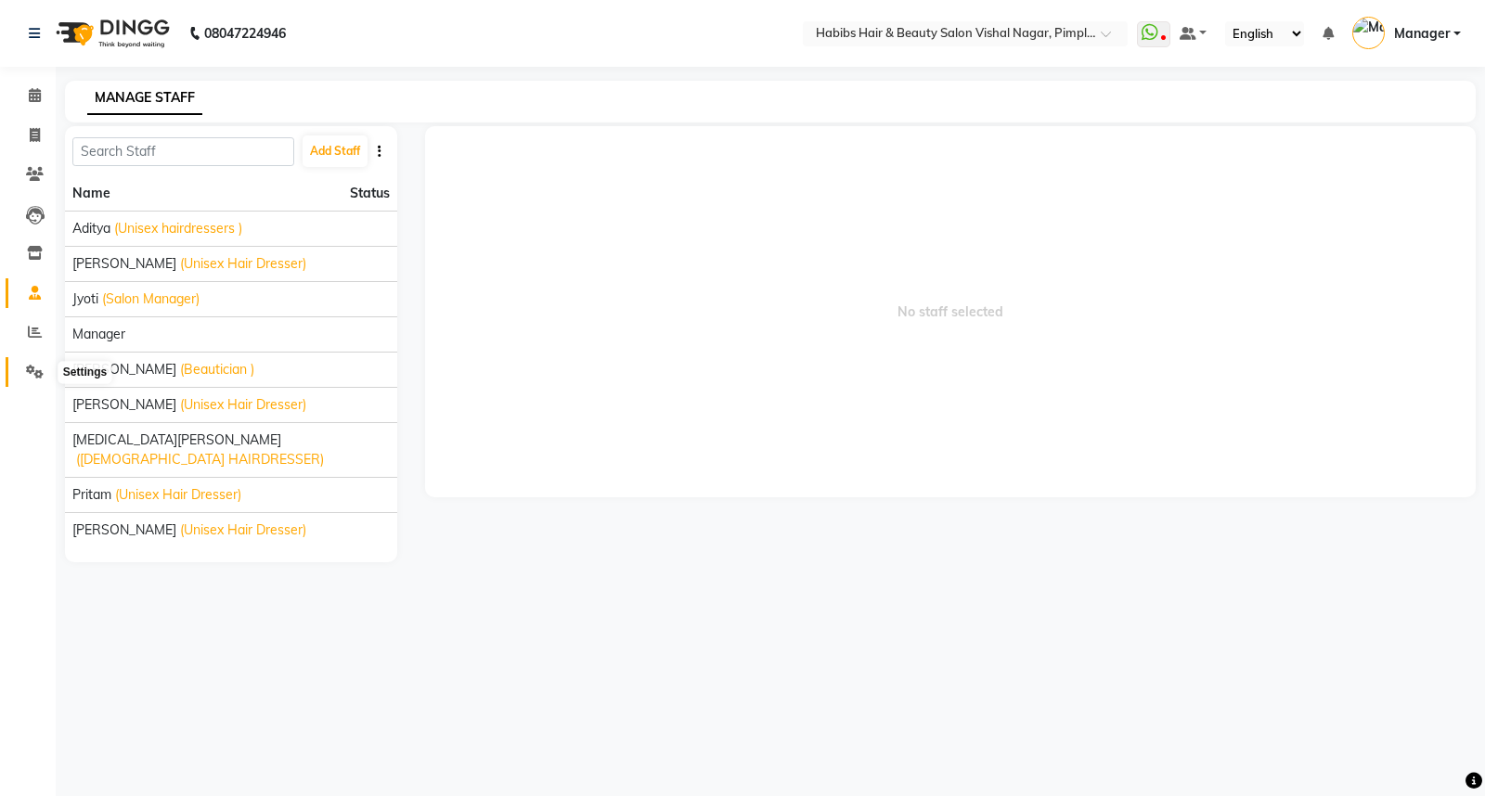
click at [32, 367] on icon at bounding box center [35, 372] width 18 height 14
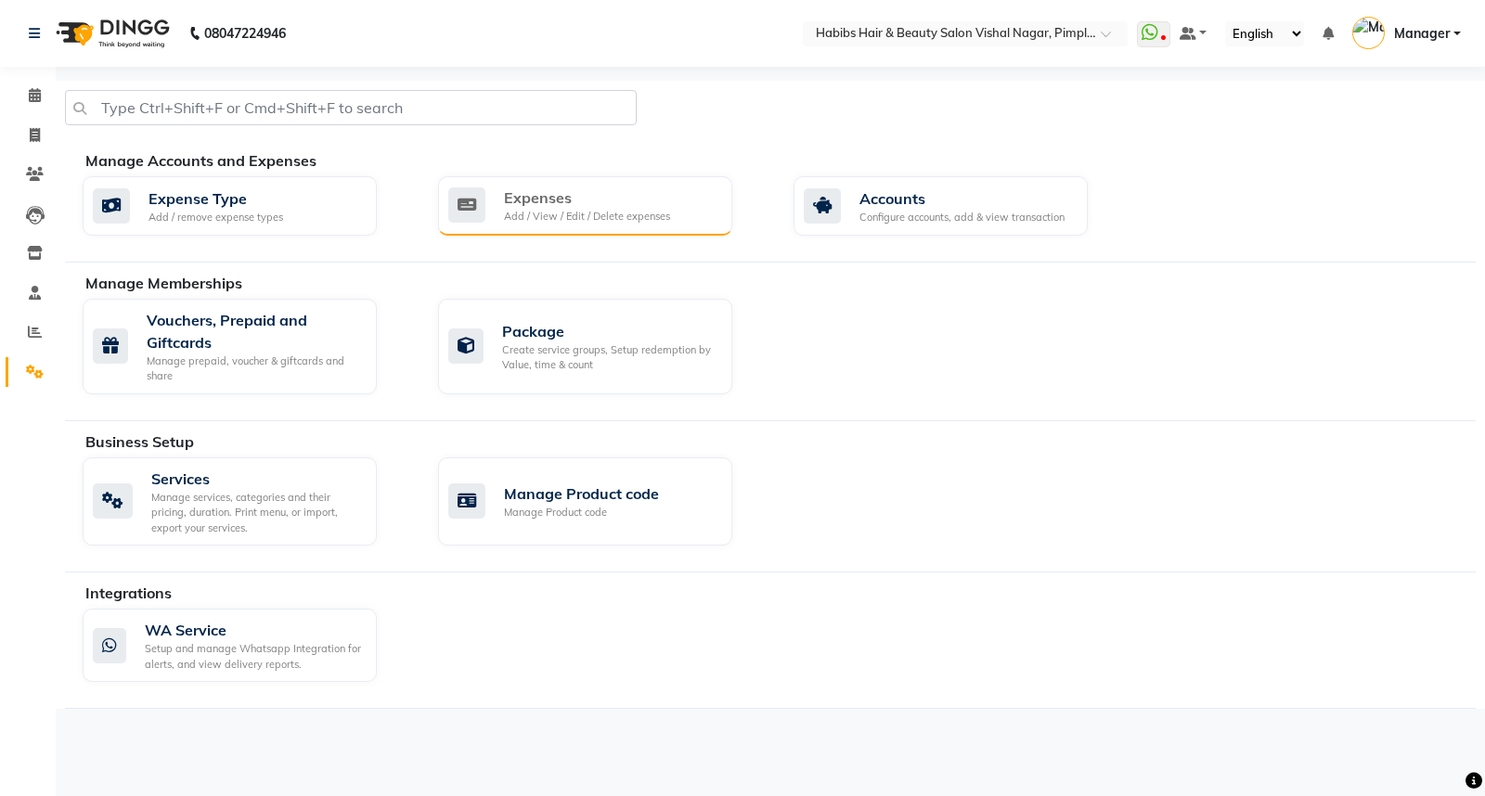
click at [601, 207] on div "Expenses" at bounding box center [587, 198] width 166 height 22
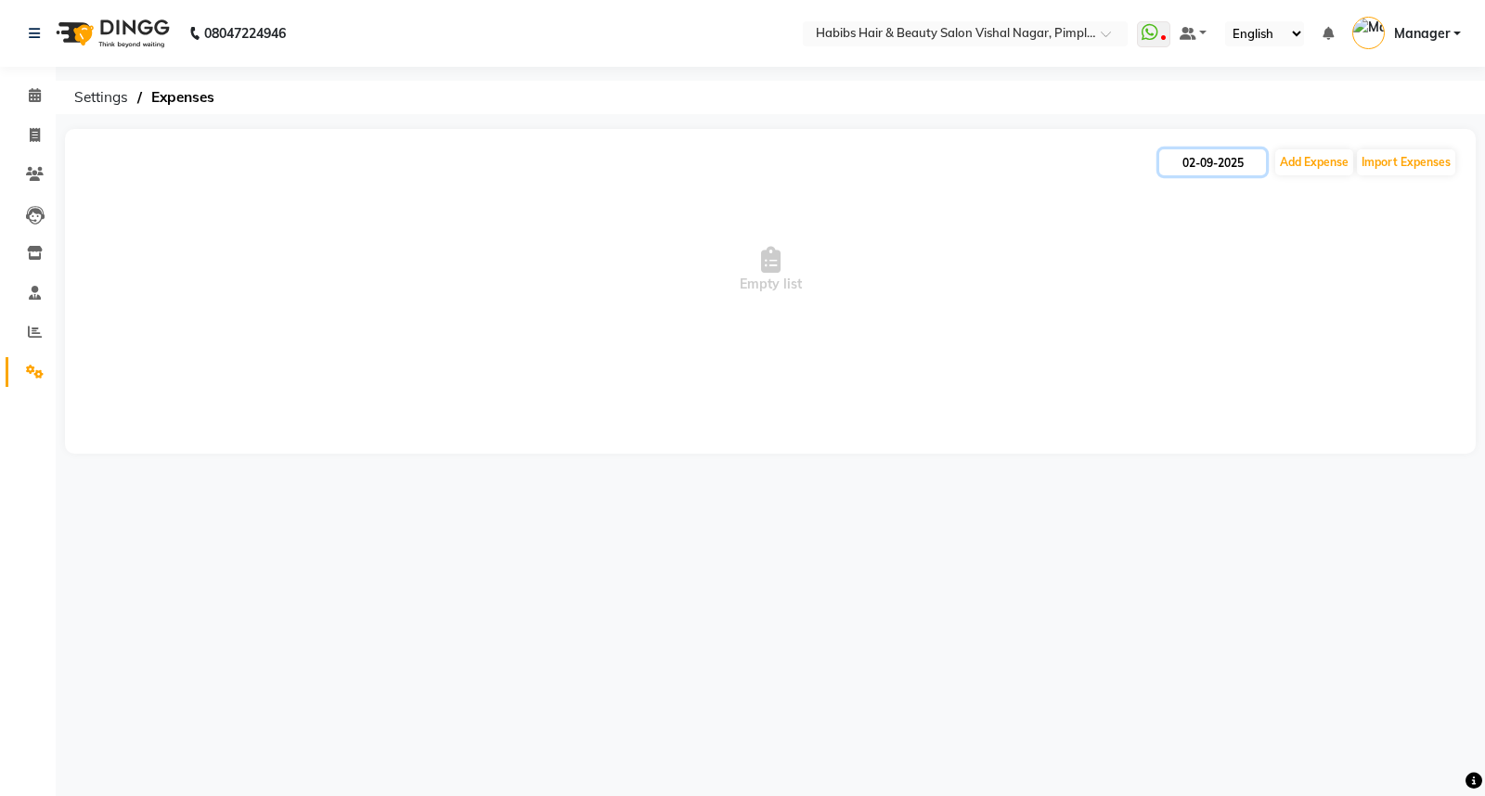
click at [1210, 158] on input "02-09-2025" at bounding box center [1212, 162] width 107 height 26
select select "9"
select select "2025"
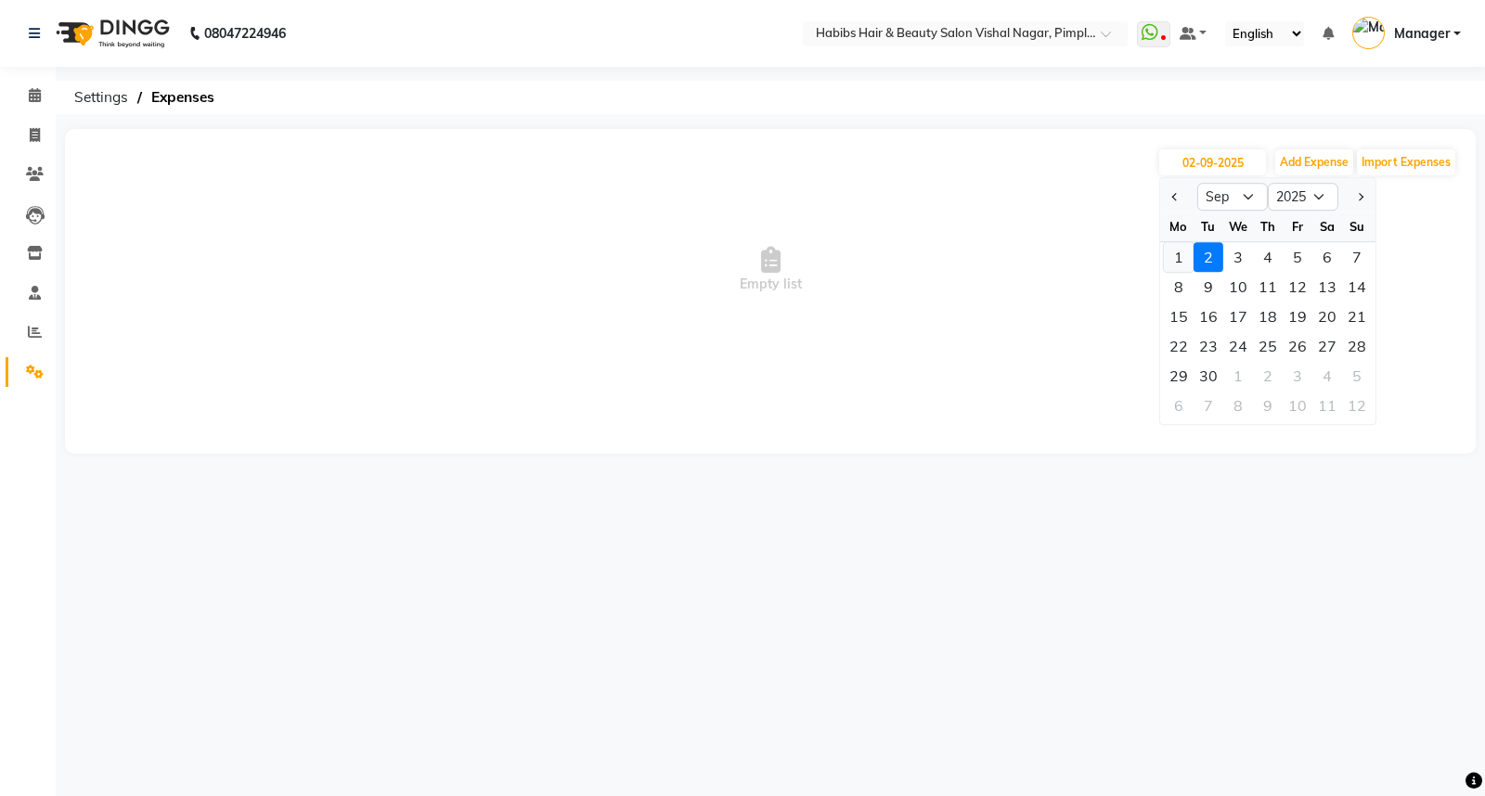
click at [1180, 261] on div "1" at bounding box center [1179, 257] width 30 height 30
type input "01-09-2025"
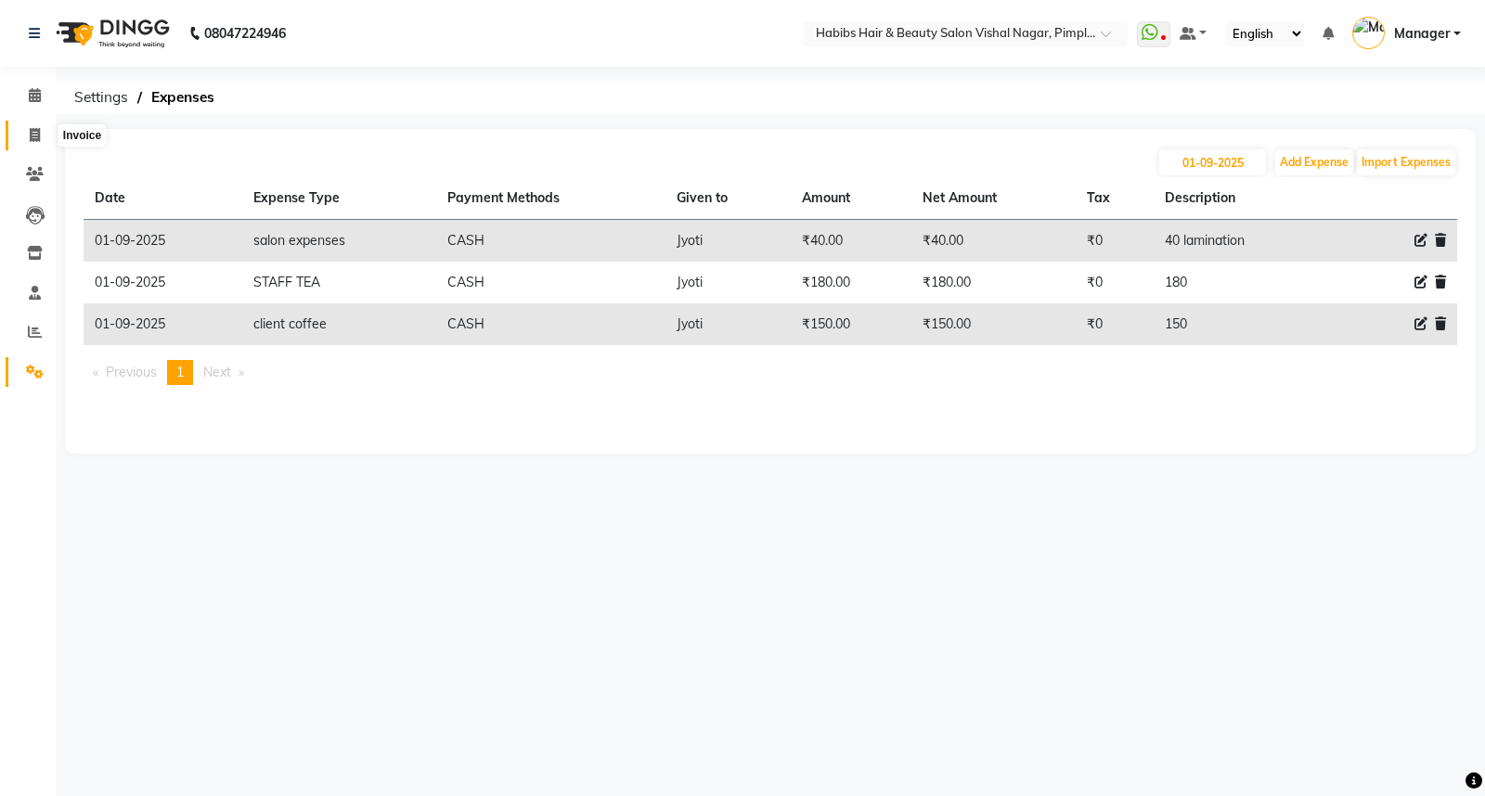
click at [42, 134] on span at bounding box center [35, 135] width 32 height 21
select select "service"
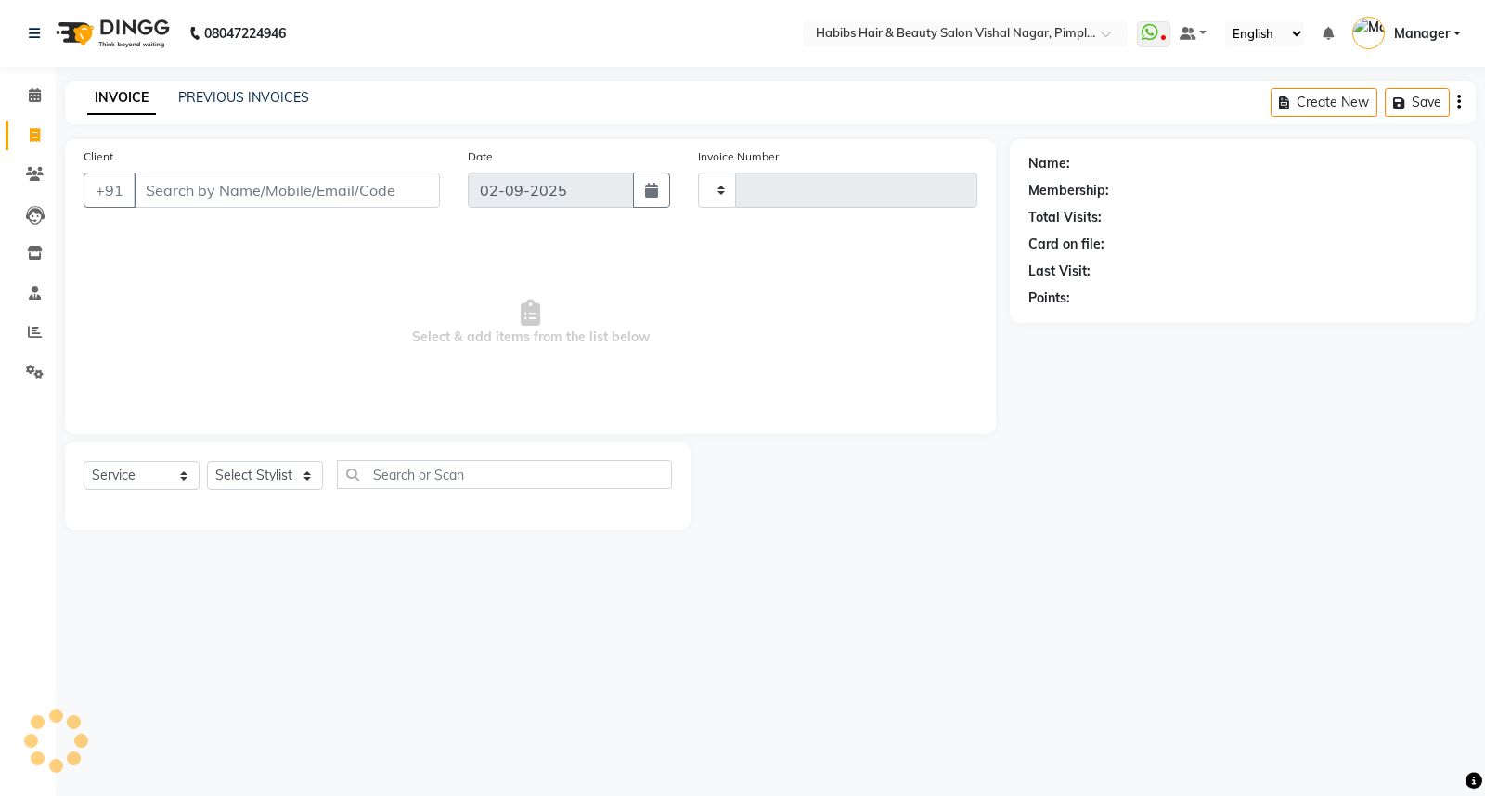
type input "5865"
select select "5725"
click at [32, 376] on icon at bounding box center [35, 372] width 18 height 14
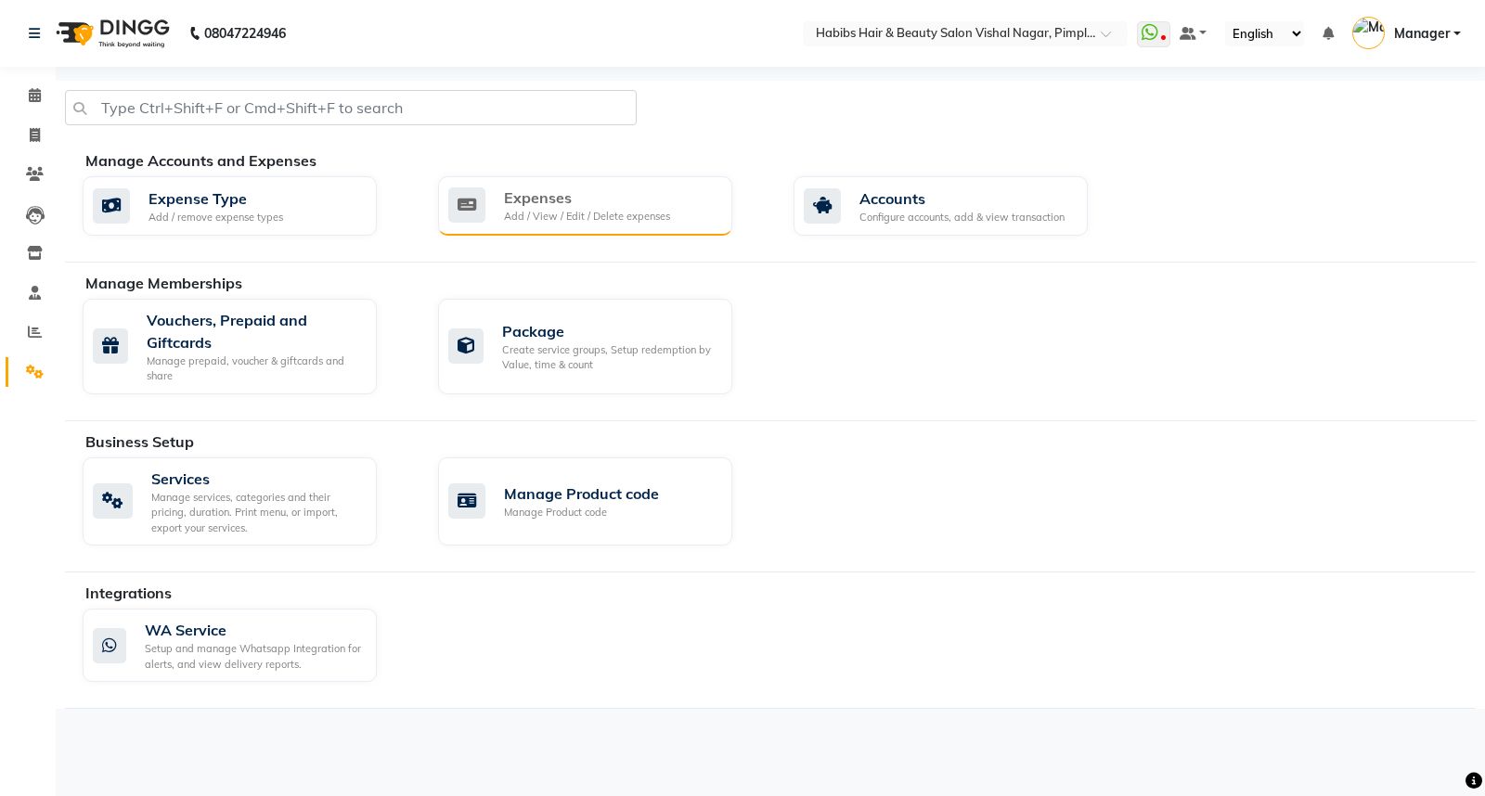
click at [601, 200] on div "Expenses" at bounding box center [587, 198] width 166 height 22
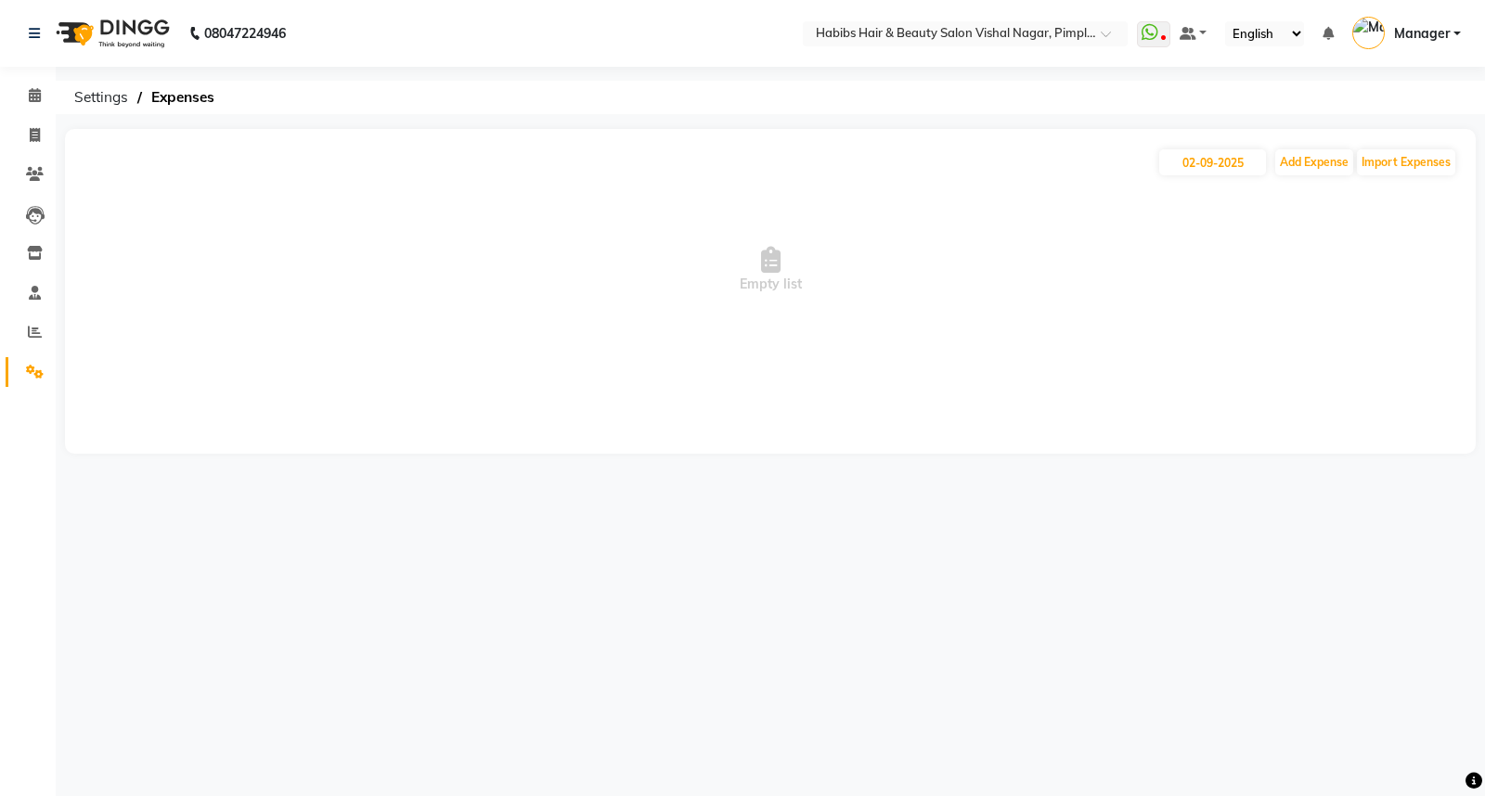
click at [548, 211] on span "Empty list" at bounding box center [771, 270] width 1374 height 186
click at [1304, 160] on button "Add Expense" at bounding box center [1314, 162] width 78 height 26
select select "1"
select select "4680"
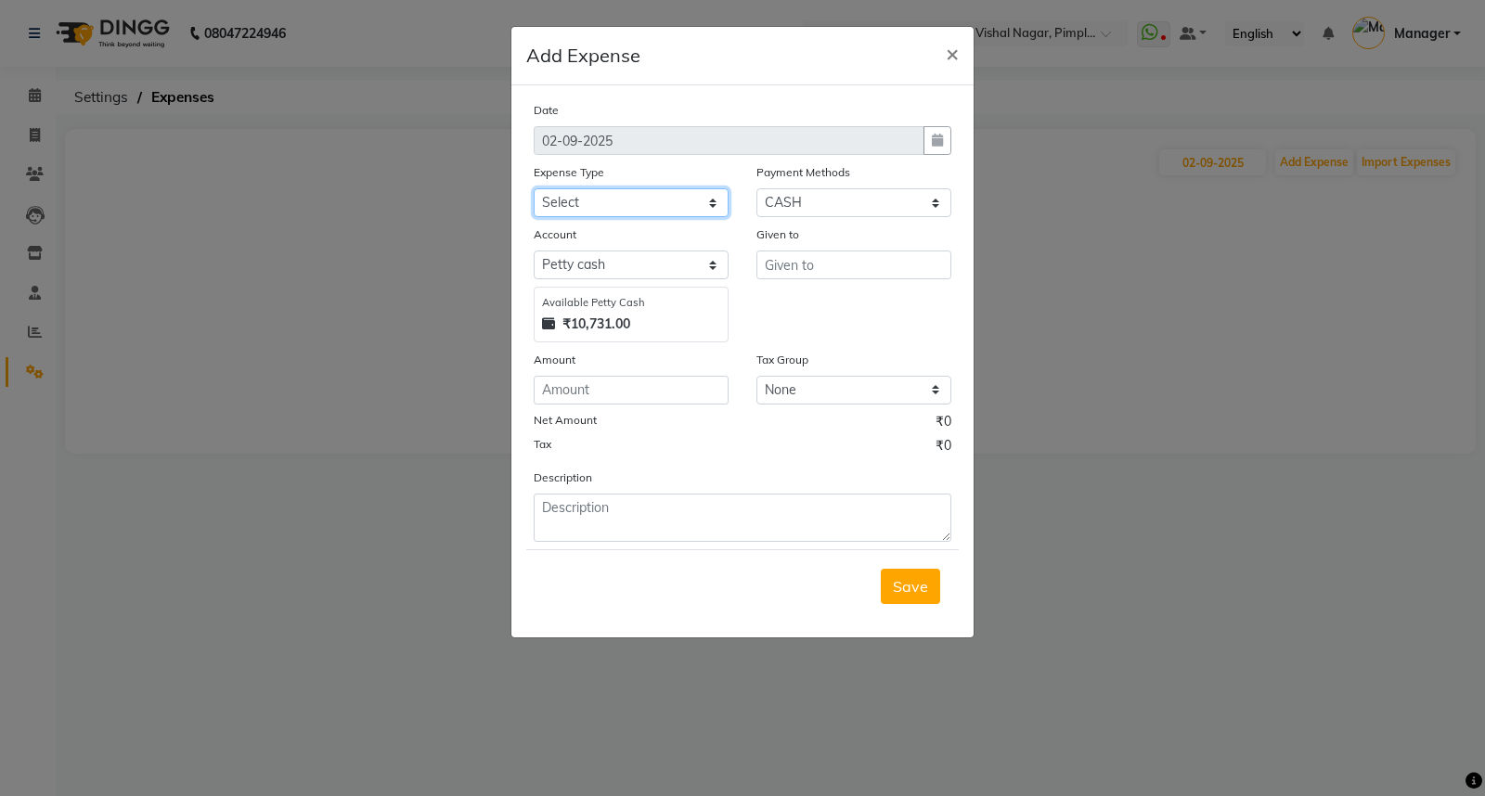
click at [715, 205] on select "Select client coffee client refund [PERSON_NAME] snacks [PERSON_NAME] TEA [PERS…" at bounding box center [631, 202] width 195 height 29
select select "21008"
click at [534, 188] on select "Select client coffee client refund [PERSON_NAME] snacks [PERSON_NAME] TEA [PERS…" at bounding box center [631, 202] width 195 height 29
click at [933, 197] on select "Select ONLINE CARD CASH Coupon Voucher Points Prepaid Wallet" at bounding box center [853, 202] width 195 height 29
click at [756, 188] on select "Select ONLINE CARD CASH Coupon Voucher Points Prepaid Wallet" at bounding box center [853, 202] width 195 height 29
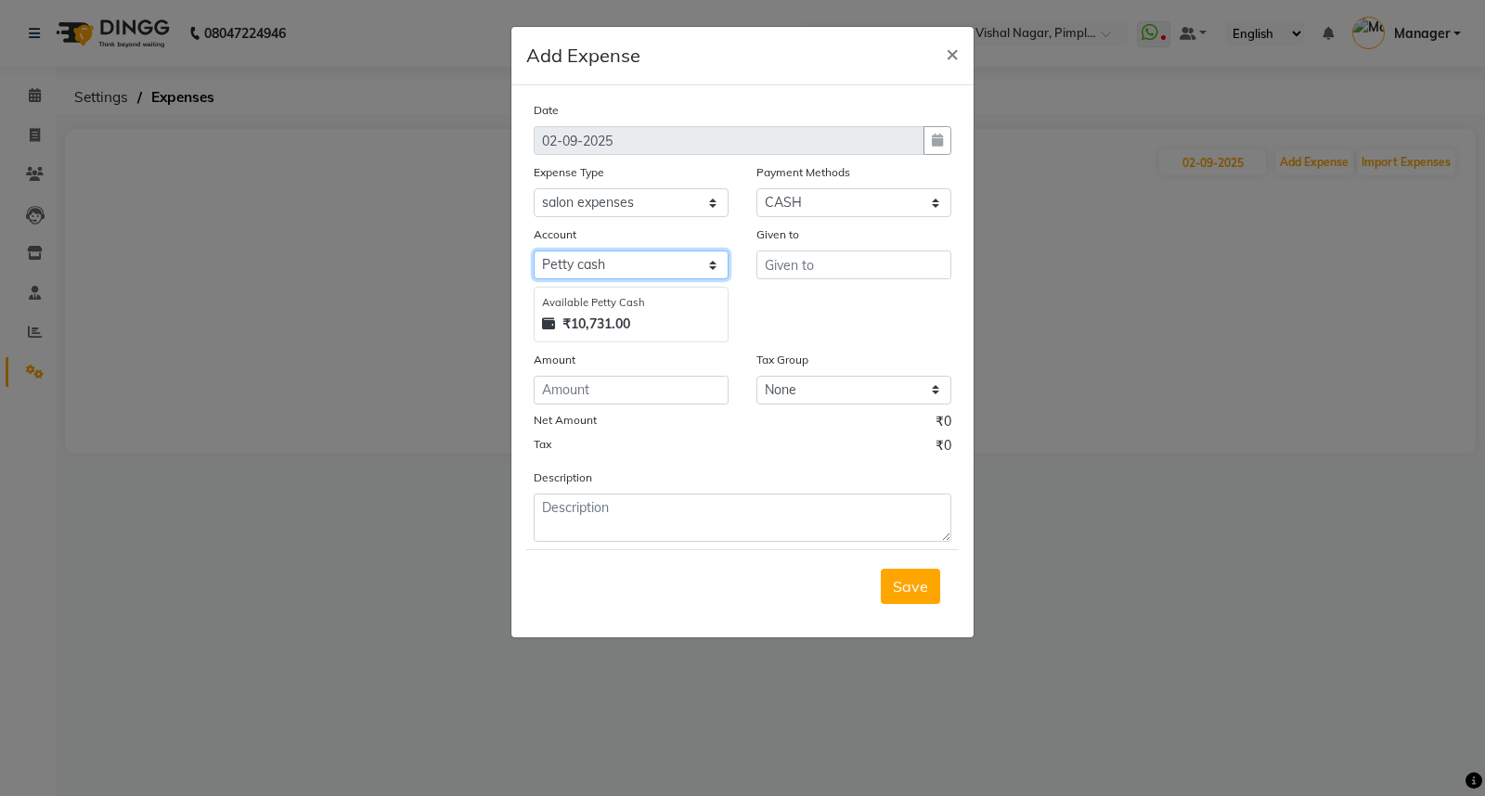
click at [715, 266] on select "Select [PERSON_NAME] cash Default account" at bounding box center [631, 265] width 195 height 29
click at [828, 265] on input "text" at bounding box center [853, 265] width 195 height 29
type input "160"
click at [611, 393] on input "number" at bounding box center [631, 390] width 195 height 29
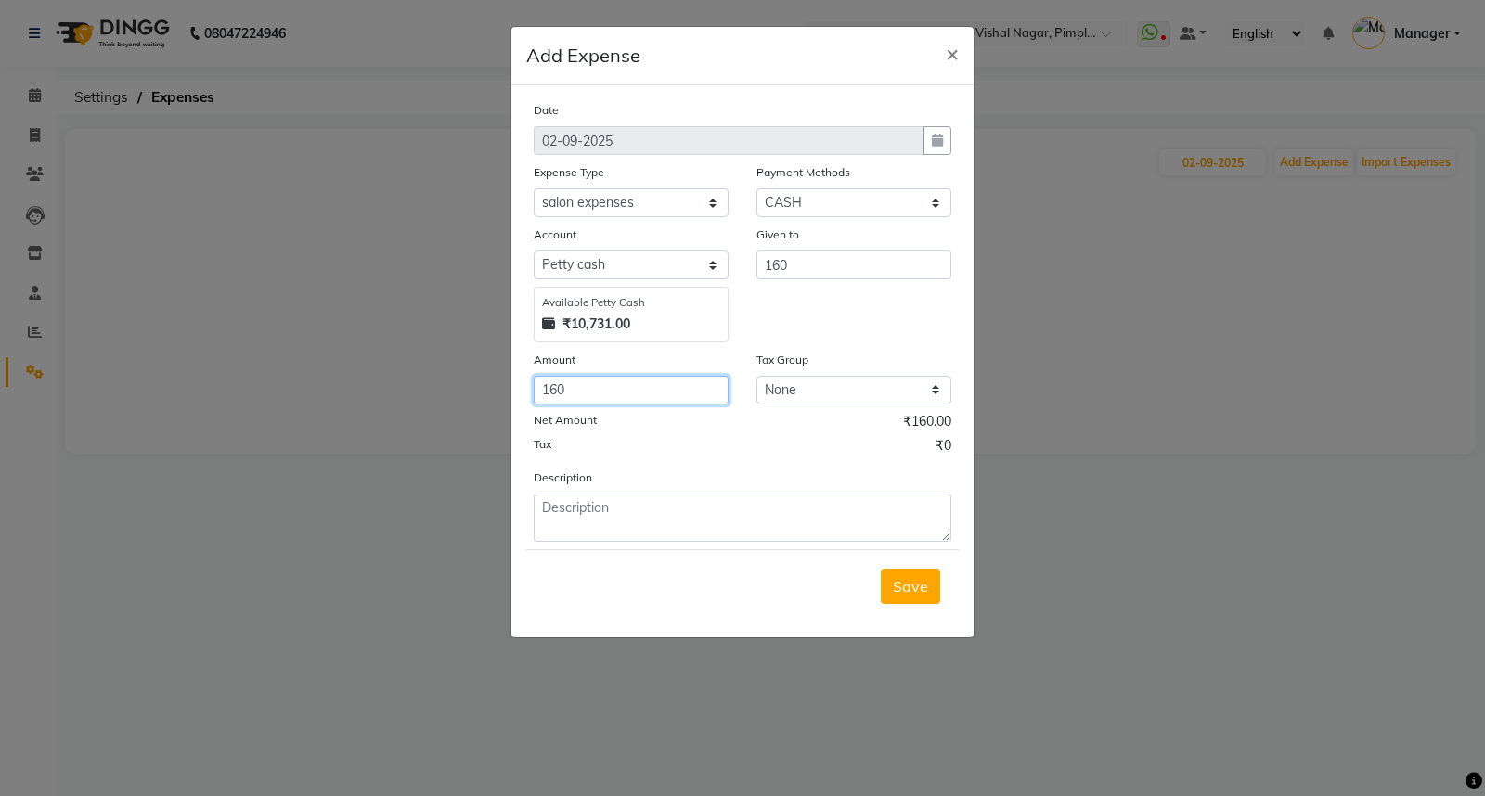
type input "160"
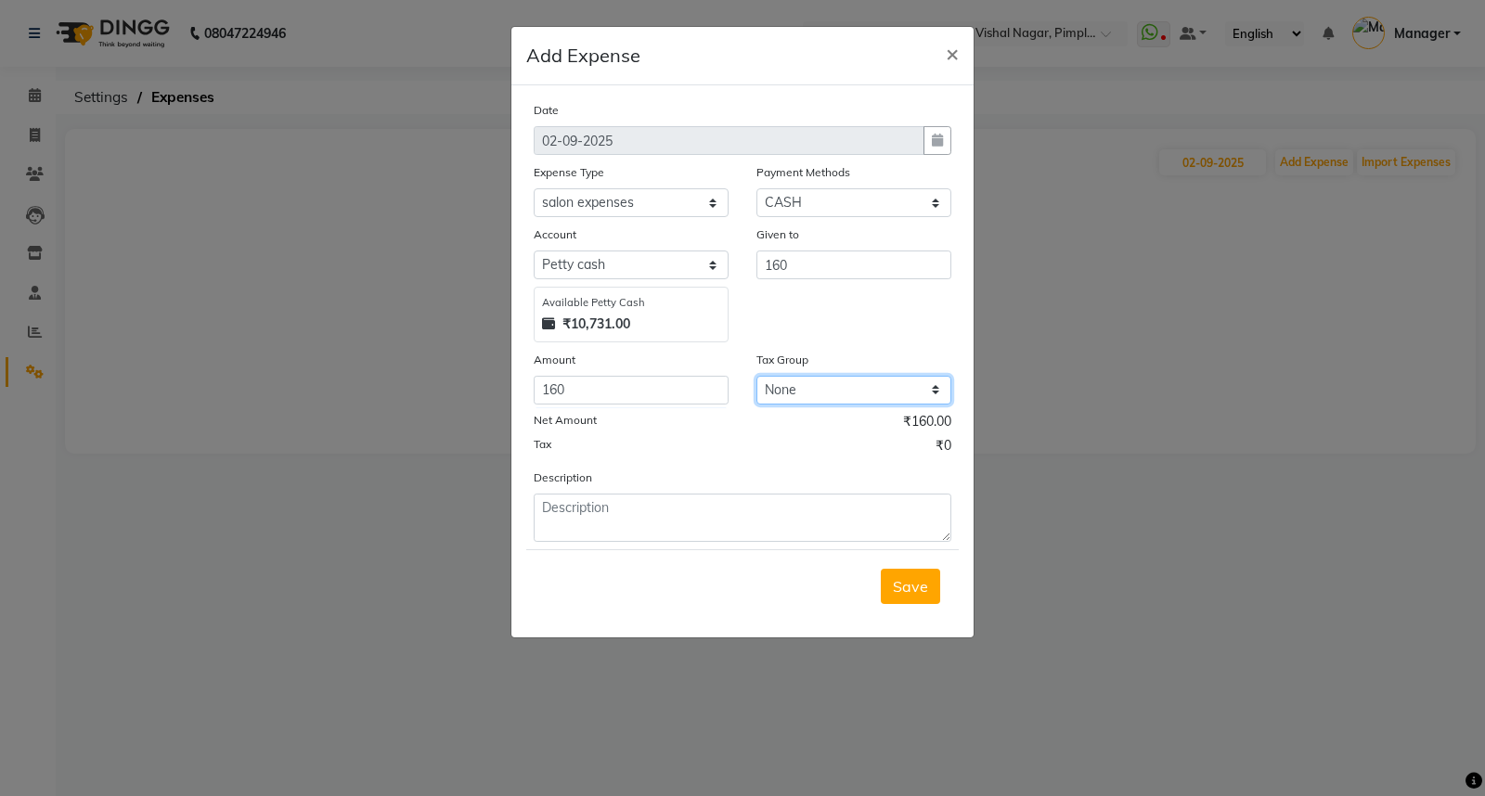
click at [929, 393] on select "None GST" at bounding box center [853, 390] width 195 height 29
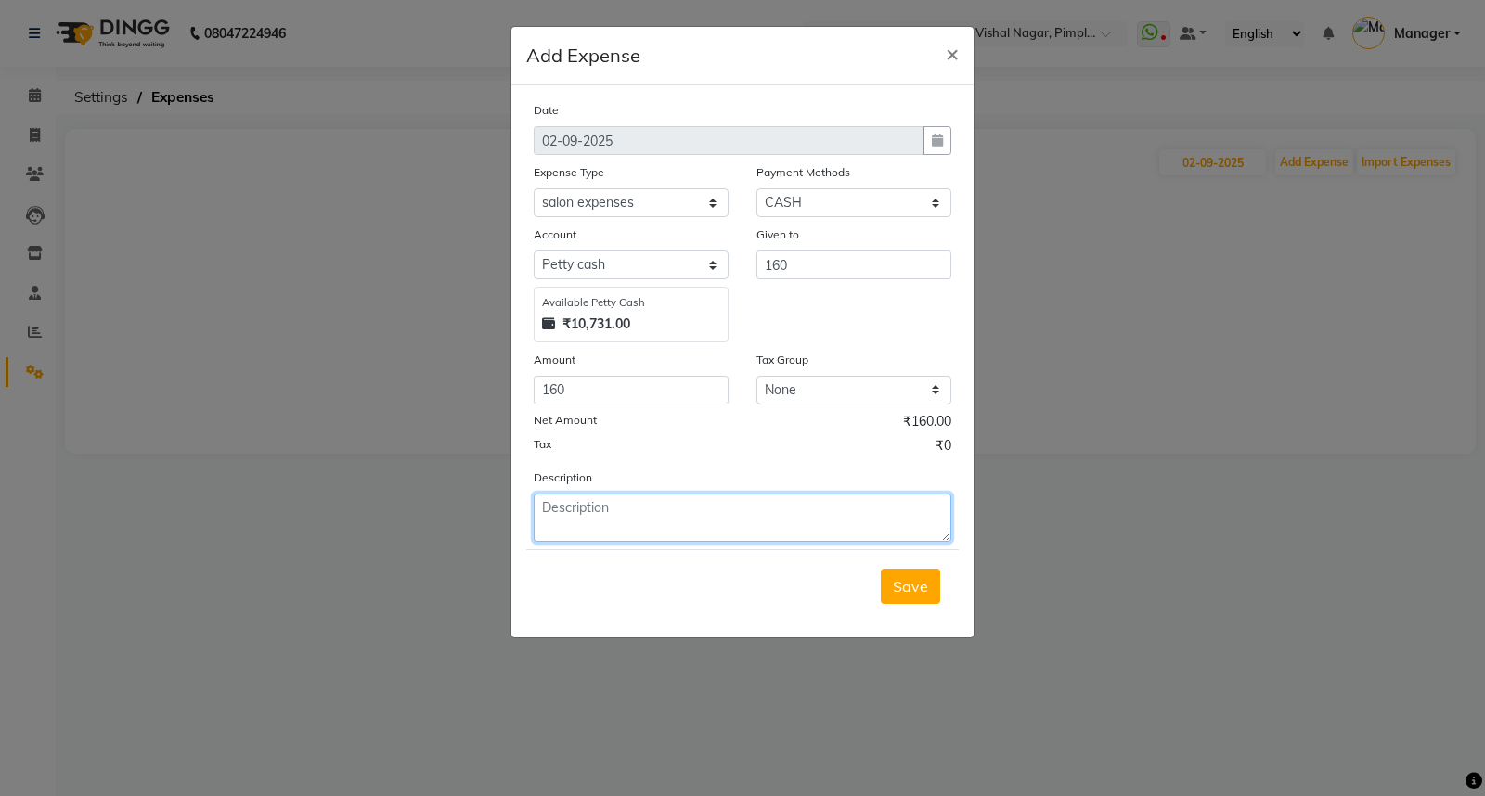
click at [750, 527] on textarea at bounding box center [743, 518] width 418 height 48
type textarea "mala & prasad"
click at [907, 591] on span "Save" at bounding box center [910, 586] width 35 height 19
